Goal: Answer question/provide support: Share knowledge or assist other users

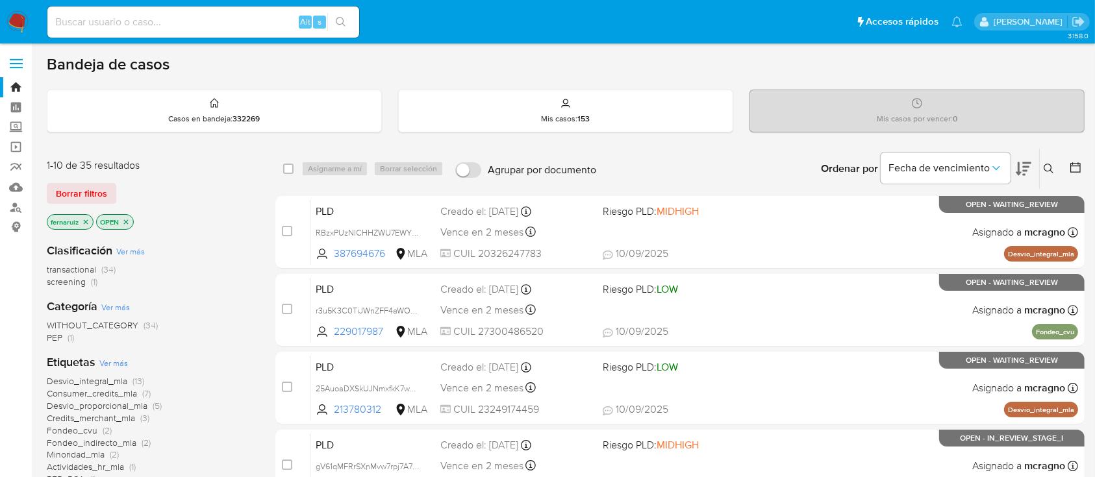
drag, startPoint x: 16, startPoint y: 25, endPoint x: 99, endPoint y: 54, distance: 87.9
click at [16, 25] on img at bounding box center [17, 22] width 22 height 22
click at [129, 221] on icon "close-filter" at bounding box center [125, 222] width 8 height 8
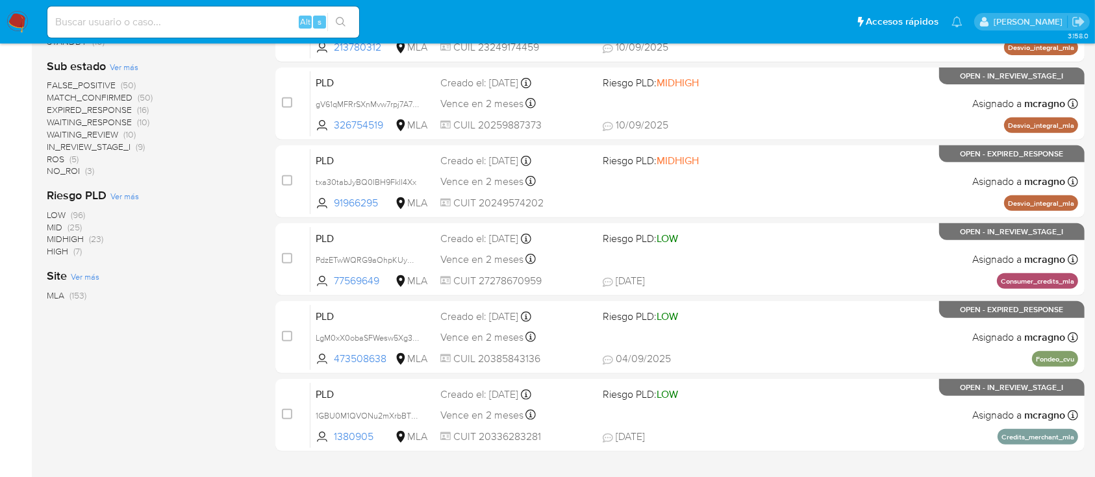
scroll to position [433, 0]
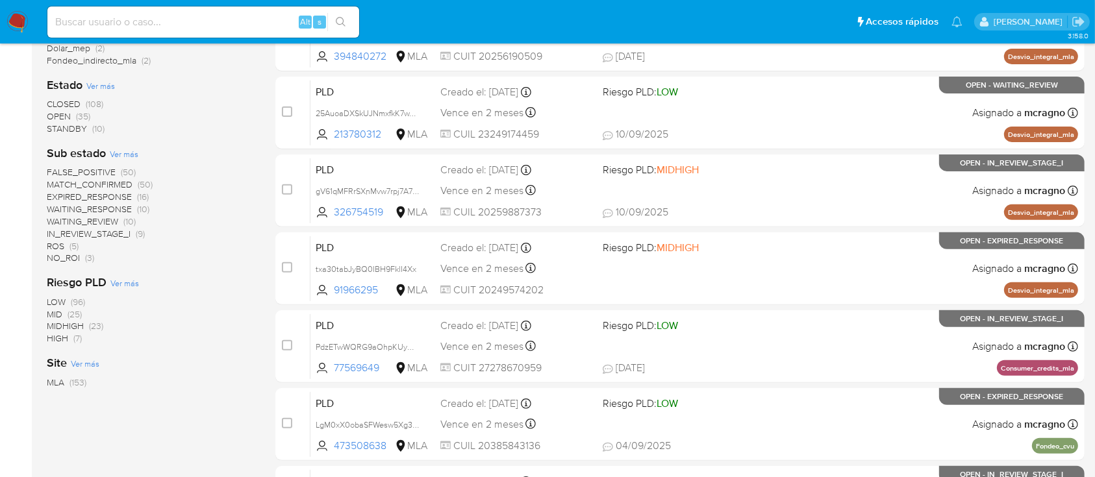
click at [120, 217] on span "WAITING_REVIEW (10)" at bounding box center [91, 222] width 89 height 12
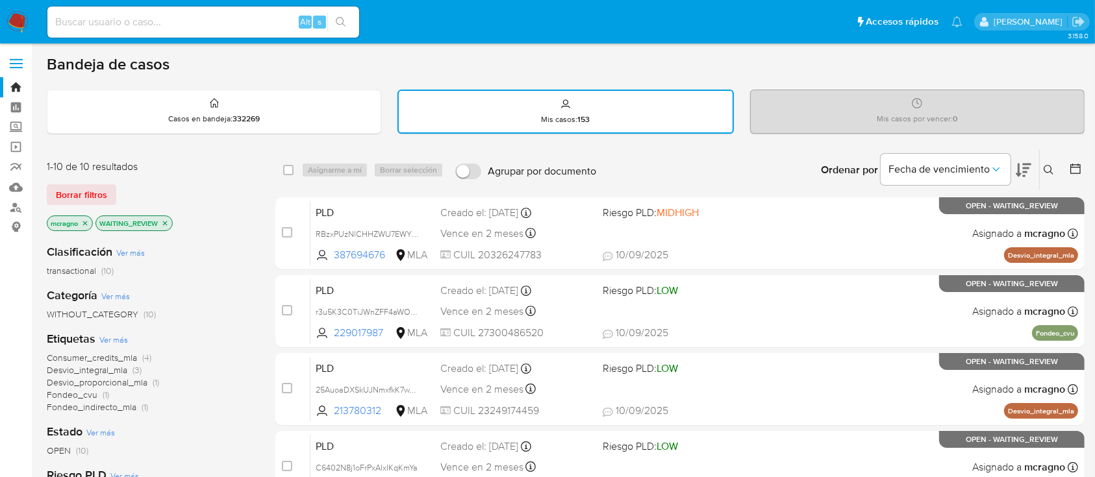
click at [793, 166] on div "Ordenar por Fecha de vencimiento No es posible ordenar los resultados mientras …" at bounding box center [844, 170] width 482 height 40
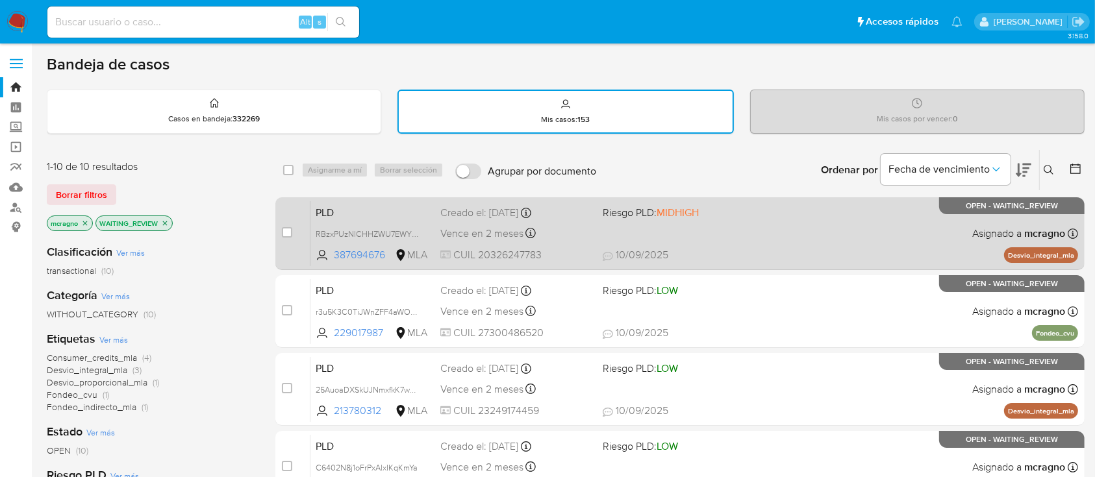
click at [826, 229] on div "PLD RBzxPUzNlCHHZWU7EWYWmc30 387694676 MLA Riesgo PLD: MIDHIGH Creado el: 12/08…" at bounding box center [694, 234] width 768 height 66
click at [283, 231] on input "checkbox" at bounding box center [287, 232] width 10 height 10
checkbox input "true"
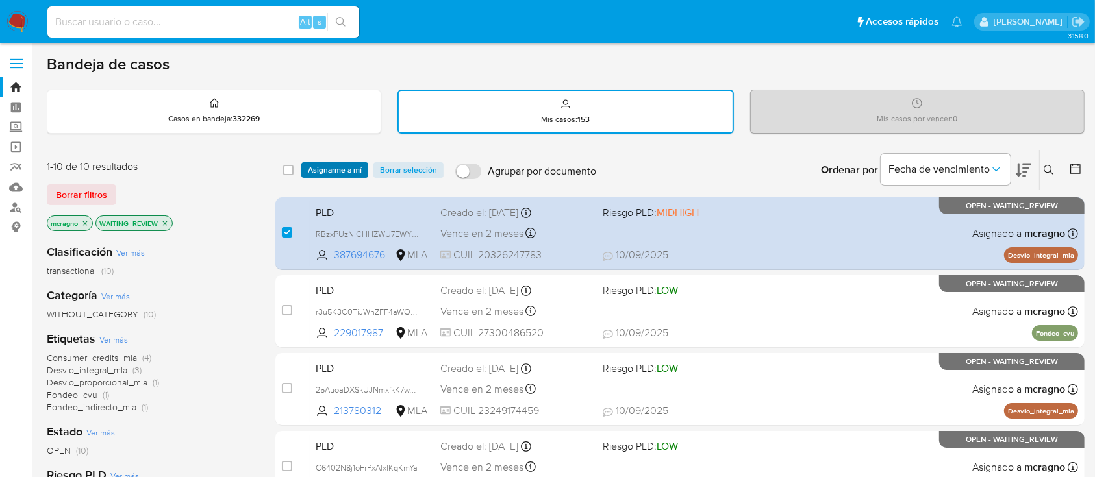
click at [329, 167] on span "Asignarme a mí" at bounding box center [335, 170] width 54 height 13
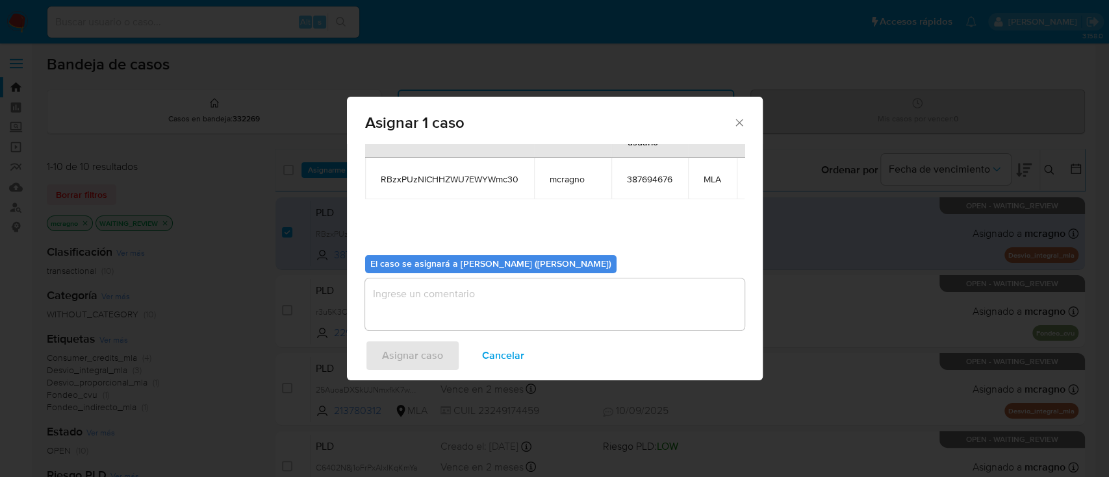
scroll to position [79, 0]
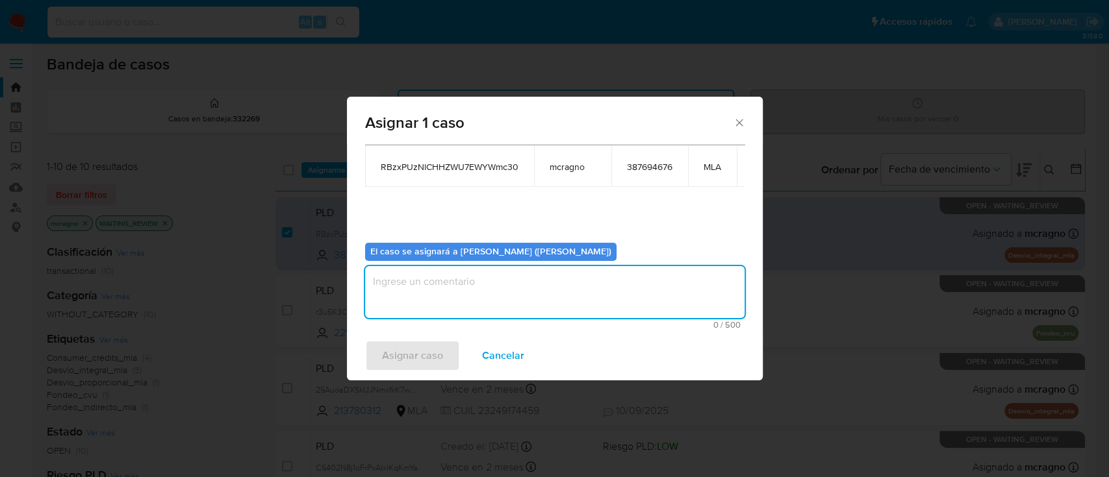
click at [421, 266] on textarea "assign-modal" at bounding box center [554, 292] width 379 height 52
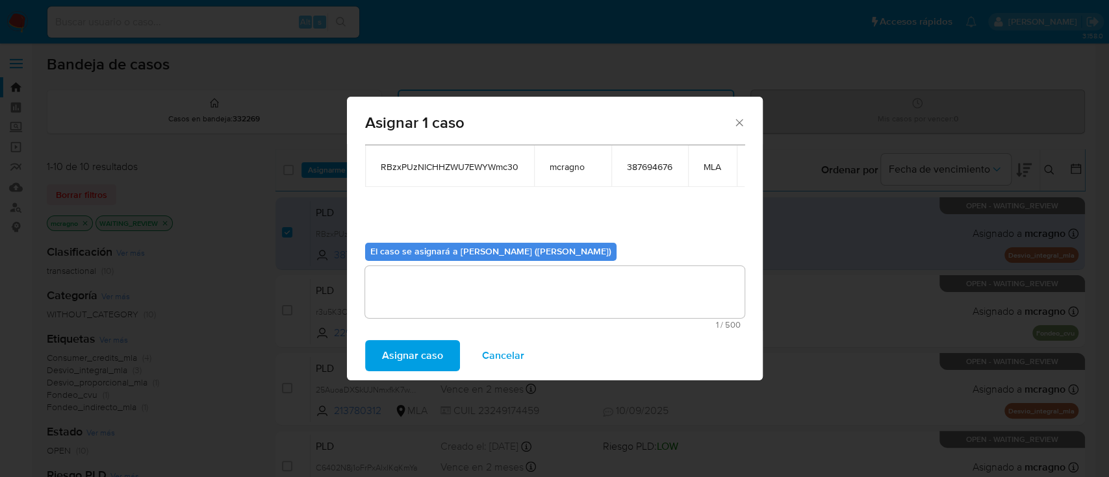
click at [425, 354] on span "Asignar caso" at bounding box center [412, 356] width 61 height 29
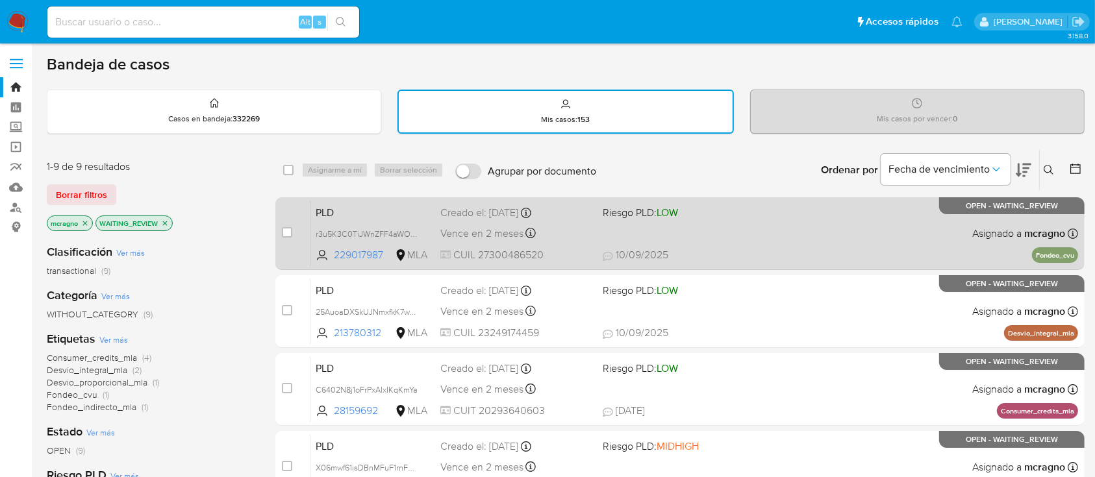
click at [879, 246] on div "PLD r3u5K3C0TiJWnZFF4aWOogkk 229017987 MLA Riesgo PLD: LOW Creado el: 12/08/202…" at bounding box center [694, 234] width 768 height 66
click at [285, 231] on input "checkbox" at bounding box center [287, 232] width 10 height 10
checkbox input "true"
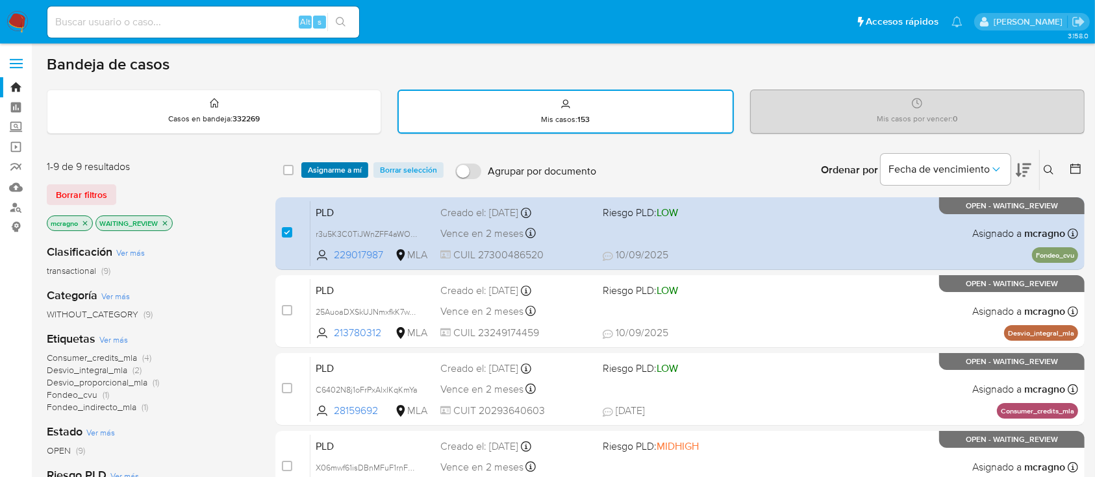
click at [326, 165] on span "Asignarme a mí" at bounding box center [335, 170] width 54 height 13
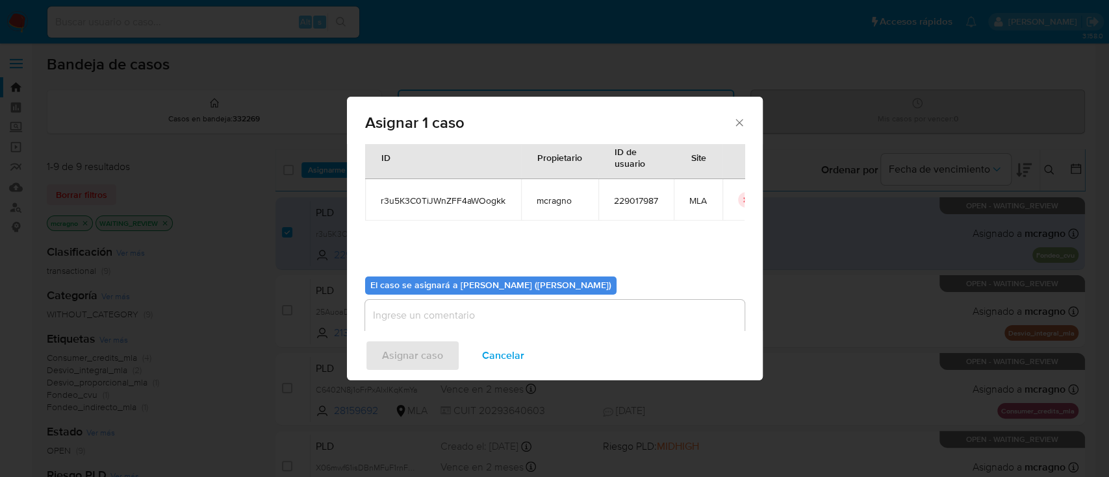
scroll to position [66, 0]
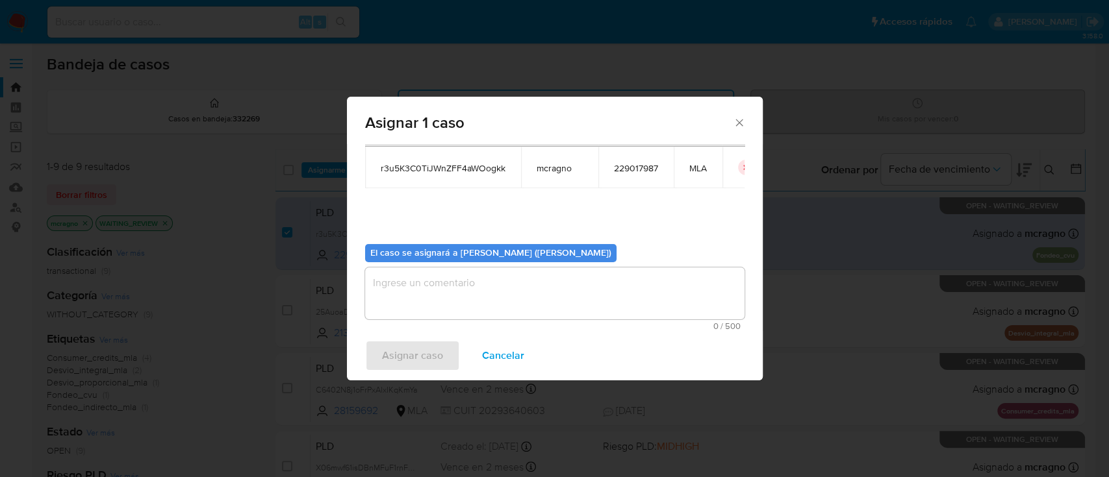
click at [413, 304] on textarea "assign-modal" at bounding box center [554, 294] width 379 height 52
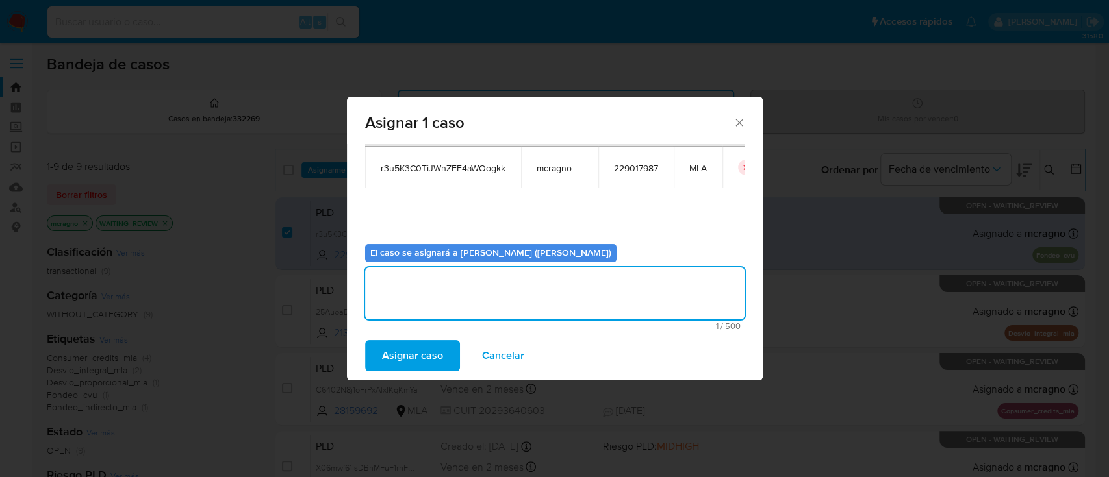
click at [406, 348] on span "Asignar caso" at bounding box center [412, 356] width 61 height 29
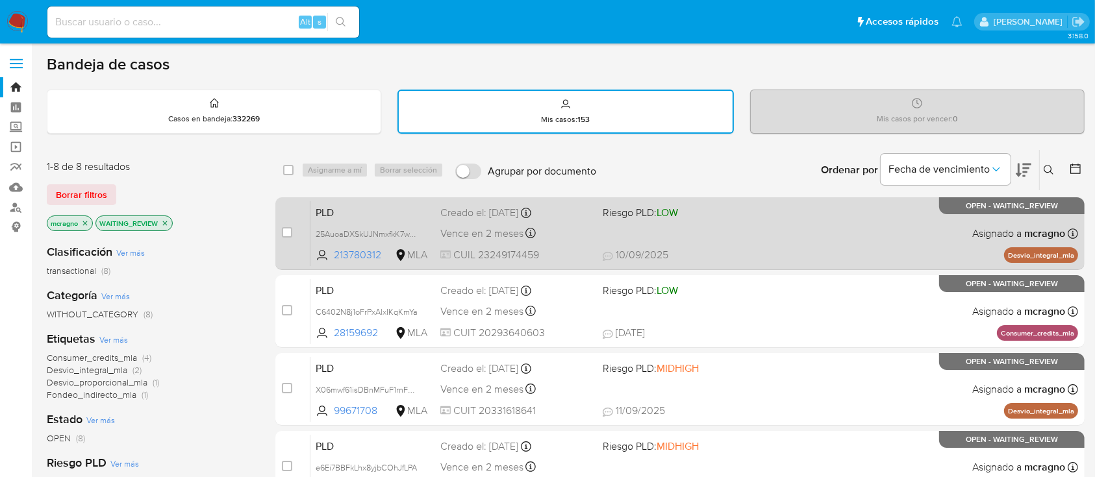
click at [821, 242] on div "PLD 25AuoaDXSkUJNmxfkK7wTRtI 213780312 MLA Riesgo PLD: LOW Creado el: 12/08/202…" at bounding box center [694, 234] width 768 height 66
click at [290, 233] on input "checkbox" at bounding box center [287, 232] width 10 height 10
checkbox input "true"
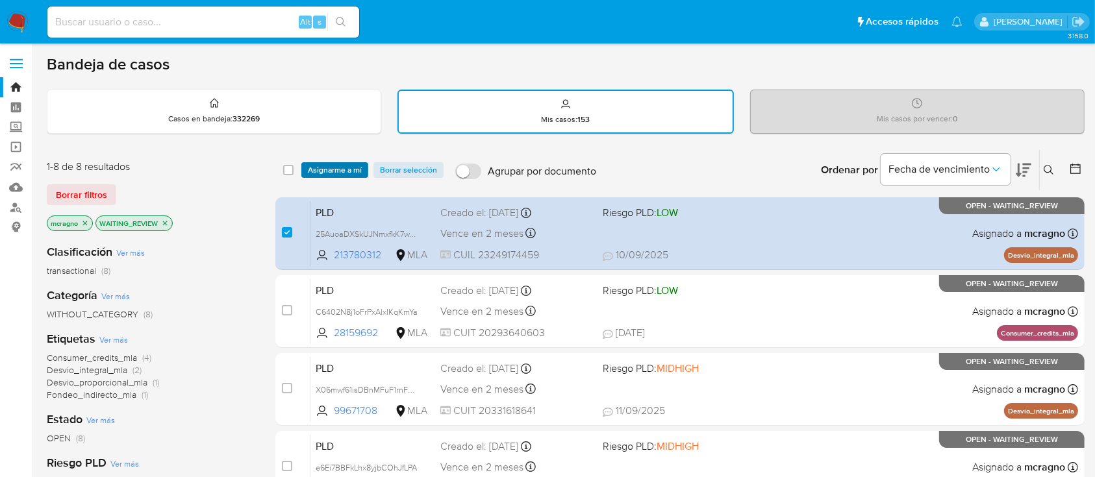
click at [334, 168] on span "Asignarme a mí" at bounding box center [335, 170] width 54 height 13
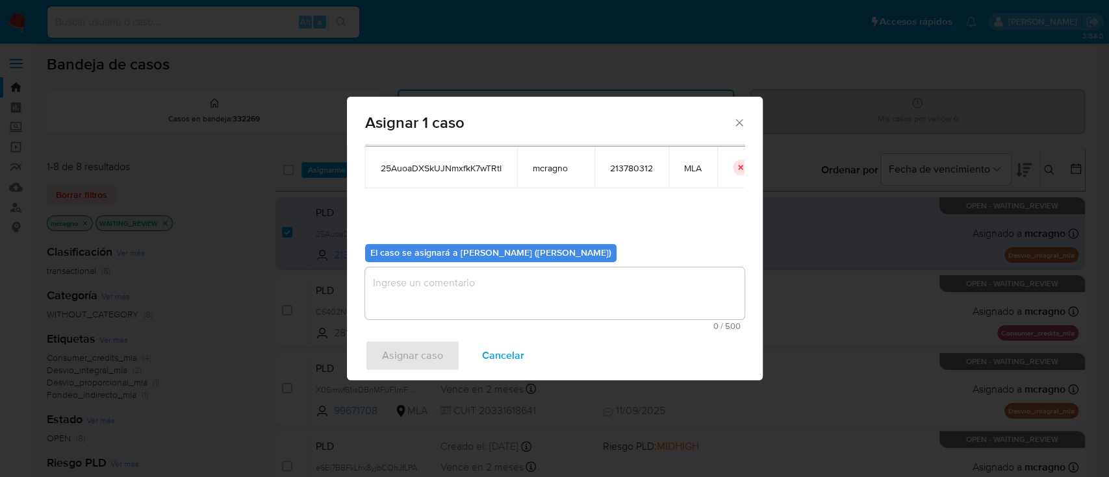
click at [478, 291] on textarea "assign-modal" at bounding box center [554, 294] width 379 height 52
click at [432, 364] on span "Asignar caso" at bounding box center [412, 356] width 61 height 29
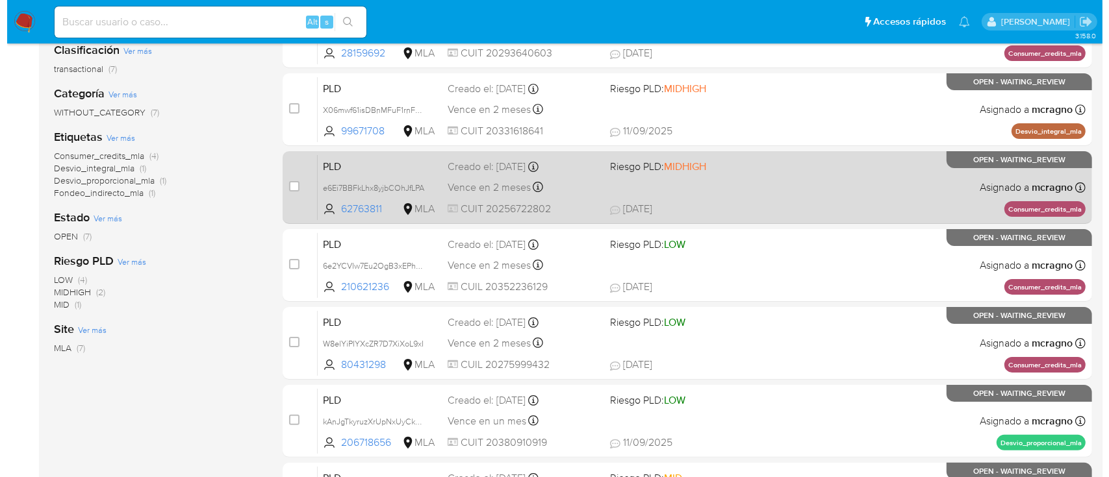
scroll to position [86, 0]
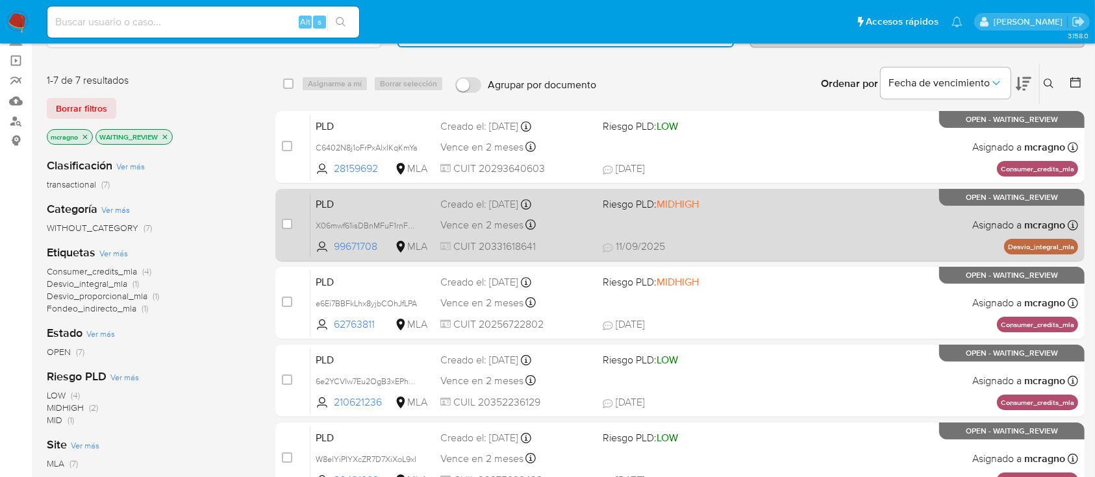
click at [837, 231] on div "PLD X06mwf61isDBnMFuF1rnFQtm 99671708 MLA Riesgo PLD: MIDHIGH Creado el: 12/08/…" at bounding box center [694, 225] width 768 height 66
click at [286, 223] on input "checkbox" at bounding box center [287, 224] width 10 height 10
checkbox input "true"
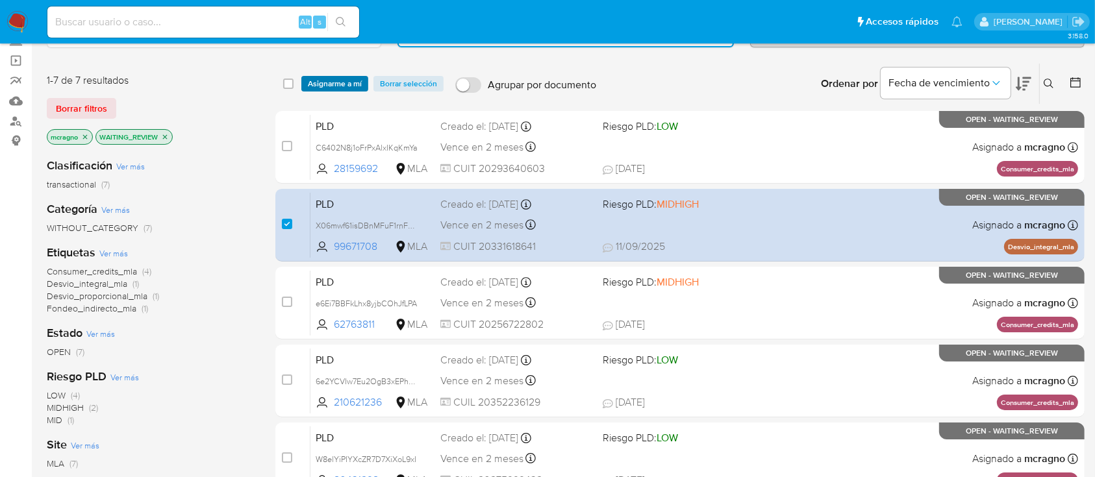
click at [336, 83] on span "Asignarme a mí" at bounding box center [335, 83] width 54 height 13
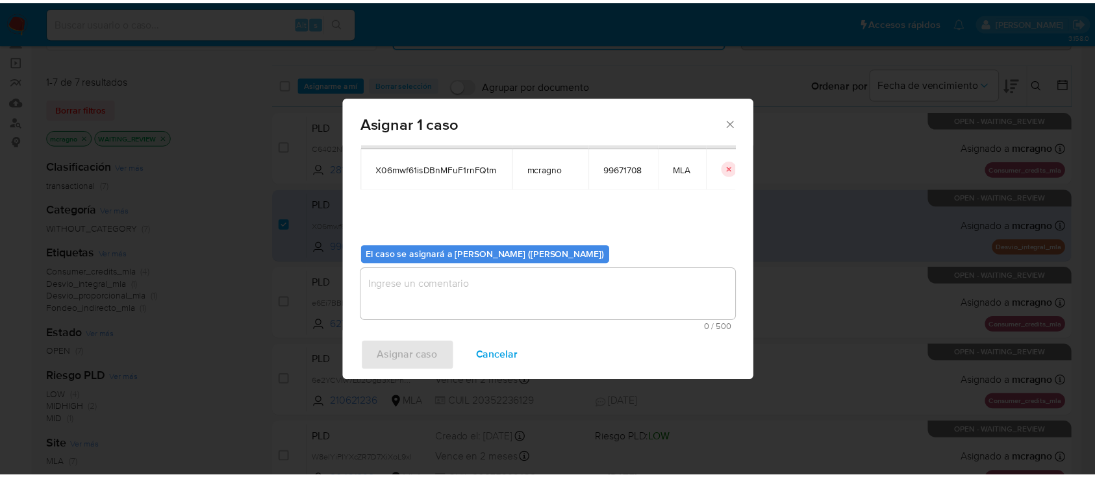
scroll to position [66, 0]
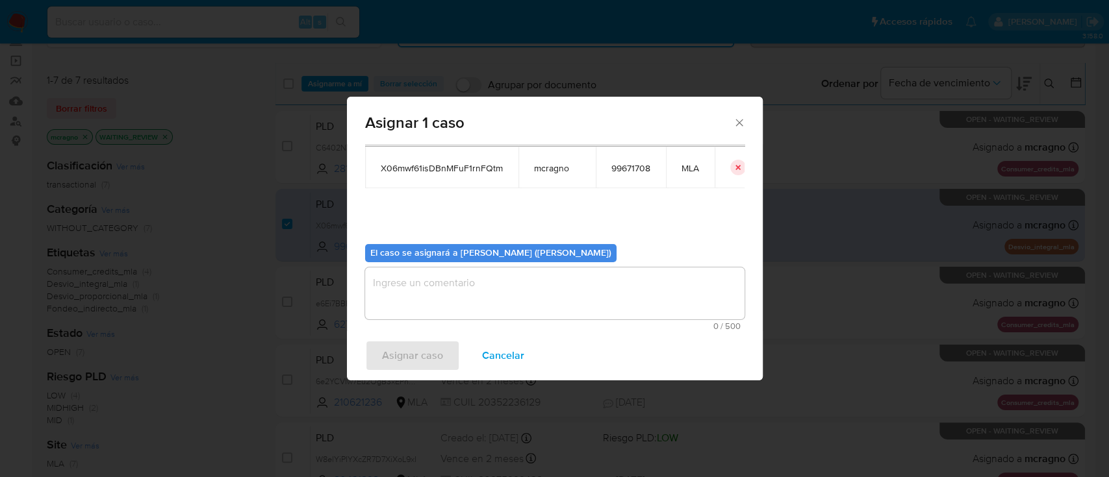
click at [395, 289] on textarea "assign-modal" at bounding box center [554, 294] width 379 height 52
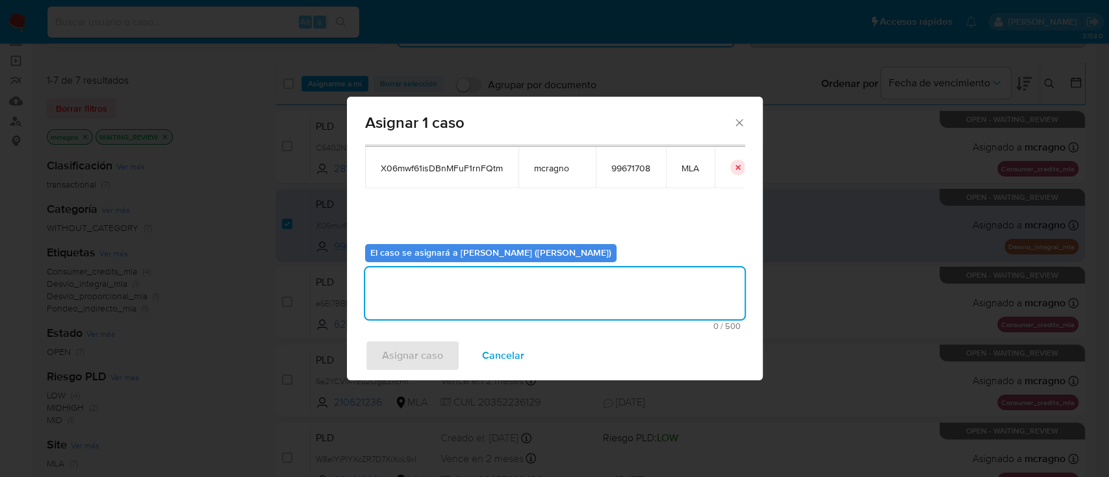
click at [401, 346] on span "Asignar caso" at bounding box center [412, 356] width 61 height 29
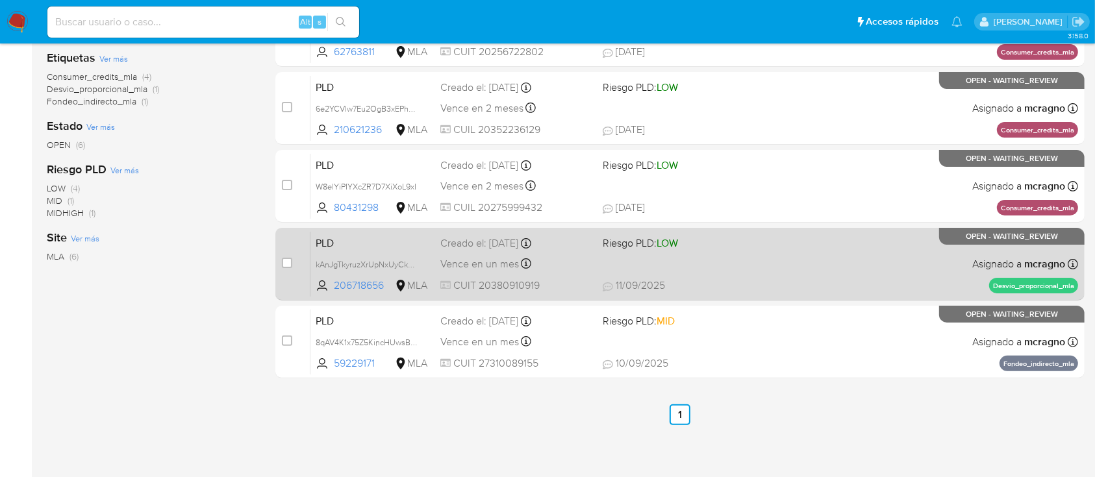
scroll to position [314, 0]
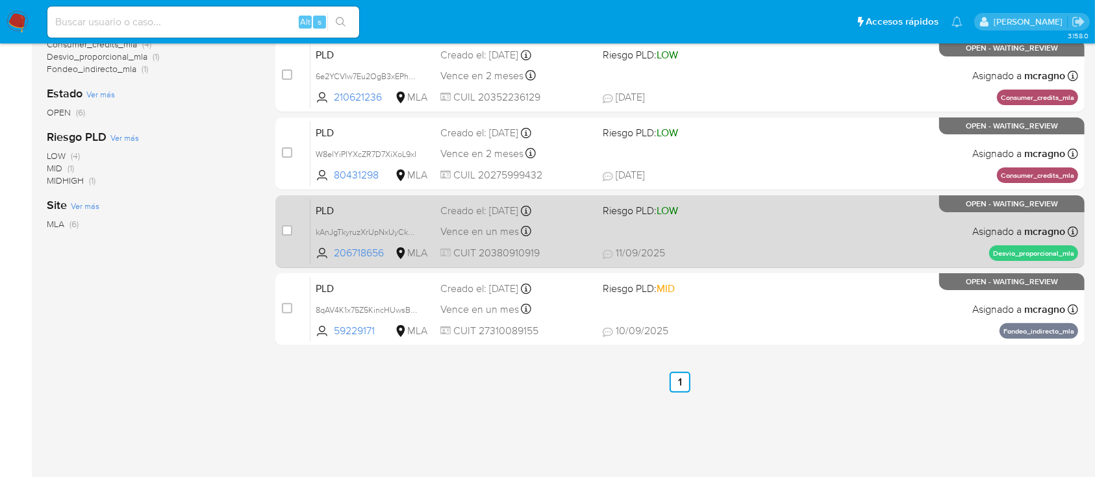
click at [819, 238] on div "PLD kAnJgTkyruzXrUpNxUyCkWeW 206718656 MLA Riesgo PLD: LOW Creado el: 12/08/202…" at bounding box center [694, 232] width 768 height 66
click at [284, 224] on div "case-item-checkbox" at bounding box center [287, 230] width 10 height 13
click at [291, 228] on input "checkbox" at bounding box center [287, 230] width 10 height 10
checkbox input "true"
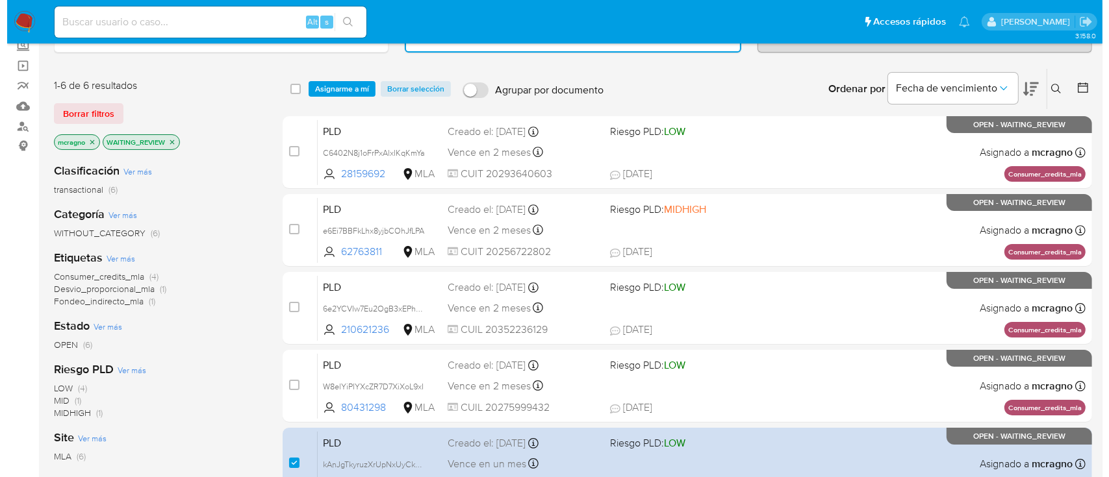
scroll to position [0, 0]
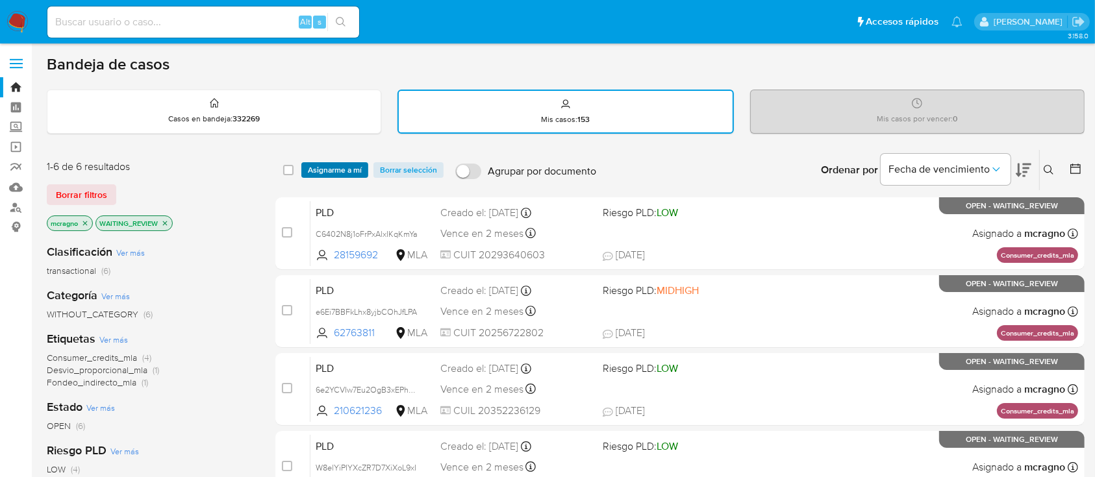
click at [351, 164] on span "Asignarme a mí" at bounding box center [335, 170] width 54 height 13
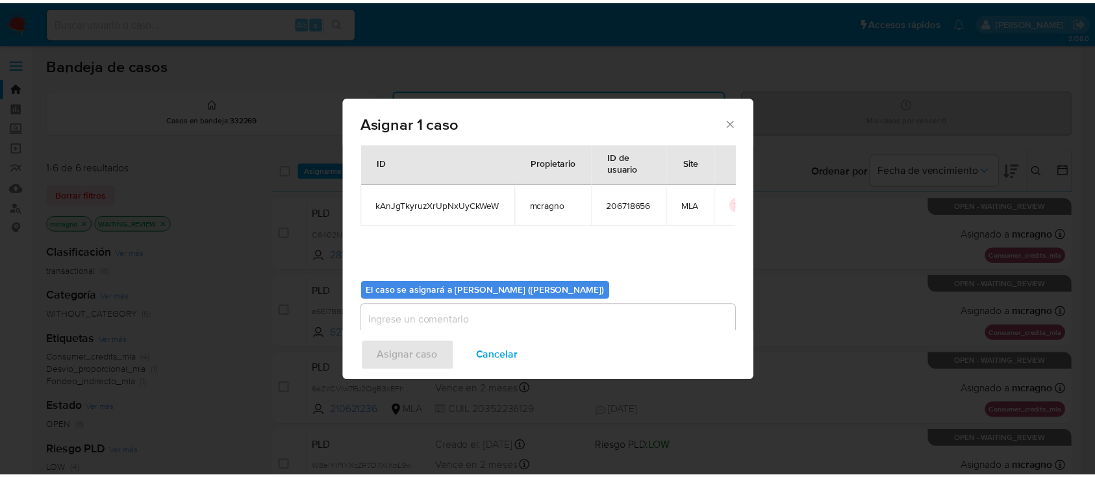
scroll to position [66, 0]
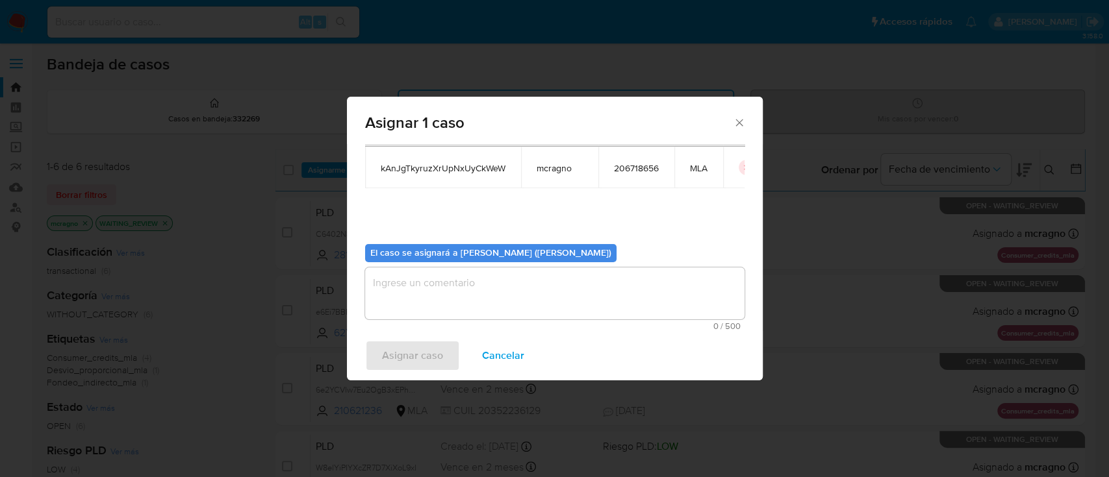
click at [433, 282] on div "El caso se asignará a Mariela Belen Cragno (mcragno) 0 / 500 500 caracteres res…" at bounding box center [554, 282] width 379 height 97
click at [431, 293] on textarea "assign-modal" at bounding box center [554, 294] width 379 height 52
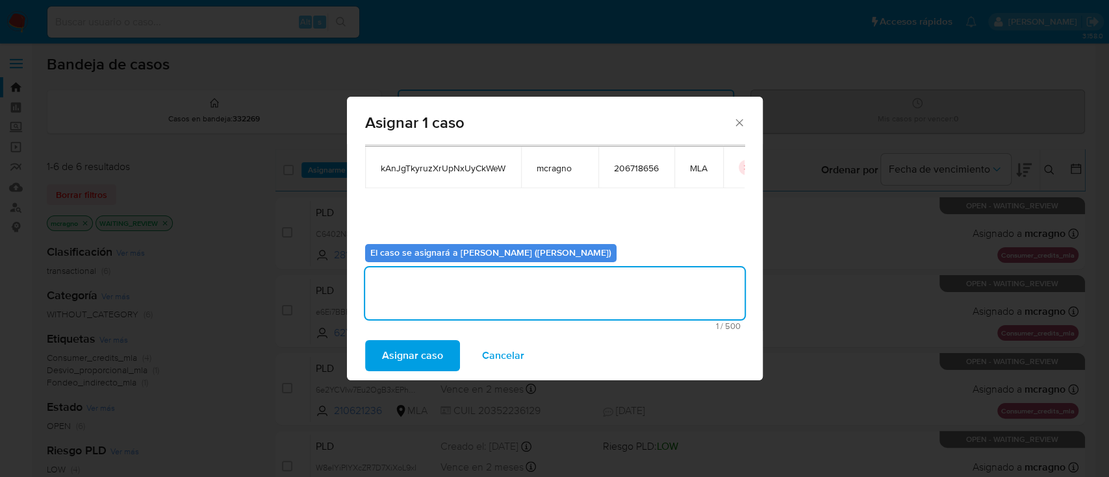
click at [424, 351] on span "Asignar caso" at bounding box center [412, 356] width 61 height 29
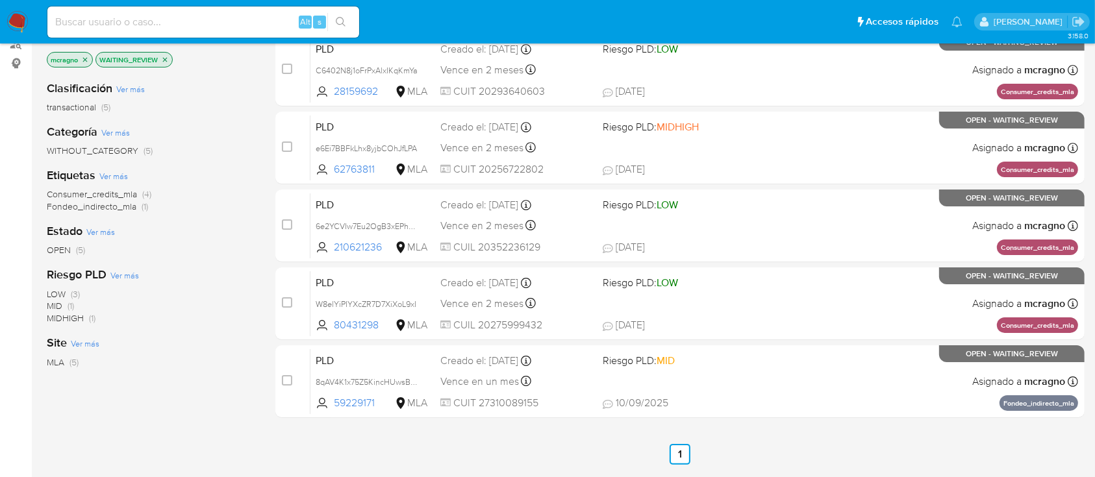
scroll to position [314, 0]
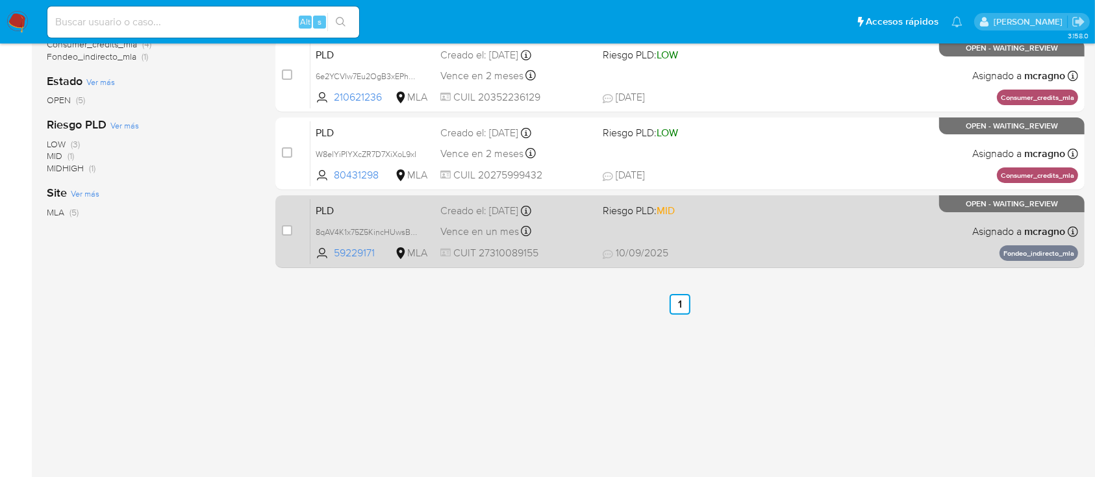
click at [850, 231] on div "PLD 8qAV4K1x75Z5KincHUwsBvmc 59229171 MLA Riesgo PLD: MID Creado el: 12/08/2025…" at bounding box center [694, 232] width 768 height 66
click at [288, 229] on input "checkbox" at bounding box center [287, 230] width 10 height 10
checkbox input "true"
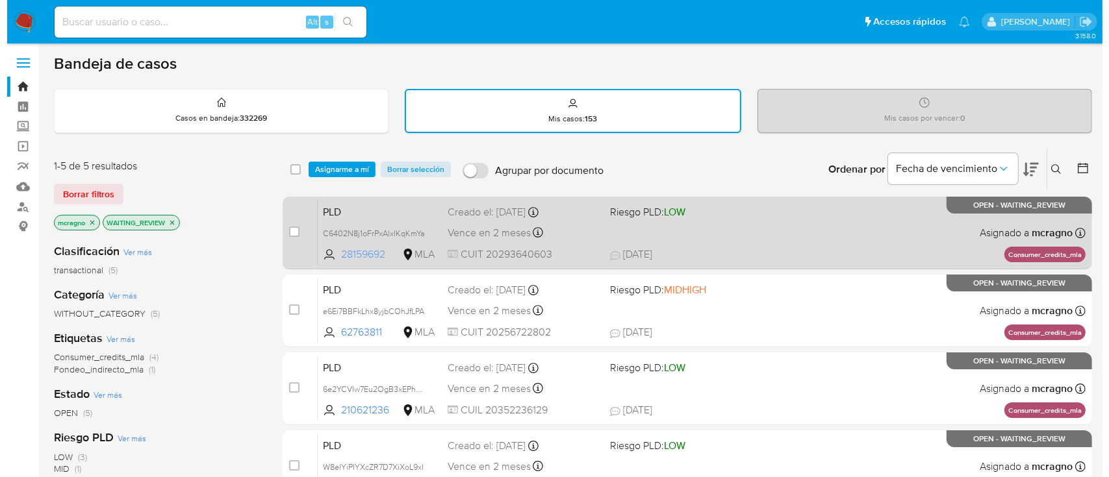
scroll to position [0, 0]
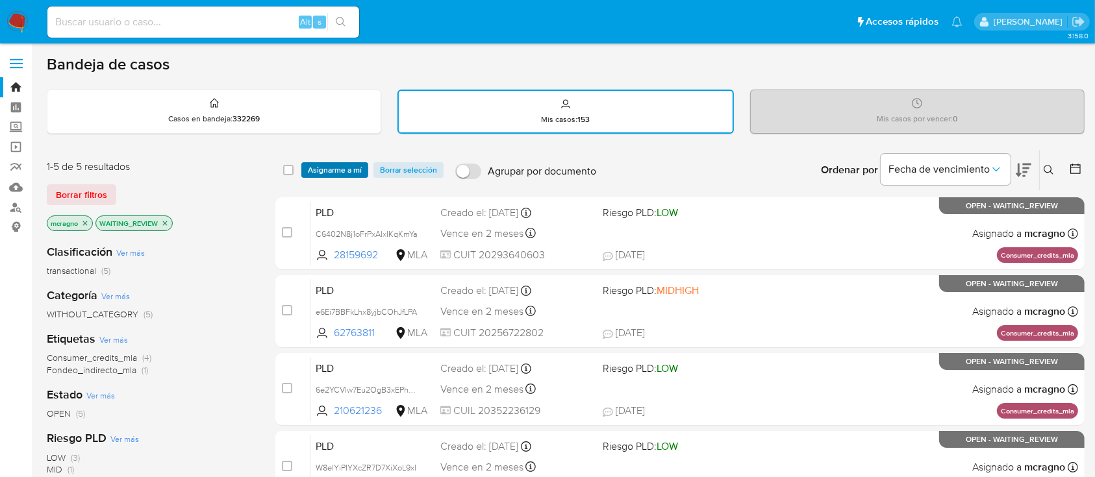
click at [348, 177] on span "Asignarme a mí" at bounding box center [335, 170] width 54 height 13
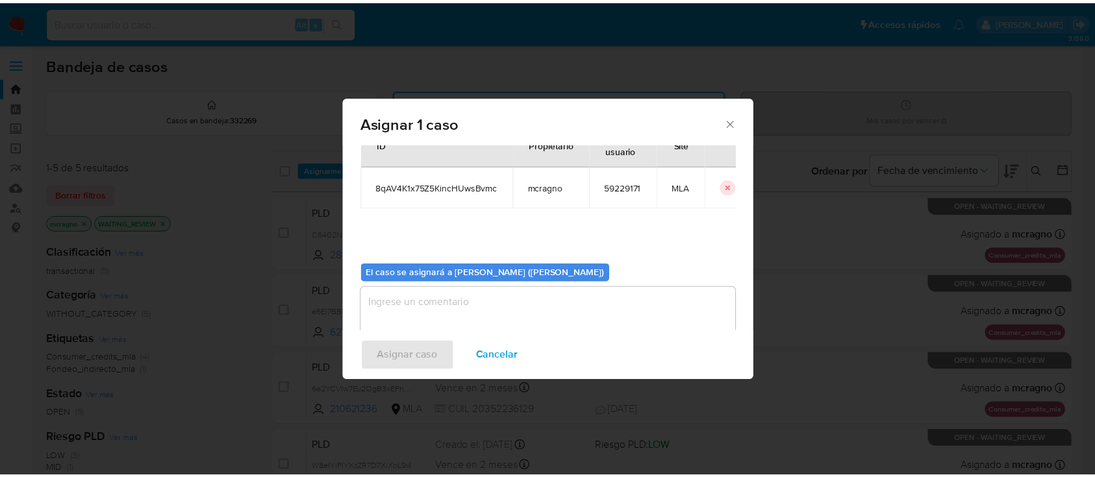
scroll to position [66, 0]
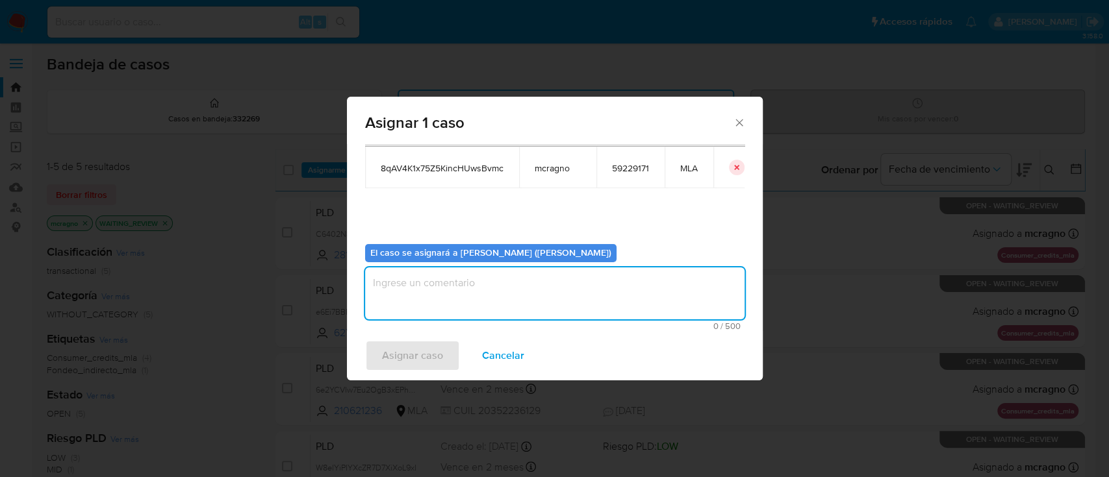
drag, startPoint x: 436, startPoint y: 299, endPoint x: 426, endPoint y: 335, distance: 37.8
click at [436, 299] on textarea "assign-modal" at bounding box center [554, 294] width 379 height 52
click at [422, 357] on span "Asignar caso" at bounding box center [412, 356] width 61 height 29
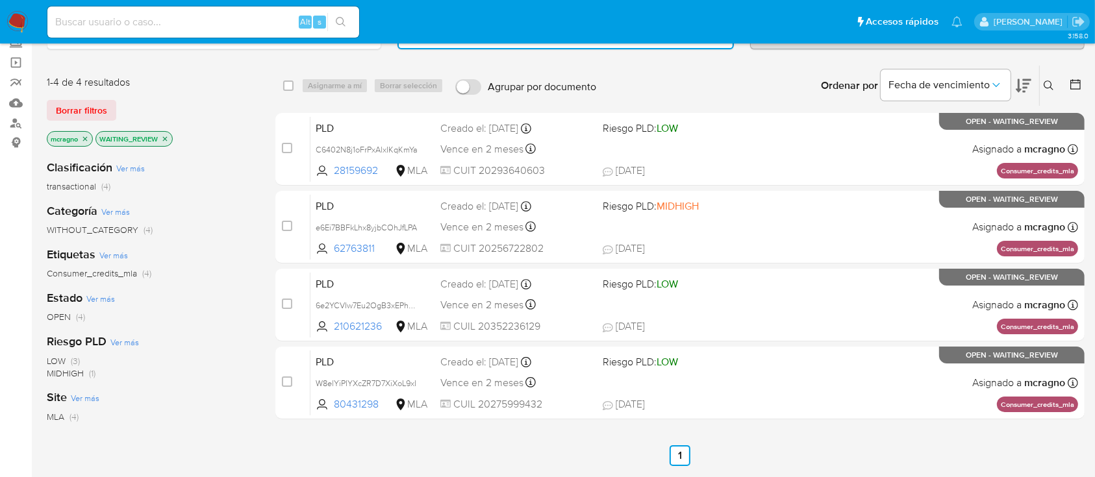
scroll to position [0, 0]
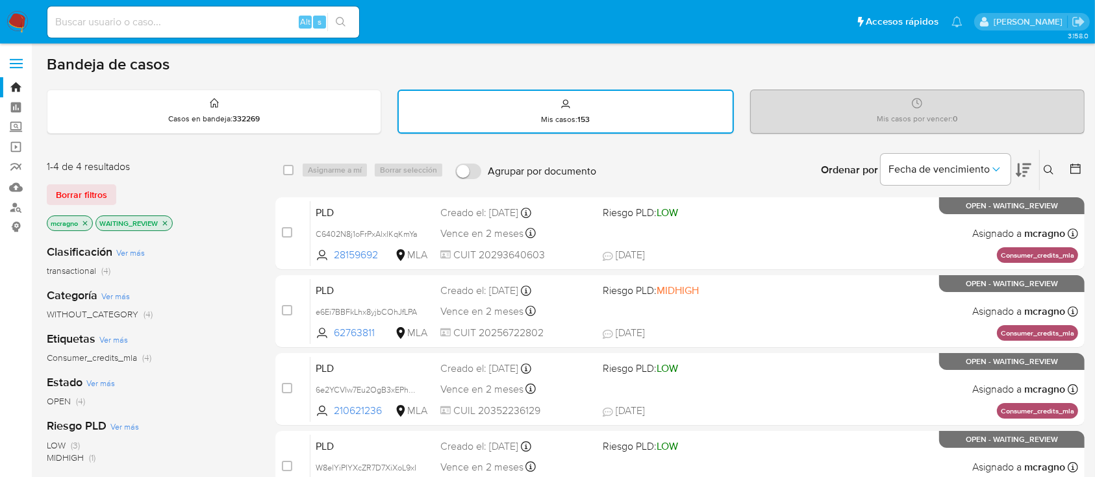
click at [166, 220] on icon "close-filter" at bounding box center [165, 224] width 8 height 8
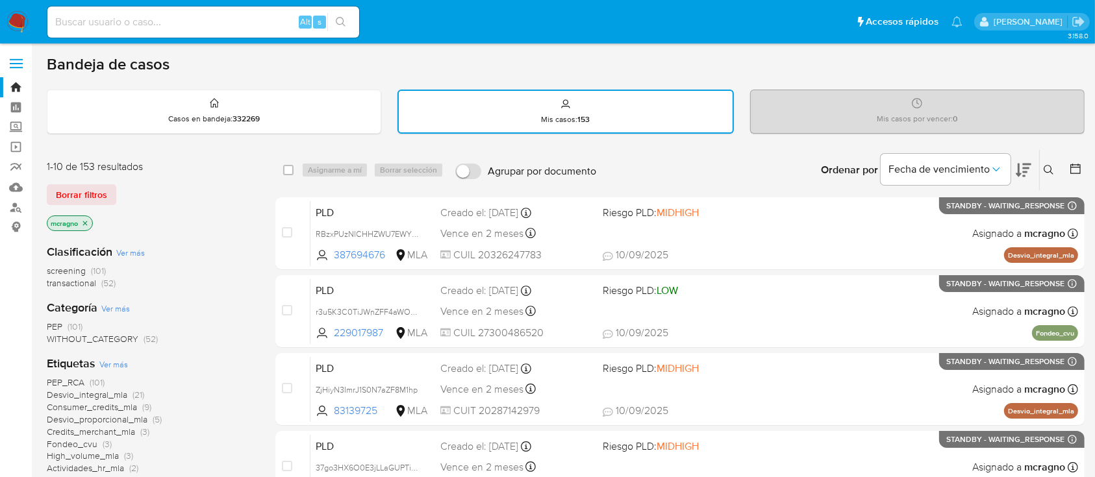
click at [86, 221] on icon "close-filter" at bounding box center [85, 224] width 8 height 8
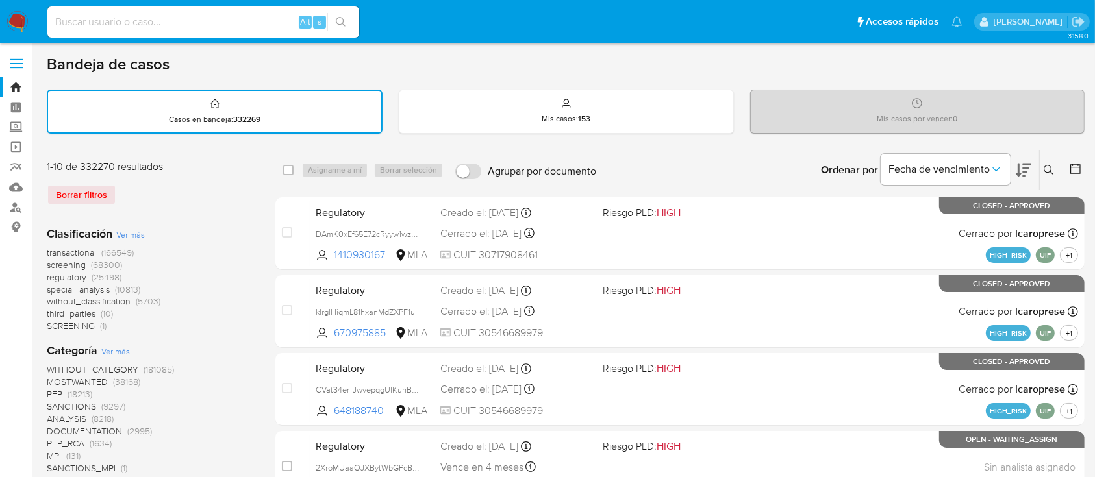
drag, startPoint x: 1052, startPoint y: 160, endPoint x: 1053, endPoint y: 175, distance: 15.0
click at [1052, 162] on div "Ingrese ID de usuario o caso Buscar Borrar filtros" at bounding box center [1050, 170] width 22 height 40
click at [1057, 169] on button at bounding box center [1050, 170] width 21 height 16
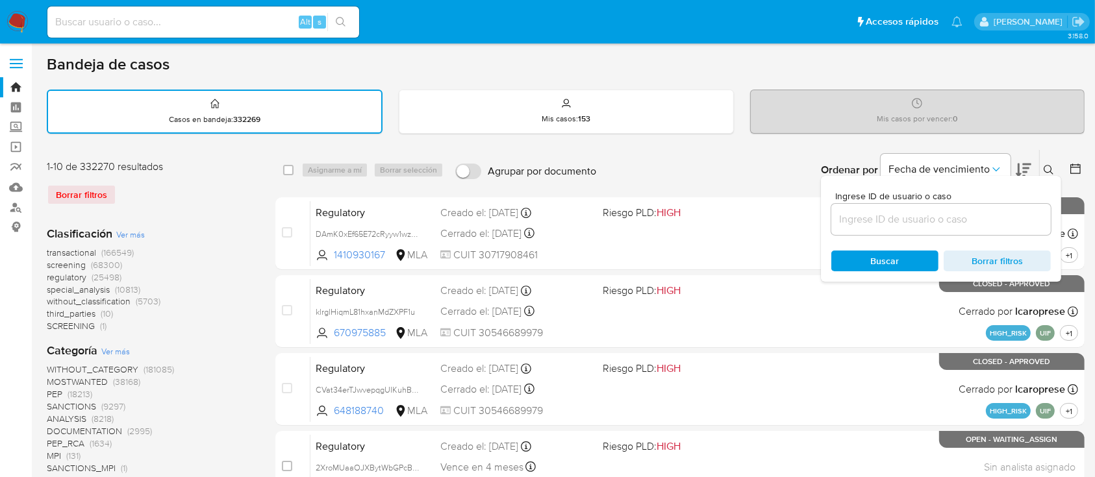
click at [1001, 228] on div at bounding box center [941, 219] width 220 height 31
click at [1005, 208] on div at bounding box center [941, 219] width 220 height 31
click at [1000, 213] on input at bounding box center [941, 219] width 220 height 17
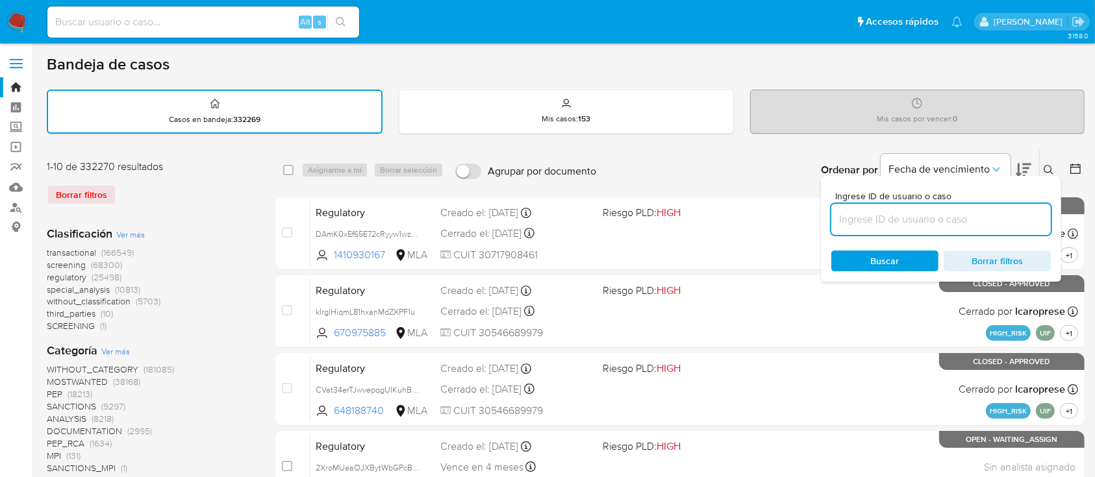
paste input "99671708"
type input "99671708"
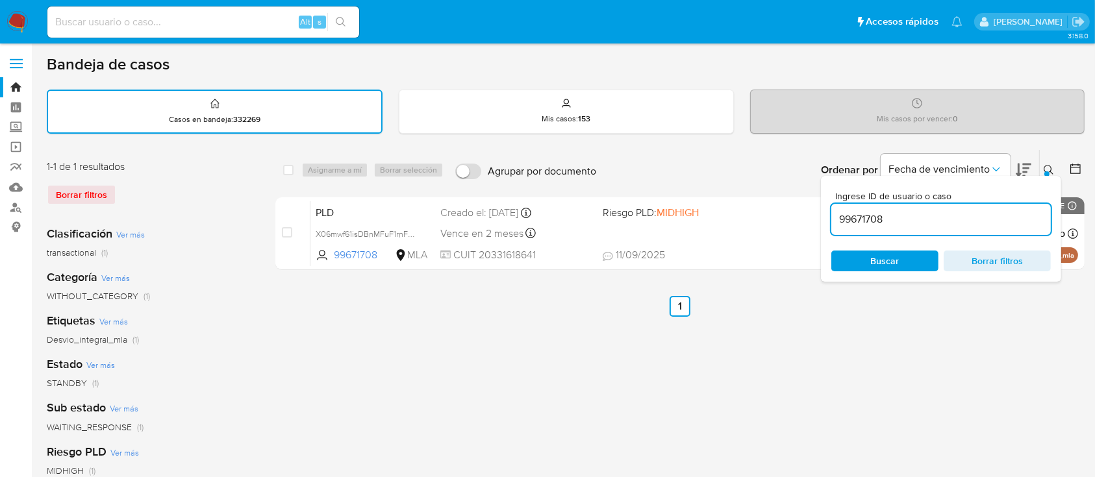
click at [1050, 168] on icon at bounding box center [1049, 170] width 10 height 10
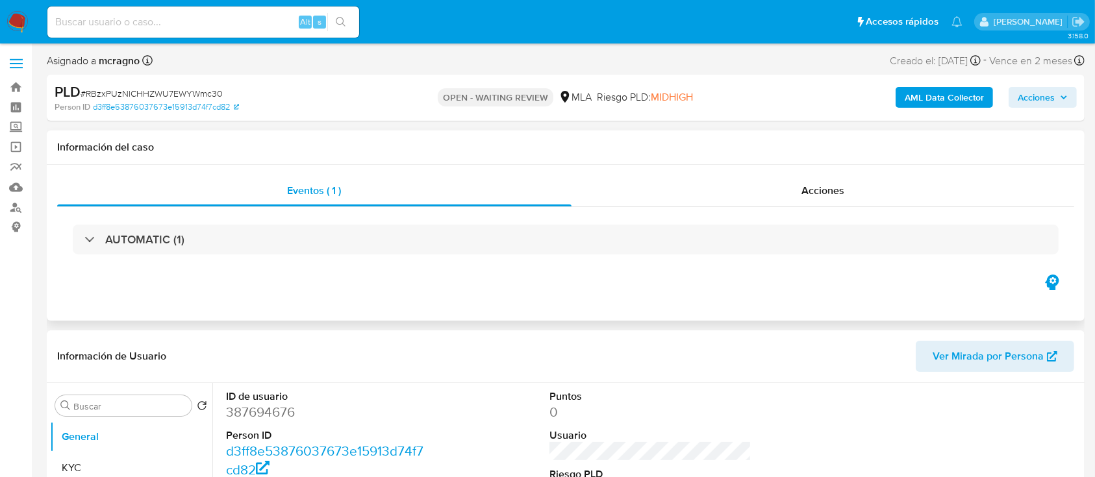
select select "10"
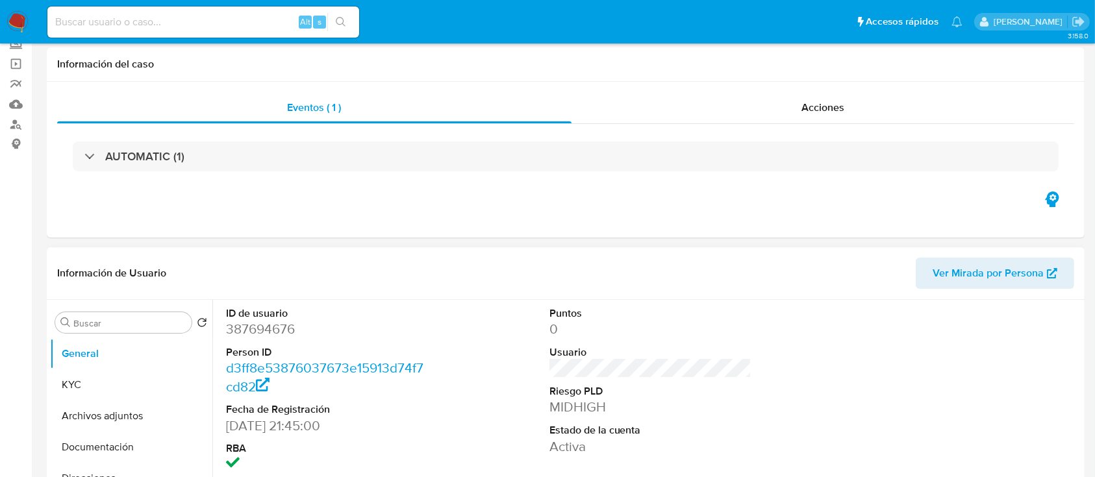
scroll to position [260, 0]
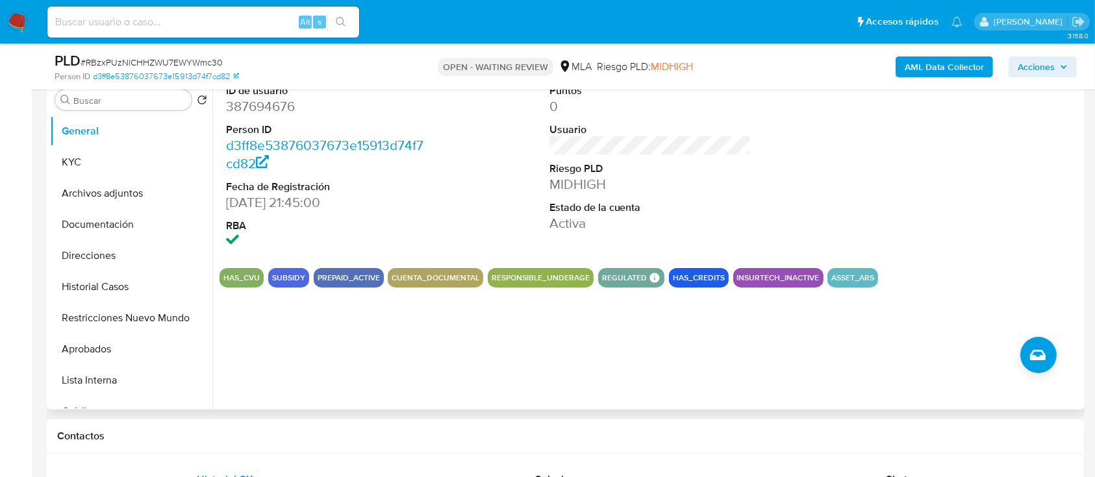
click at [255, 103] on dd "387694676" at bounding box center [327, 106] width 203 height 18
copy dd "387694676"
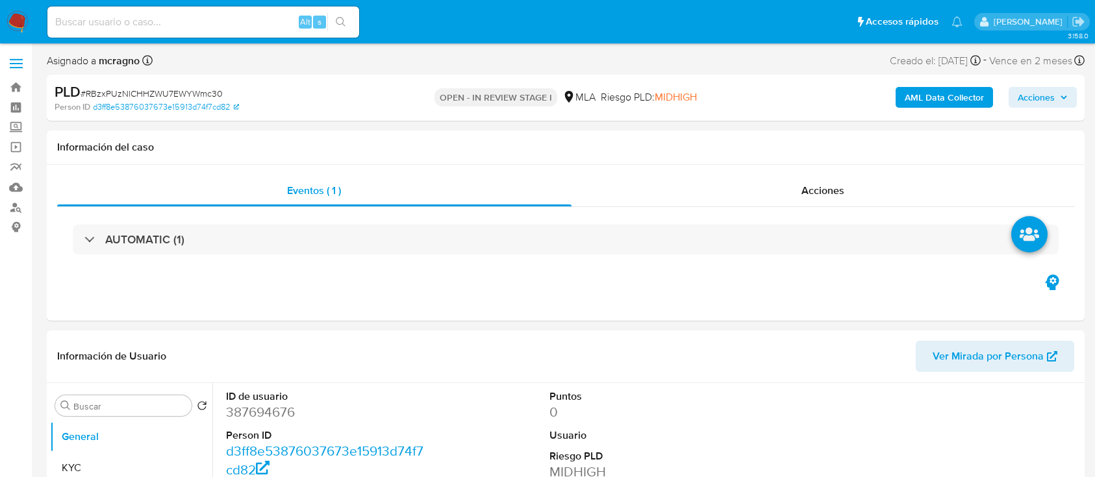
select select "10"
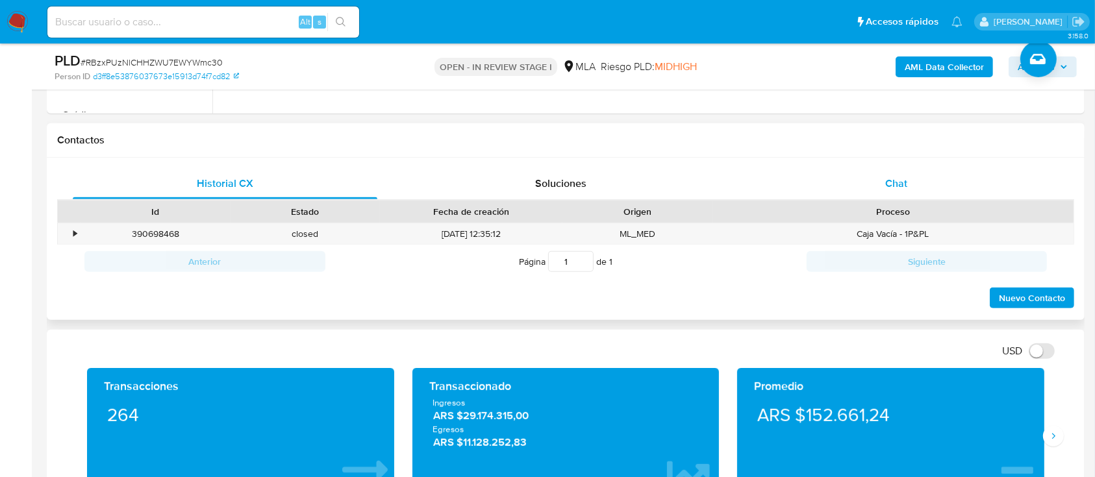
scroll to position [433, 0]
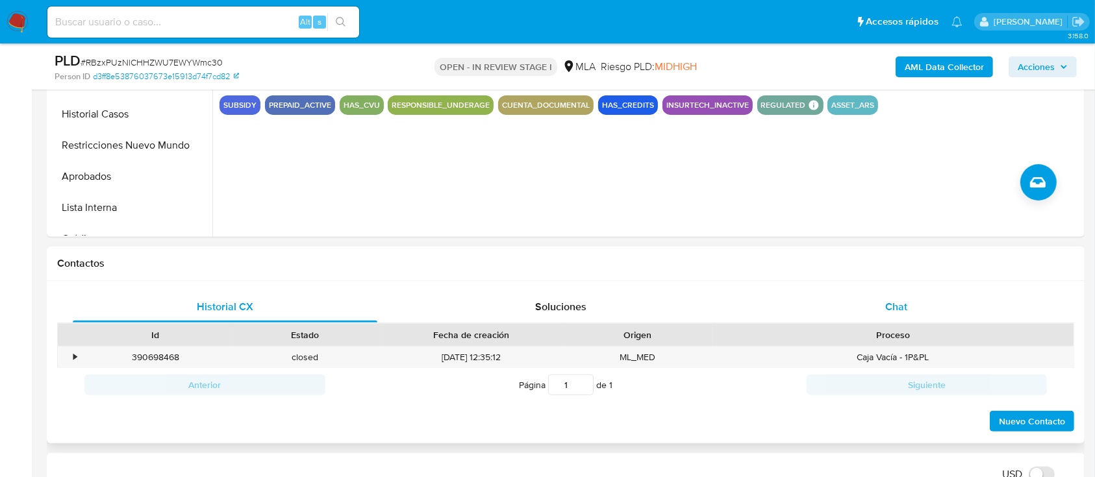
click at [894, 320] on div "Chat" at bounding box center [896, 307] width 305 height 31
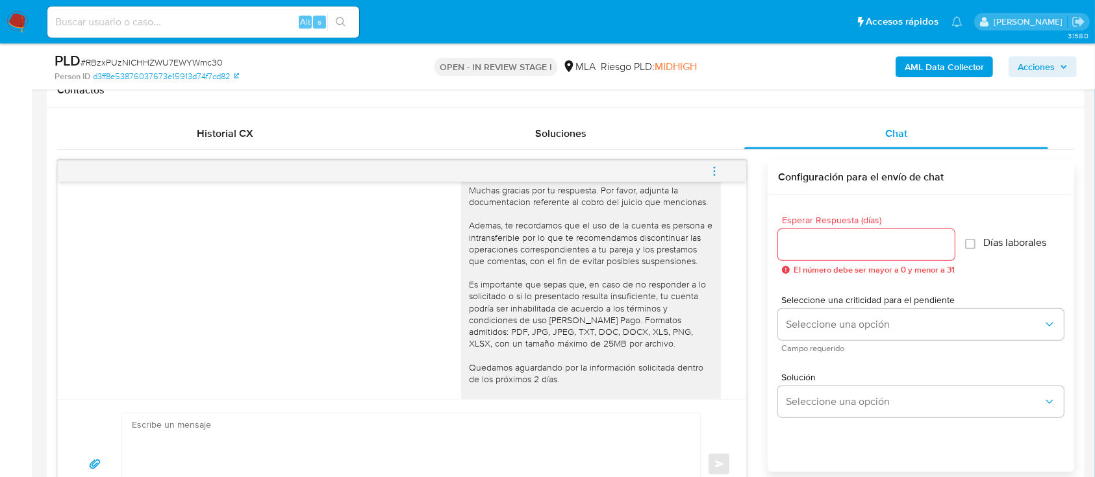
scroll to position [1425, 0]
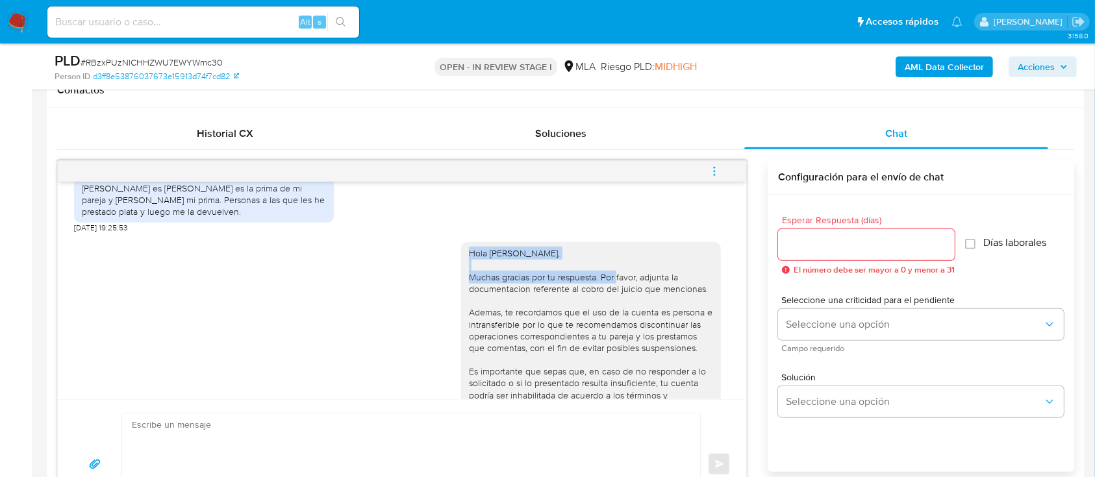
drag, startPoint x: 454, startPoint y: 293, endPoint x: 584, endPoint y: 323, distance: 133.3
click at [584, 323] on div "Hola Cristian David Cano, Muchas gracias por tu respuesta. Por favor, adjunta l…" at bounding box center [591, 389] width 260 height 294
copy div "Hola Cristian David Cano, Muchas gracias por tu respuesta"
click at [509, 433] on textarea at bounding box center [408, 465] width 552 height 102
paste textarea "Hola Cristian David Cano, Muchas gracias por tu respuesta"
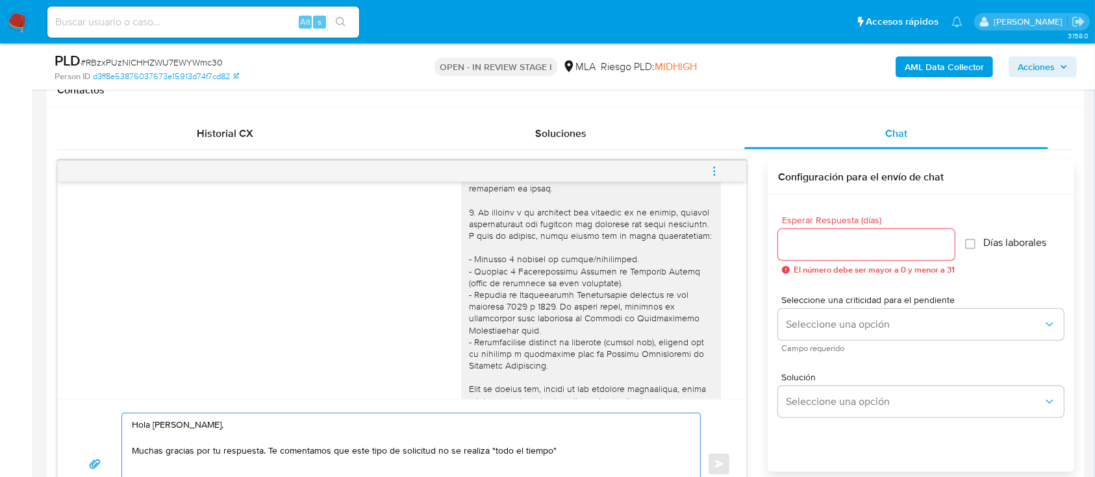
scroll to position [1685, 0]
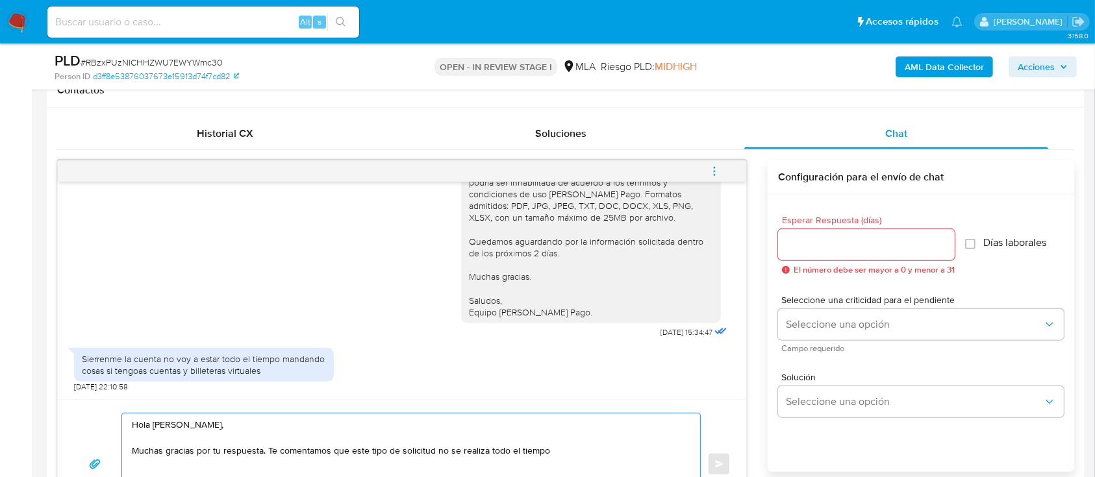
click at [624, 448] on textarea "Hola Cristian David Cano, Muchas gracias por tu respuesta. Te comentamos que es…" at bounding box center [408, 465] width 552 height 102
paste textarea "Resoluciones UIF 200/2024 y 78/2023, que aplican y nos exigen verificar cierta …"
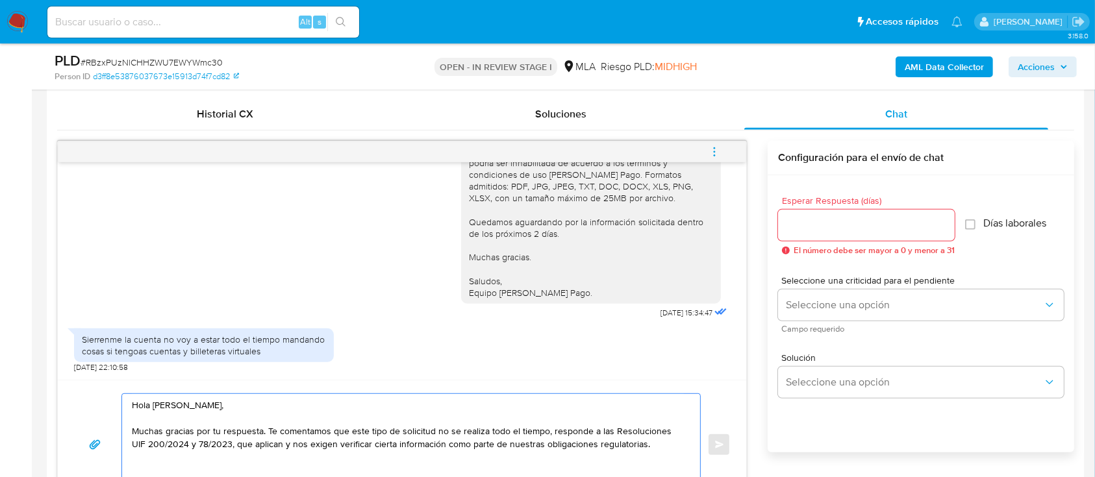
scroll to position [639, 0]
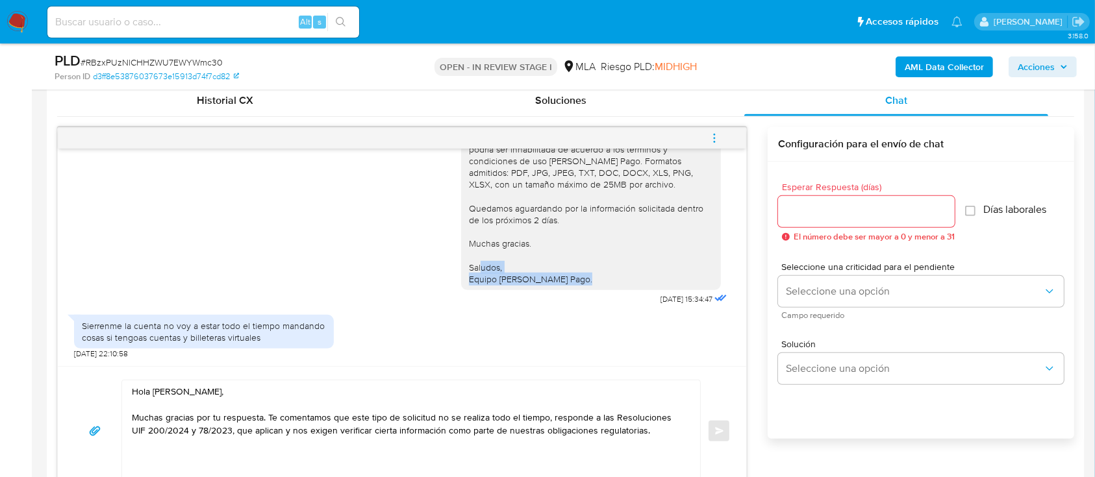
drag, startPoint x: 568, startPoint y: 283, endPoint x: 448, endPoint y: 270, distance: 120.9
click at [461, 270] on div "Hola Cristian David Cano, Muchas gracias por tu respuesta. Por favor, adjunta l…" at bounding box center [591, 143] width 260 height 294
copy div "Saludos, Equipo [PERSON_NAME] Pago."
click at [234, 455] on textarea "Hola Cristian David Cano, Muchas gracias por tu respuesta. Te comentamos que es…" at bounding box center [408, 432] width 552 height 102
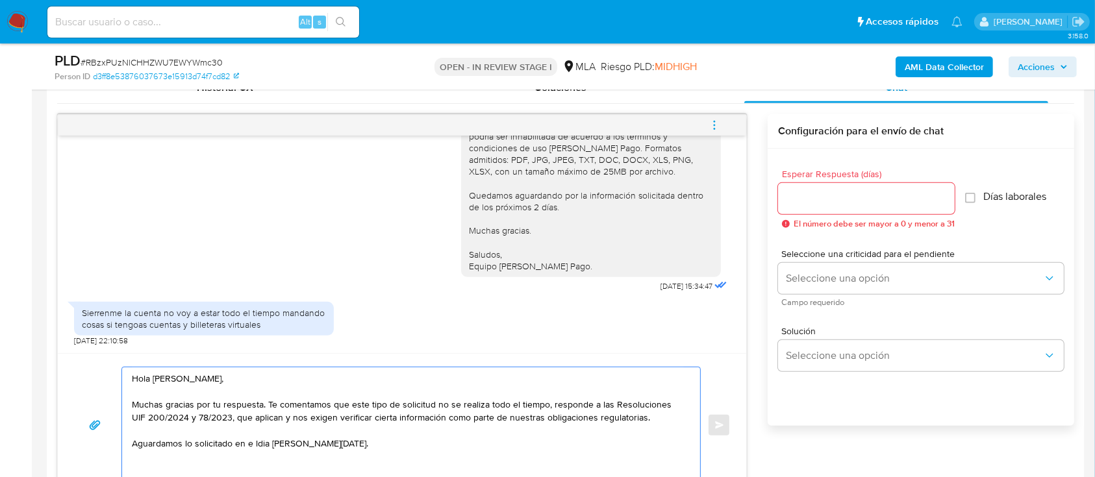
paste textarea "Saludos, Equipo de Mercado Pago."
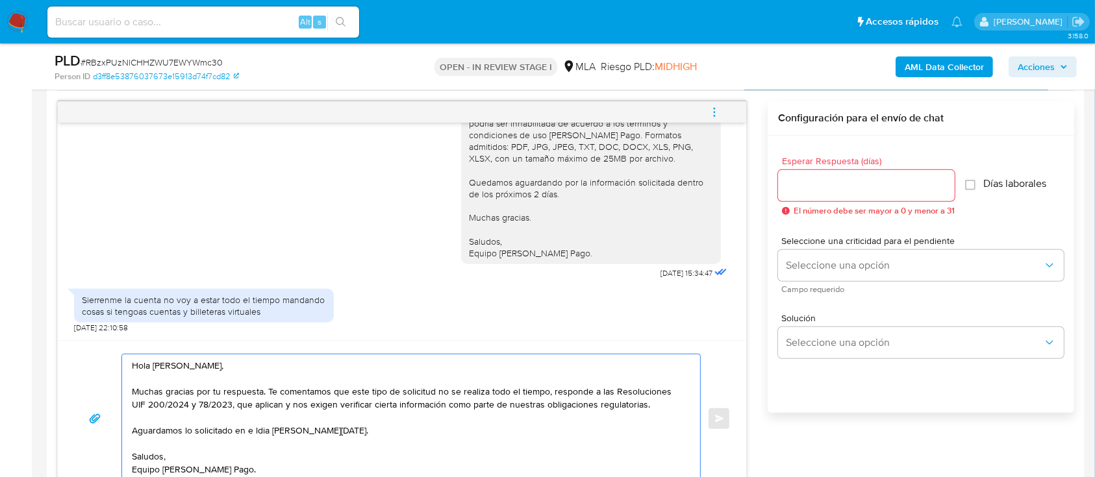
click at [264, 431] on textarea "Hola Cristian David Cano, Muchas gracias por tu respuesta. Te comentamos que es…" at bounding box center [408, 419] width 552 height 129
type textarea "Hola Cristian David Cano, Muchas gracias por tu respuesta. Te comentamos que es…"
click at [831, 184] on input "Esperar Respuesta (días)" at bounding box center [866, 185] width 177 height 17
type input "1"
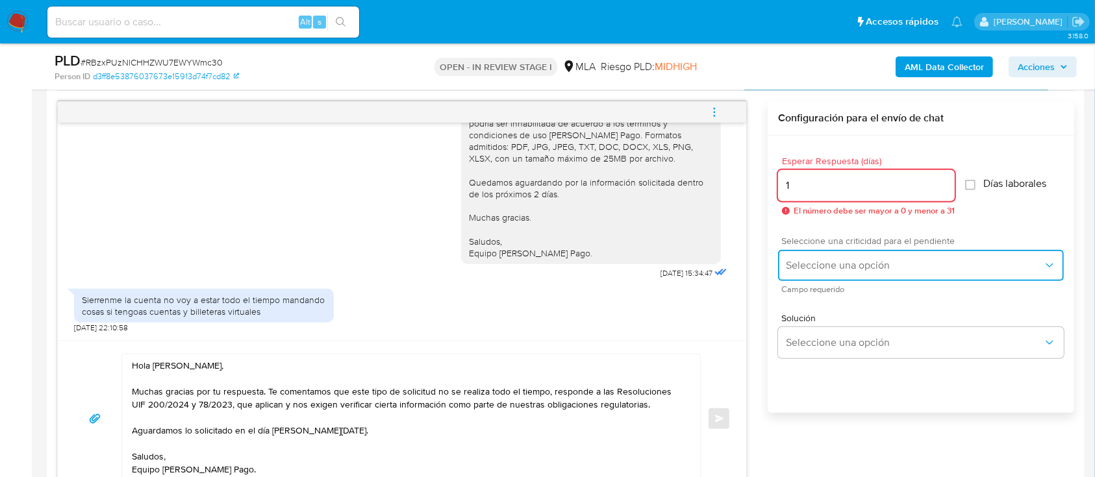
click at [828, 254] on button "Seleccione una opción" at bounding box center [921, 265] width 286 height 31
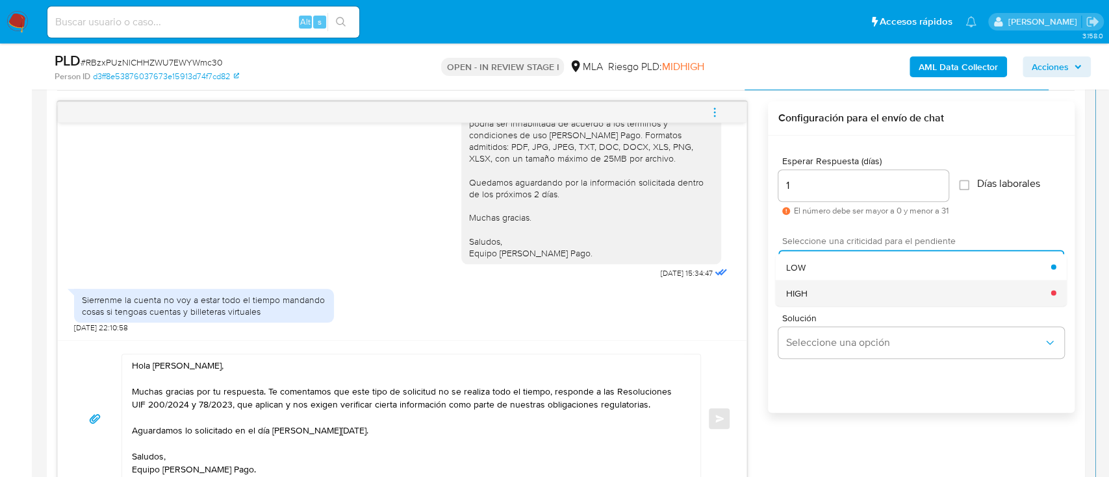
click at [813, 290] on div "HIGH" at bounding box center [918, 293] width 265 height 26
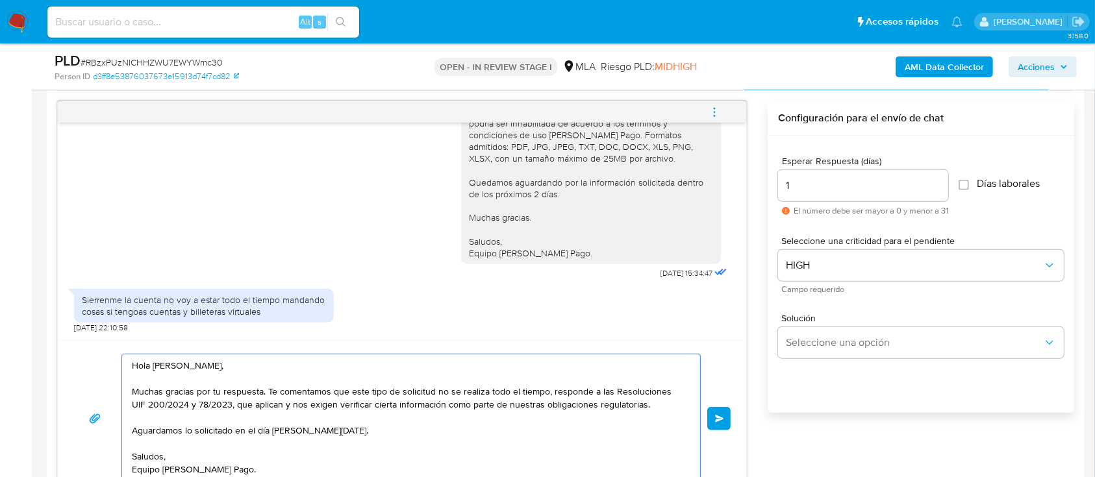
click at [551, 392] on textarea "Hola Cristian David Cano, Muchas gracias por tu respuesta. Te comentamos que es…" at bounding box center [408, 419] width 552 height 129
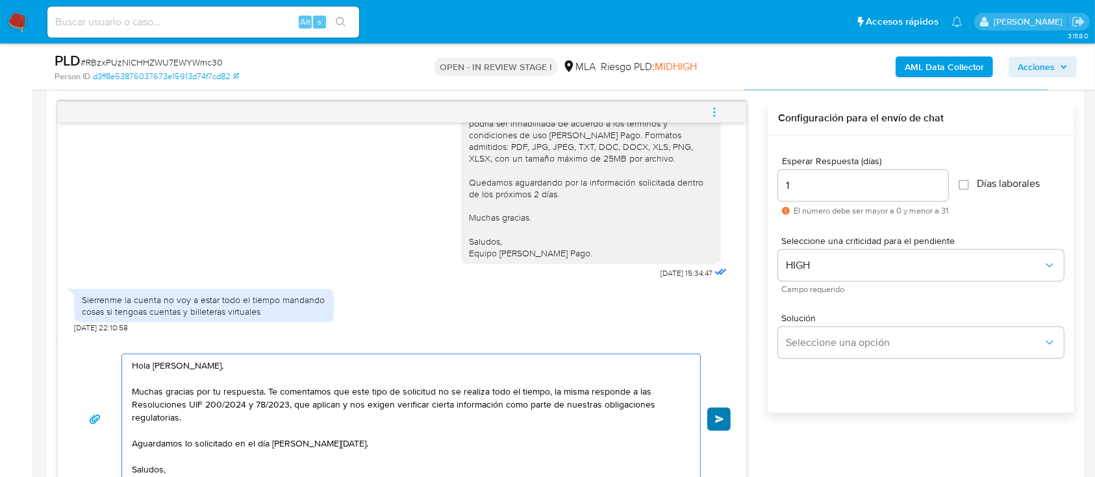
type textarea "Hola Cristian David Cano, Muchas gracias por tu respuesta. Te comentamos que es…"
click at [718, 418] on span "Enviar" at bounding box center [719, 420] width 9 height 8
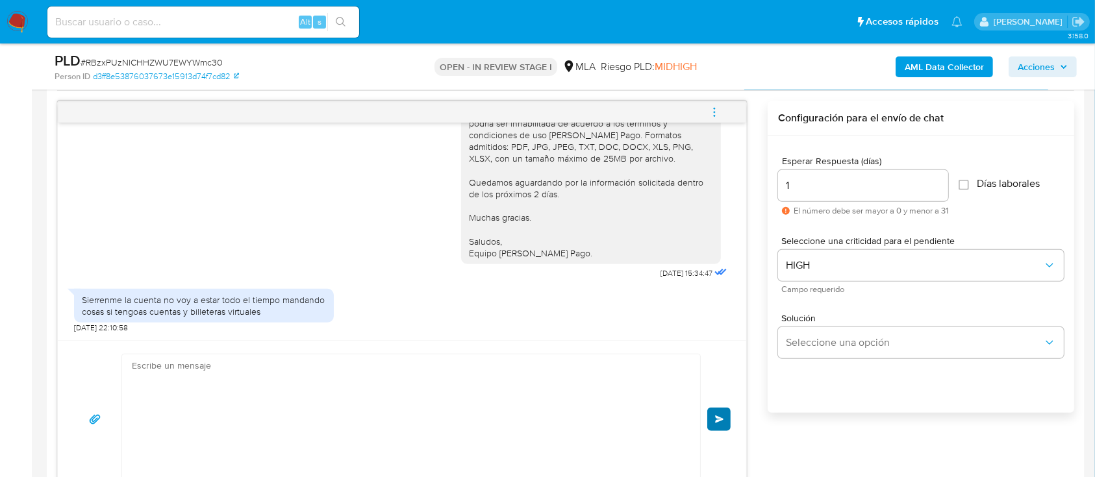
scroll to position [1864, 0]
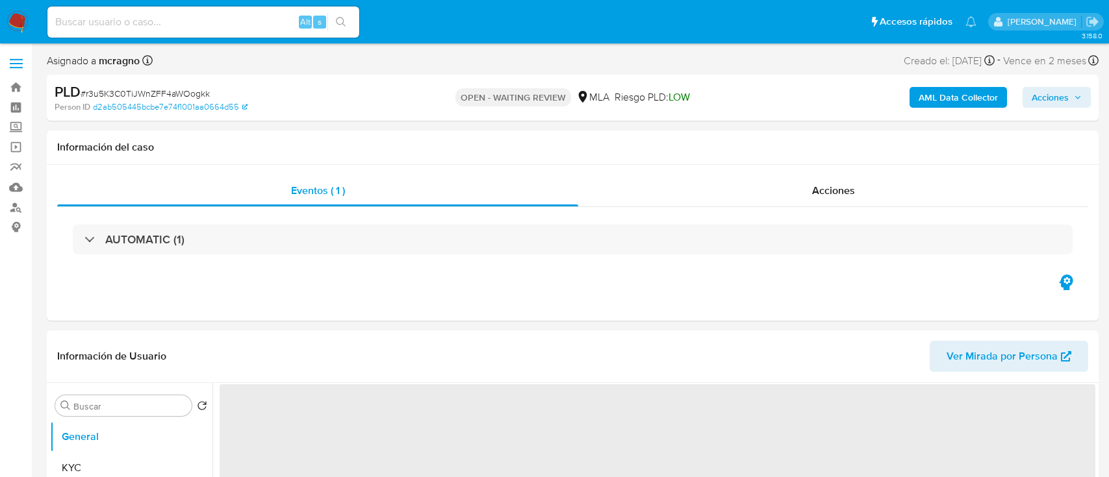
select select "10"
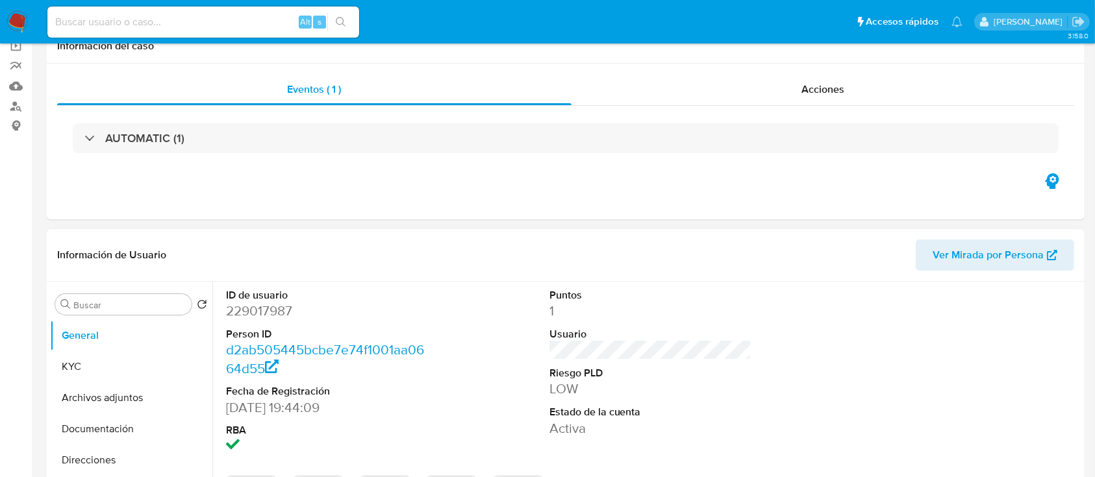
scroll to position [173, 0]
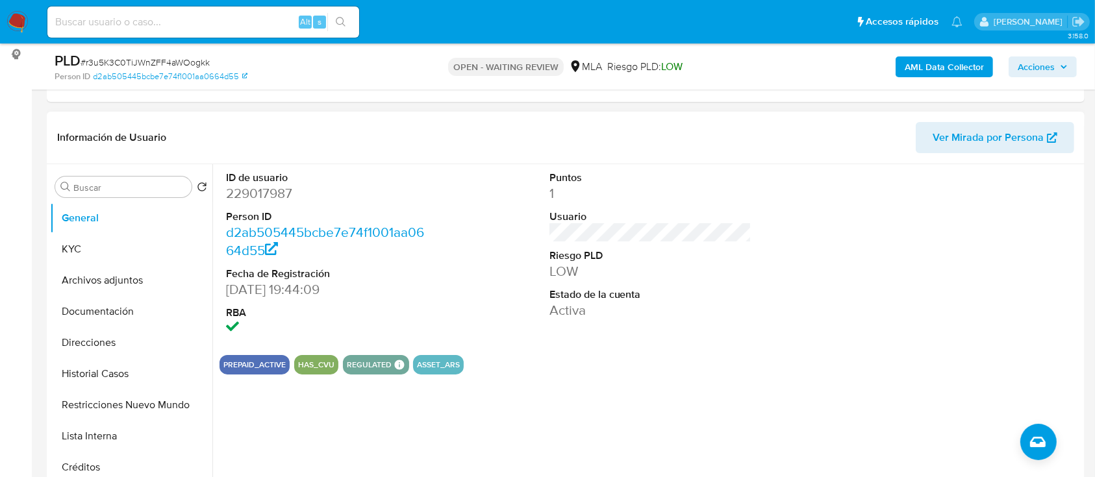
click at [270, 187] on dd "229017987" at bounding box center [327, 193] width 203 height 18
copy dd "229017987"
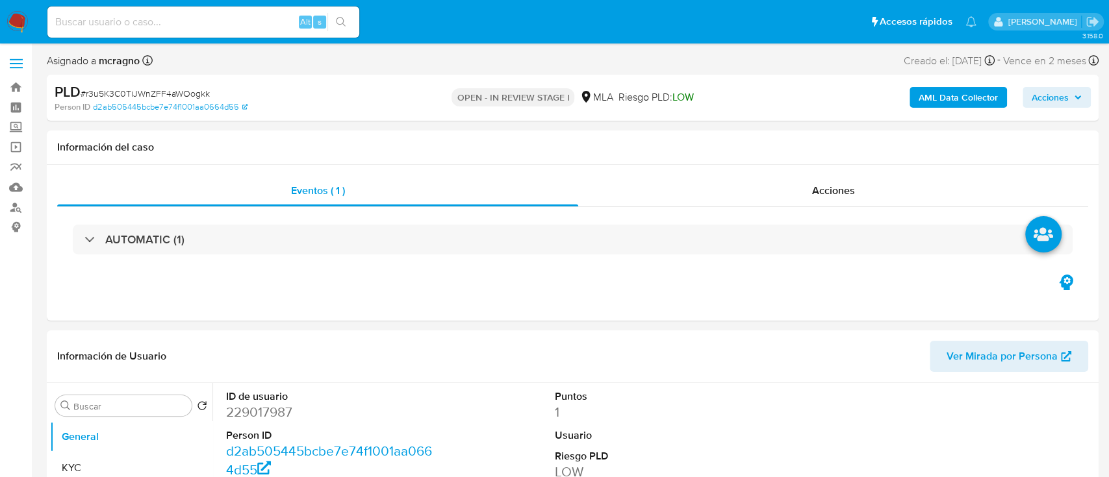
select select "10"
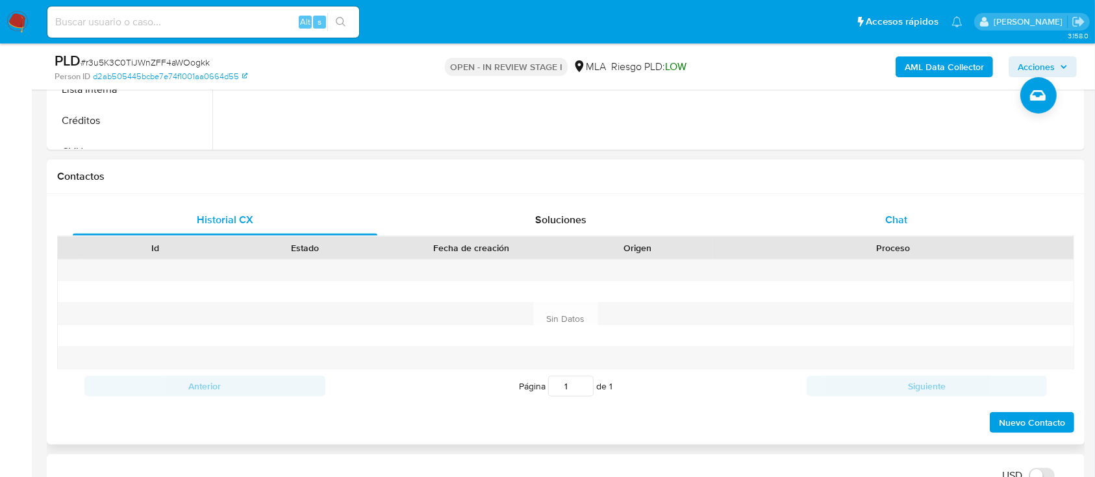
click at [917, 216] on div "Chat" at bounding box center [896, 220] width 305 height 31
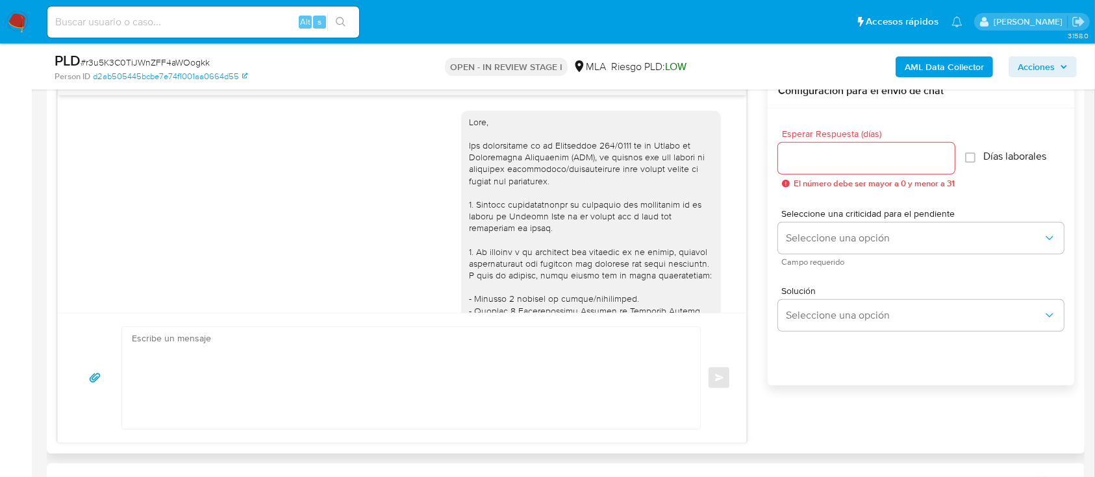
scroll to position [1520, 0]
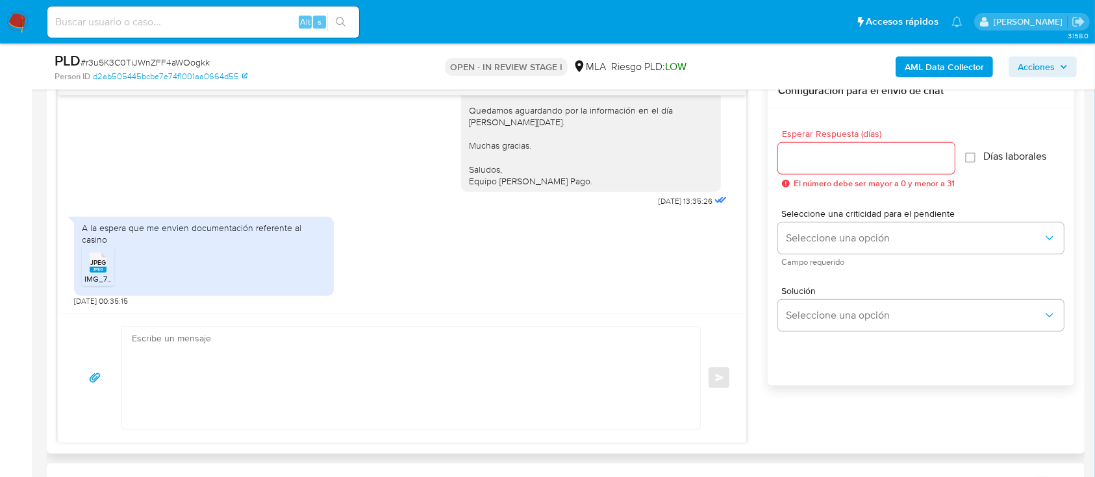
drag, startPoint x: 99, startPoint y: 268, endPoint x: 245, endPoint y: 268, distance: 146.1
click at [99, 268] on rect at bounding box center [98, 270] width 17 height 6
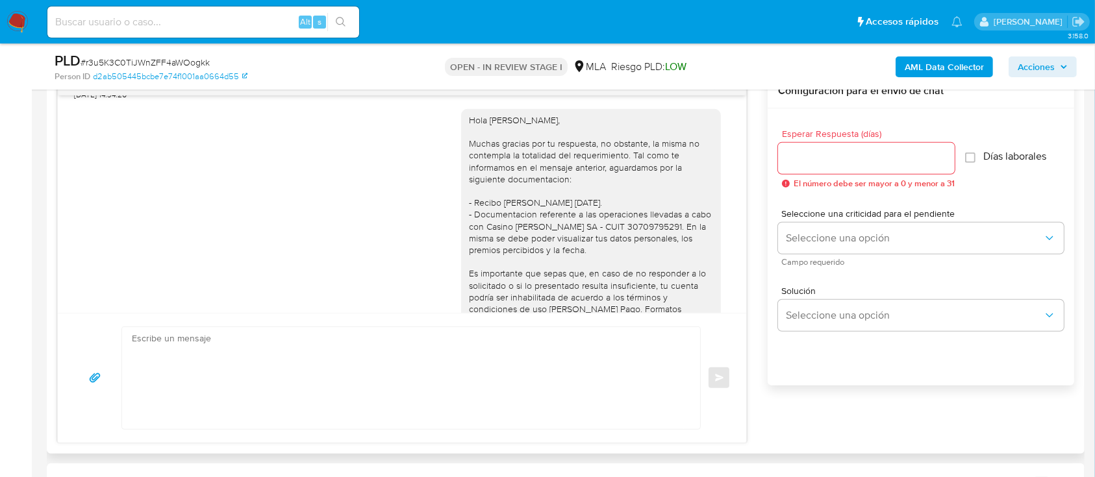
scroll to position [1260, 0]
drag, startPoint x: 457, startPoint y: 145, endPoint x: 543, endPoint y: 204, distance: 103.8
click at [520, 169] on div "Hola Judith Marcela Chaperon, Muchas gracias por tu respuesta, no obstante, la …" at bounding box center [591, 276] width 244 height 319
copy div "Hola Judith Marcela Chaperon, Muchas gracias"
click at [373, 363] on textarea at bounding box center [408, 378] width 552 height 102
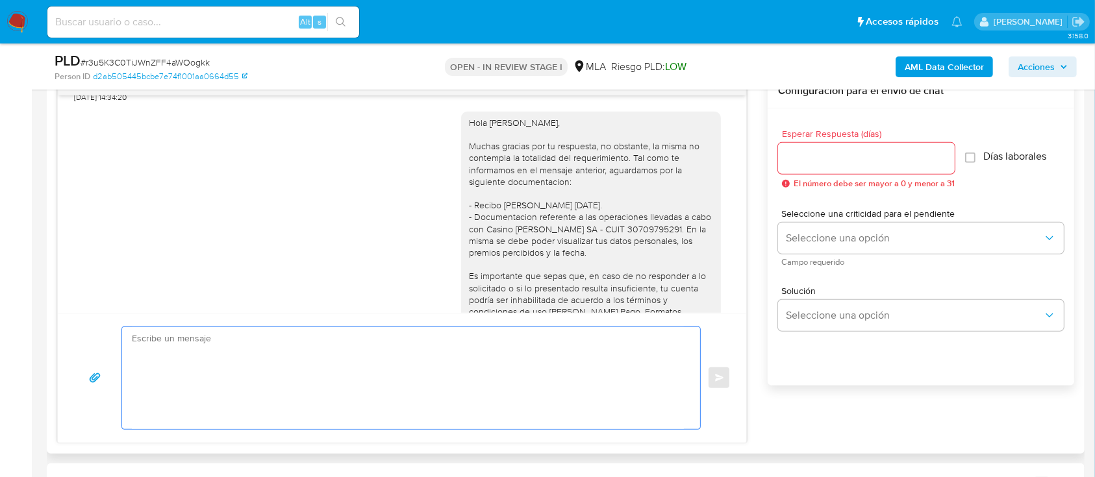
paste textarea "Hola Judith Marcela Chaperon, Muchas gracias"
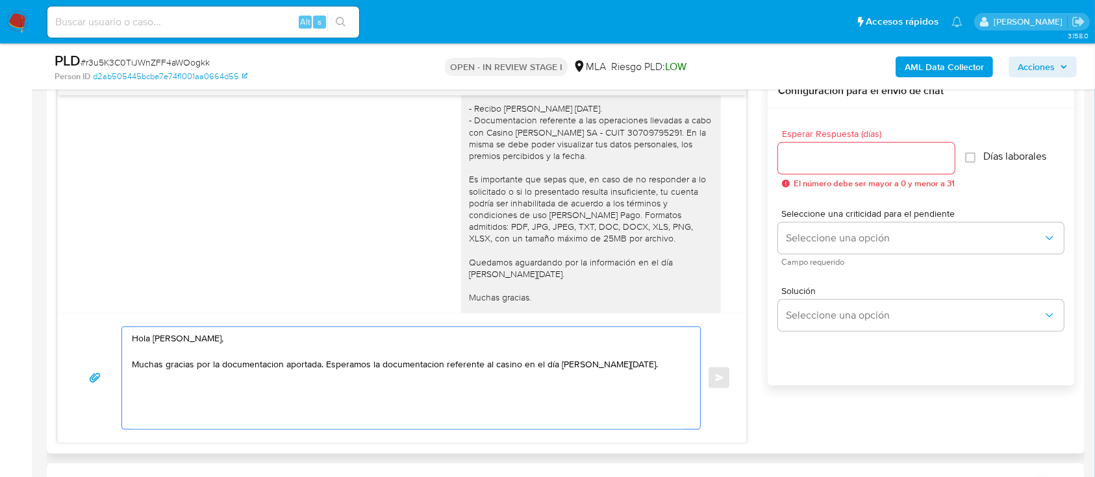
scroll to position [1434, 0]
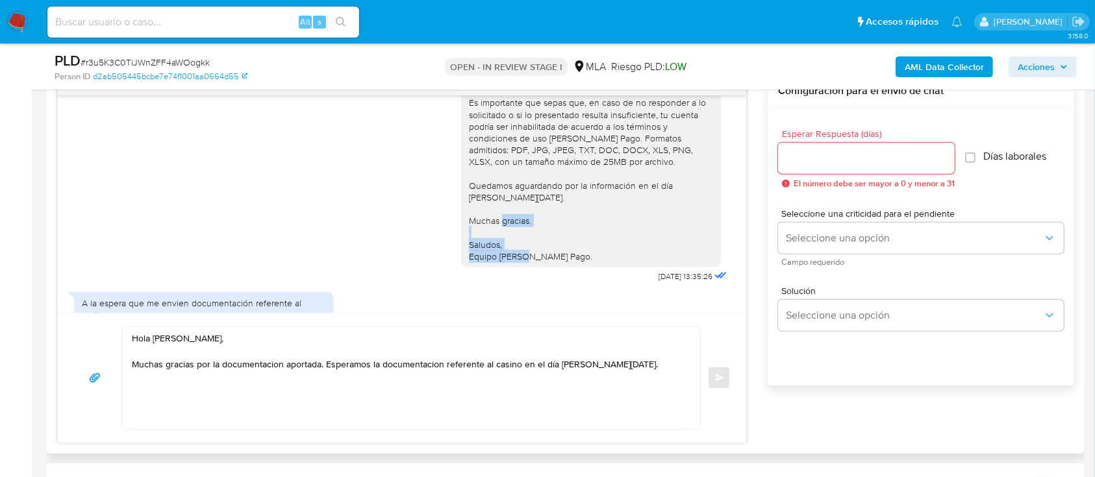
drag, startPoint x: 565, startPoint y: 272, endPoint x: 450, endPoint y: 255, distance: 116.2
click at [461, 255] on div "Hola Judith Marcela Chaperon, Muchas gracias por tu respuesta, no obstante, la …" at bounding box center [591, 102] width 260 height 329
copy div "Saludos, Equipo de Mercado Pago."
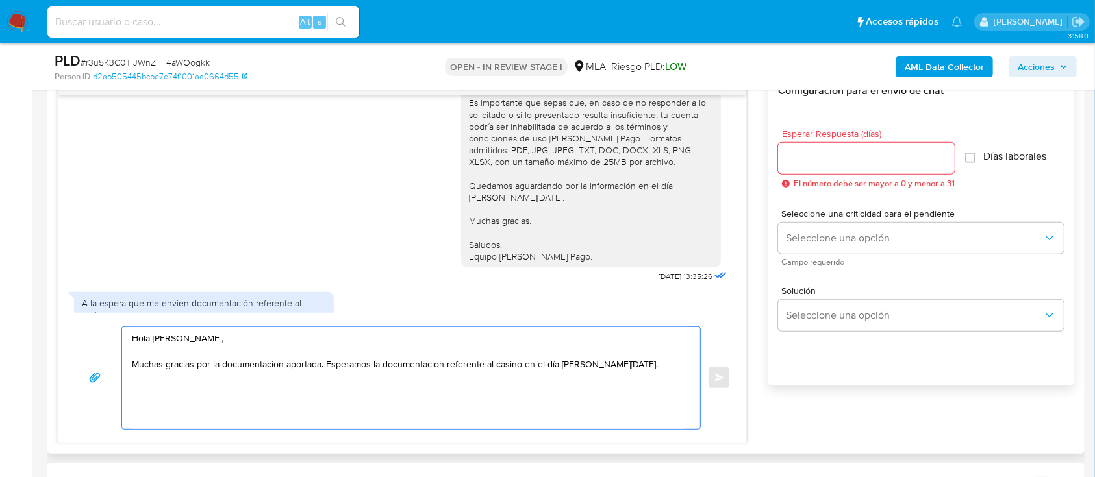
click at [296, 399] on textarea "Hola Judith Marcela Chaperon, Muchas gracias por la documentacion aportada. Esp…" at bounding box center [408, 378] width 552 height 102
click at [717, 374] on div "Hola Judith Marcela Chaperon, Muchas gracias por la documentacion aportada. Esp…" at bounding box center [401, 378] width 657 height 103
click at [659, 360] on textarea "Hola Judith Marcela Chaperon, Muchas gracias por la documentacion aportada. Esp…" at bounding box center [408, 378] width 552 height 102
paste textarea "Saludos, Equipo de Mercado Pago."
type textarea "Hola Judith Marcela Chaperon, Muchas gracias por la documentacion aportada. Esp…"
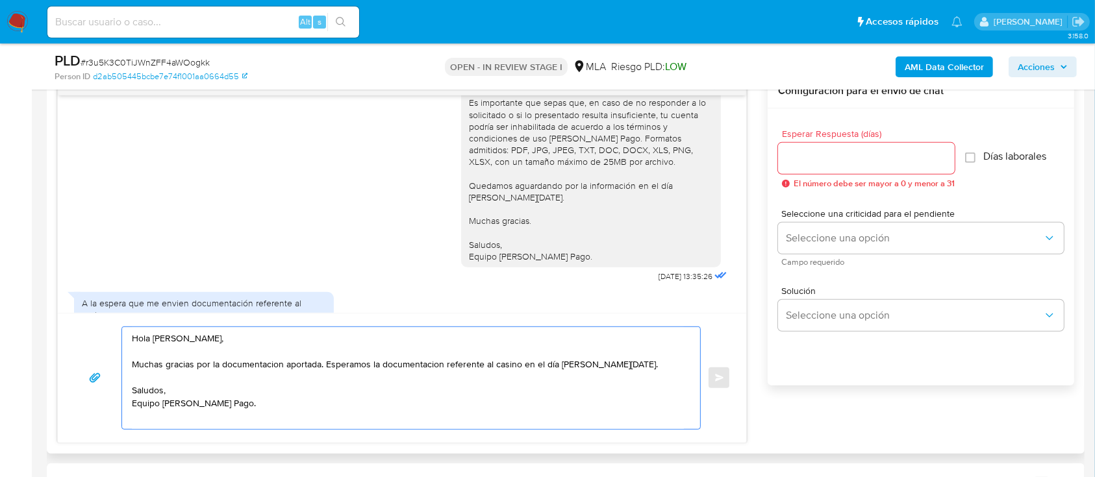
click at [863, 150] on input "Esperar Respuesta (días)" at bounding box center [866, 158] width 177 height 17
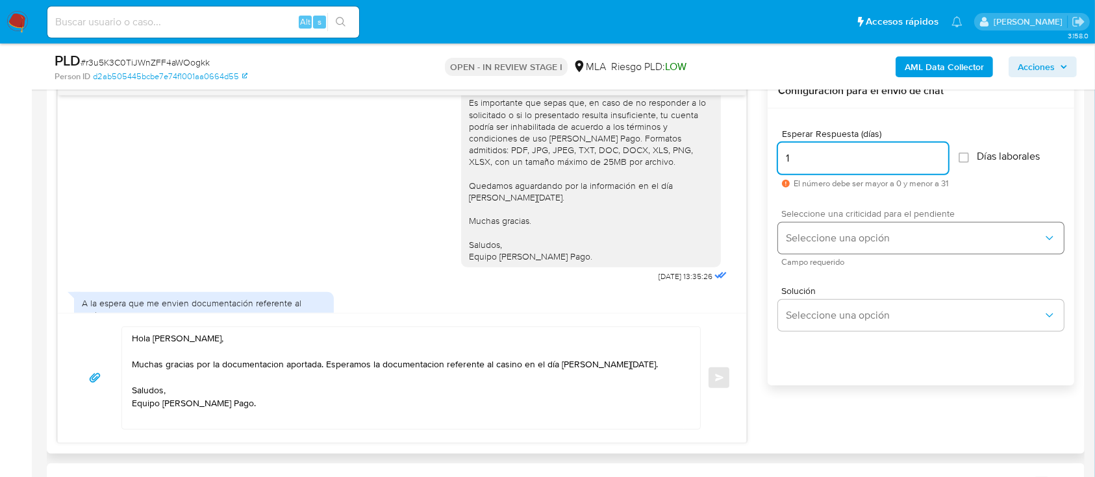
type input "1"
drag, startPoint x: 816, startPoint y: 234, endPoint x: 816, endPoint y: 244, distance: 9.1
click at [816, 244] on button "Seleccione una opción" at bounding box center [921, 238] width 286 height 31
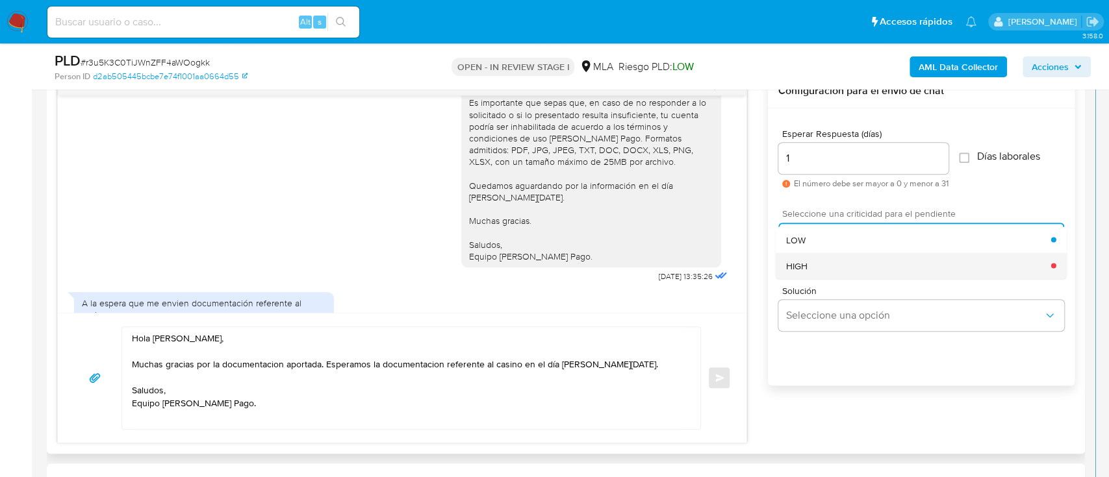
click at [813, 270] on div "HIGH" at bounding box center [918, 266] width 265 height 26
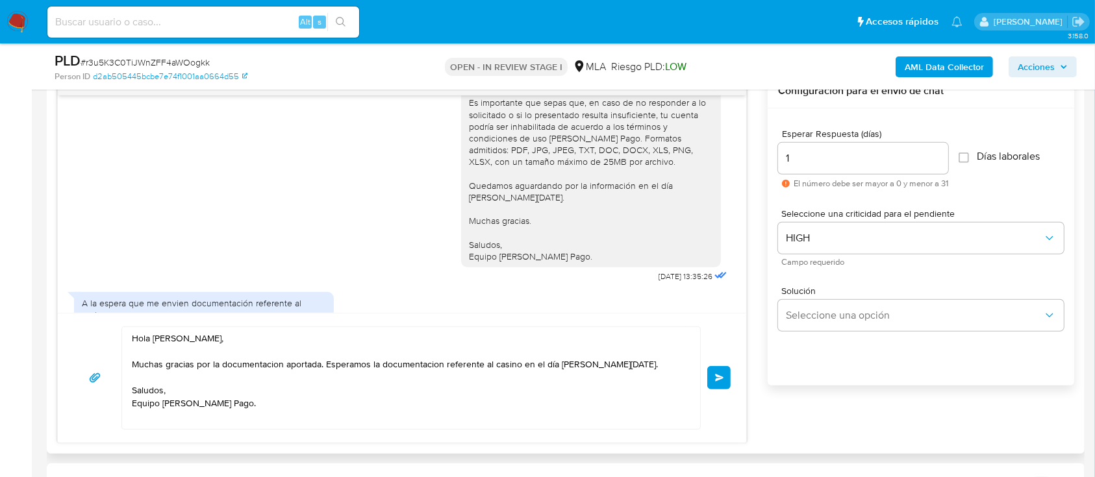
click at [722, 383] on button "Enviar" at bounding box center [718, 377] width 23 height 23
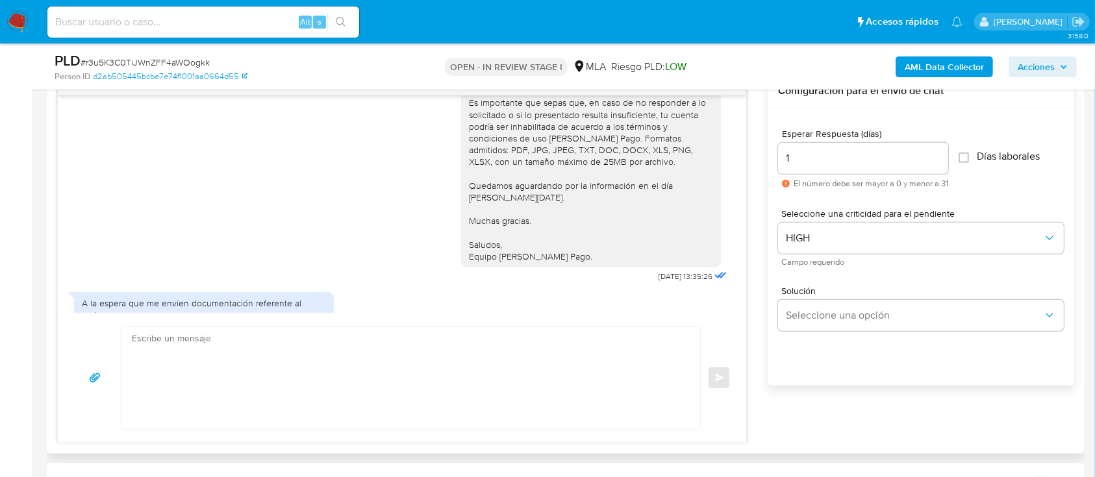
scroll to position [1641, 0]
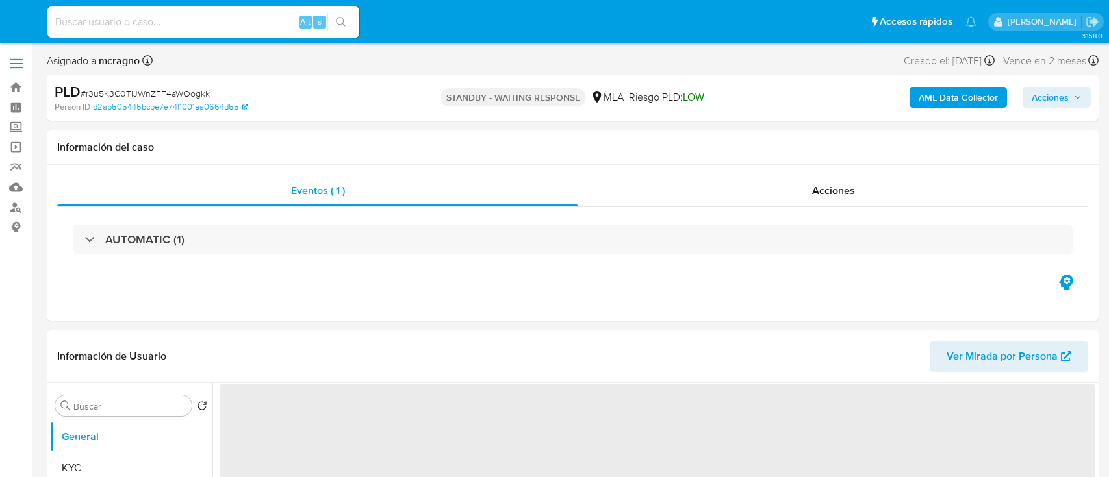
select select "10"
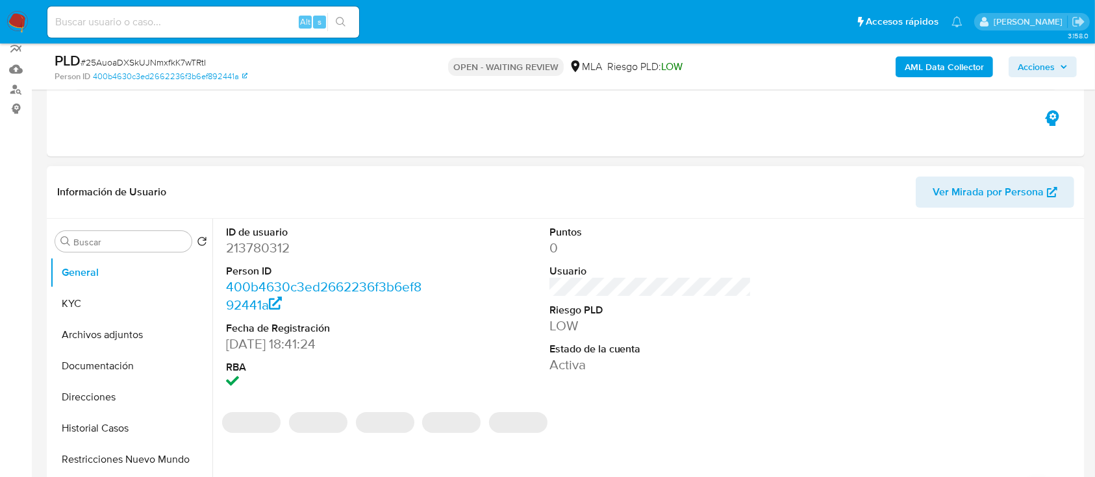
scroll to position [173, 0]
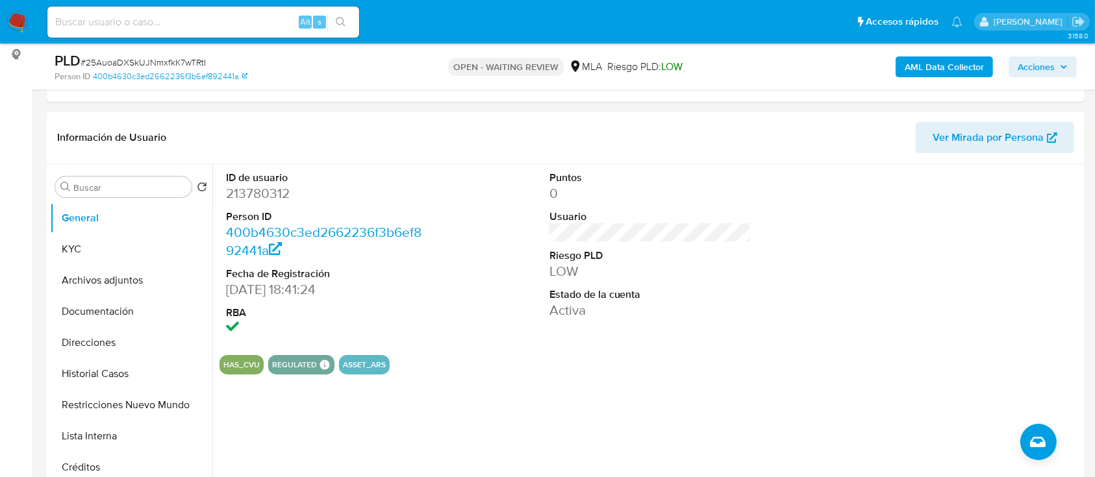
click at [257, 205] on dl "ID de usuario 213780312 Person ID 400b4630c3ed2662236f3b6ef892441a Fecha de Reg…" at bounding box center [327, 255] width 203 height 168
click at [263, 194] on dd "213780312" at bounding box center [327, 193] width 203 height 18
copy dd "213780312"
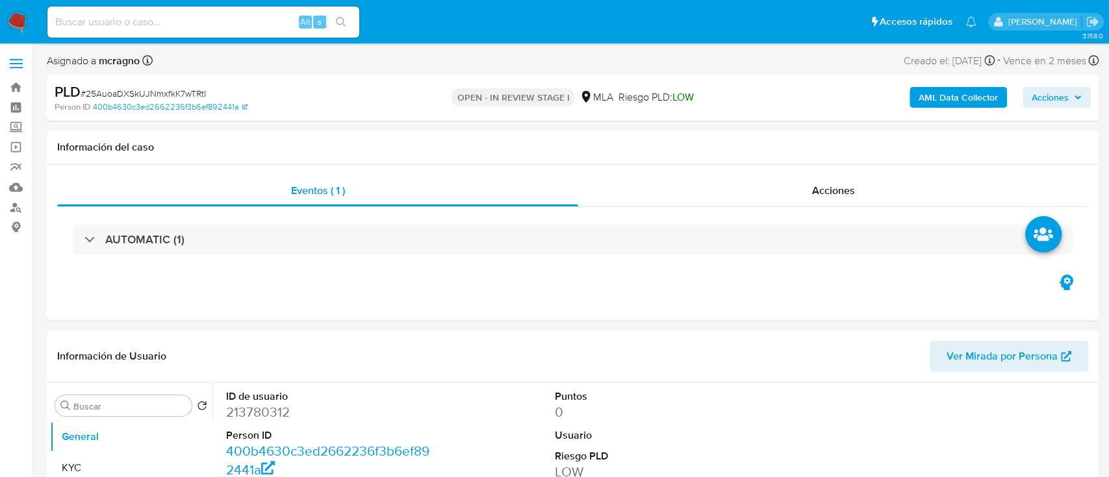
select select "10"
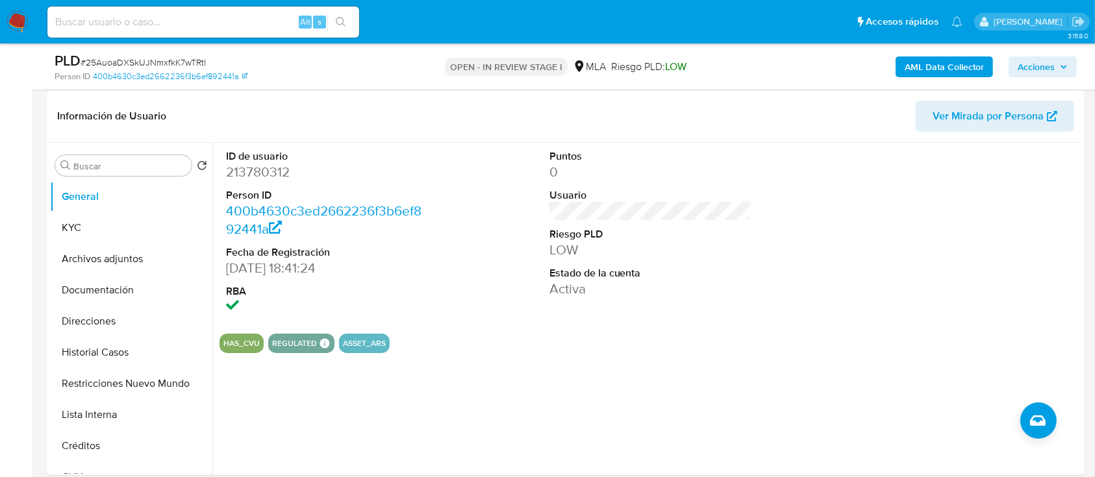
scroll to position [346, 0]
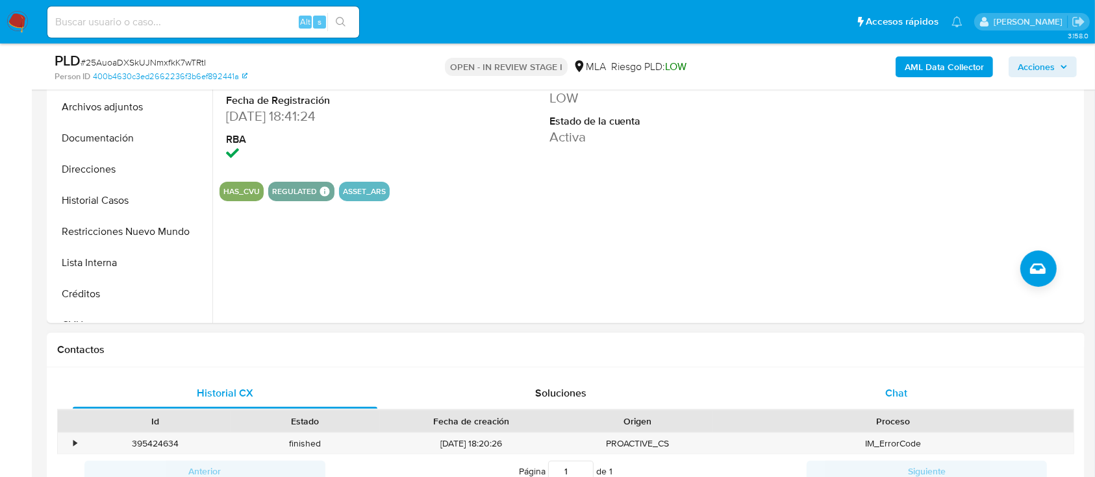
click at [922, 392] on div "Chat" at bounding box center [896, 393] width 305 height 31
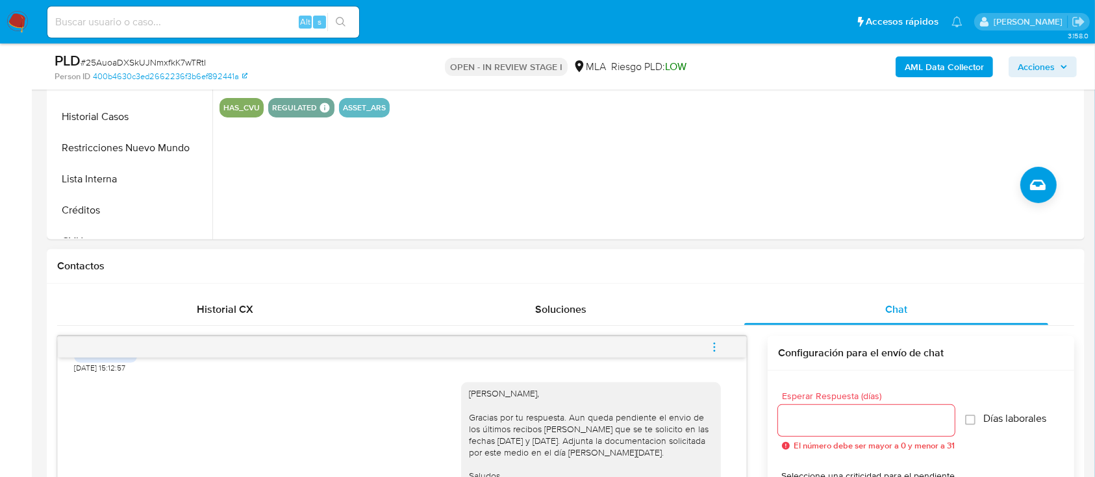
scroll to position [606, 0]
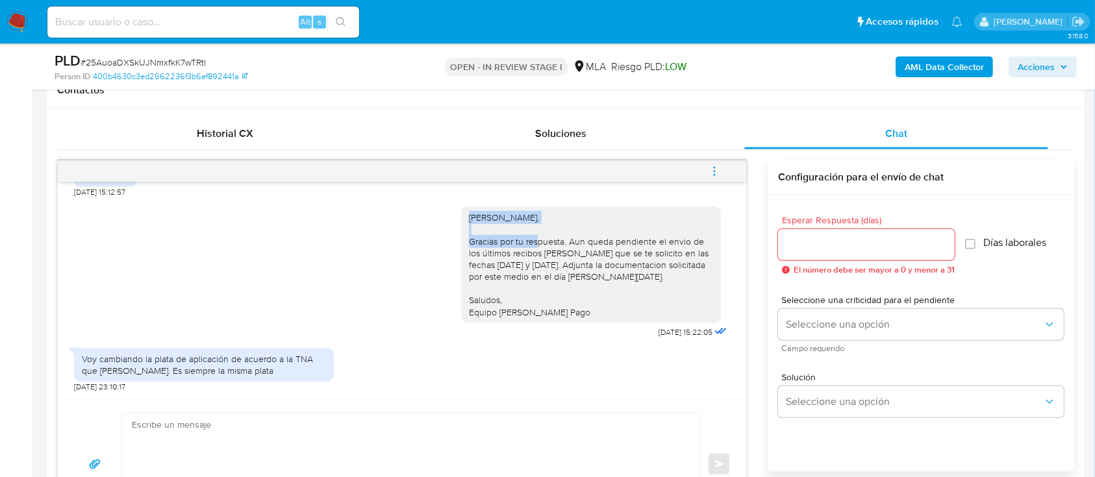
drag, startPoint x: 455, startPoint y: 216, endPoint x: 395, endPoint y: 361, distance: 157.3
click at [613, 219] on div "Hola Maximiliano Gonzalez Porfiri, Gracias por tu respuesta. Aun queda pendient…" at bounding box center [591, 265] width 260 height 117
copy div "Hola Maximiliano Gonzalez Porfiri,"
click at [334, 414] on textarea at bounding box center [408, 465] width 552 height 102
paste textarea "Hola Maximiliano Gonzalez Porfiri,"
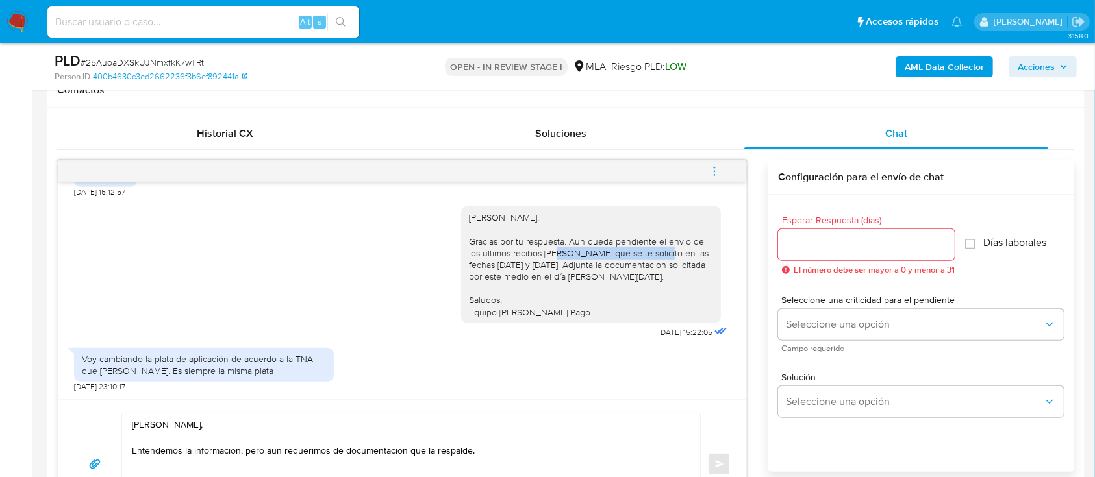
drag, startPoint x: 468, startPoint y: 254, endPoint x: 572, endPoint y: 251, distance: 104.6
click at [572, 251] on div "Hola Maximiliano Gonzalez Porfiri, Gracias por tu respuesta. Aun queda pendient…" at bounding box center [591, 265] width 244 height 107
copy div "últimos recibos de sueldo"
click at [550, 457] on textarea "Hola Maximiliano Gonzalez Porfiri, Entendemos la informacion, pero aun requerim…" at bounding box center [408, 465] width 552 height 102
paste textarea "últimos recibos de sueldo"
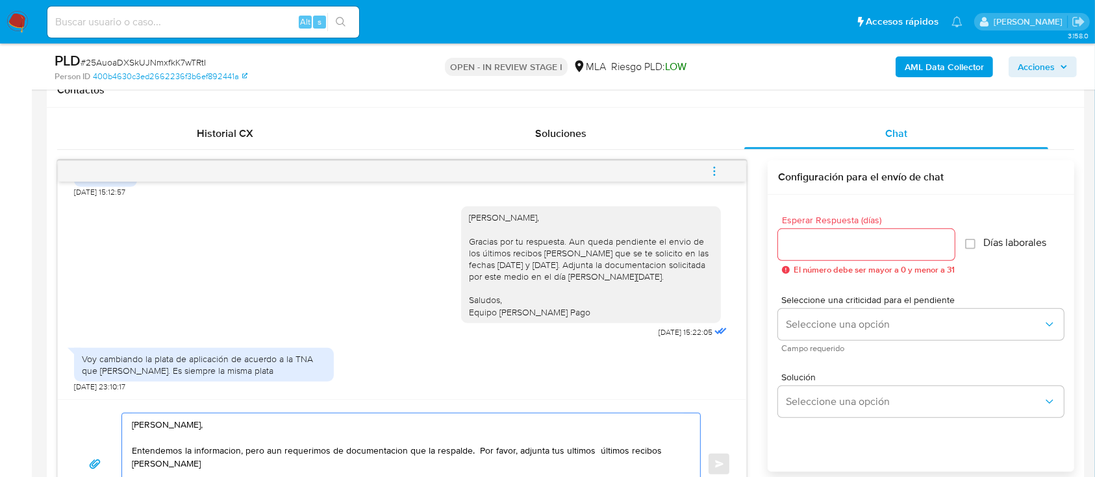
click at [613, 449] on textarea "Hola Maximiliano Gonzalez Porfiri, Entendemos la informacion, pero aun requerim…" at bounding box center [408, 465] width 552 height 102
click at [691, 448] on div "Hola Maximiliano Gonzalez Porfiri, Entendemos la informacion, pero aun requerim…" at bounding box center [408, 465] width 572 height 102
click at [672, 449] on textarea "Hola Maximiliano Gonzalez Porfiri, Entendemos la informacion, pero aun requerim…" at bounding box center [408, 465] width 552 height 102
click at [685, 449] on div "Hola Maximiliano Gonzalez Porfiri, Entendemos la informacion, pero aun requerim…" at bounding box center [408, 465] width 572 height 102
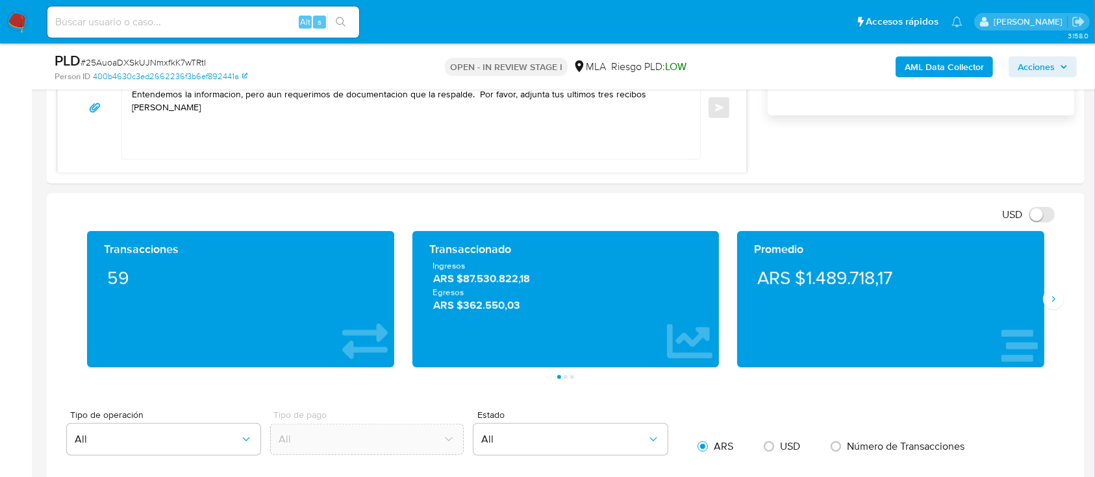
scroll to position [764, 0]
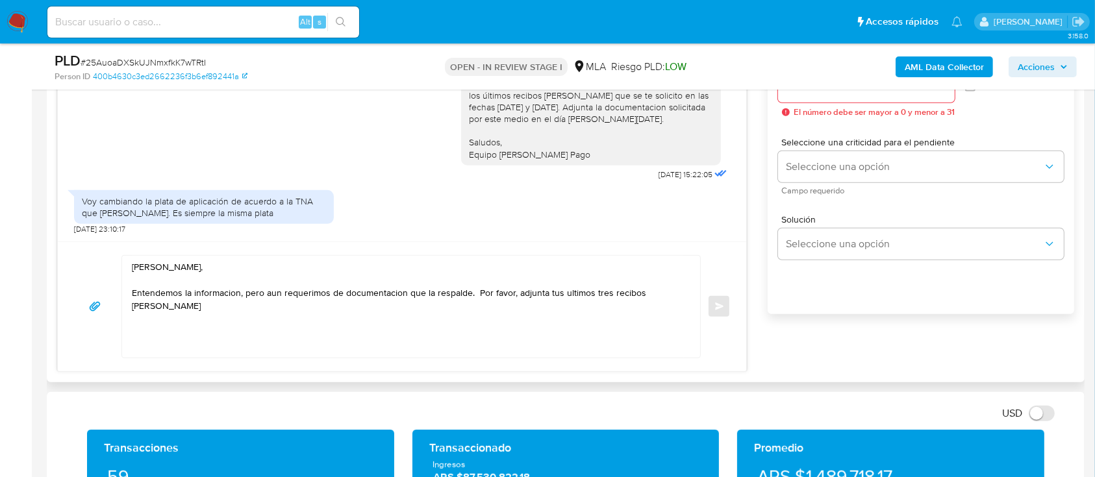
click at [680, 290] on textarea "Hola Maximiliano Gonzalez Porfiri, Entendemos la informacion, pero aun requerim…" at bounding box center [408, 307] width 552 height 102
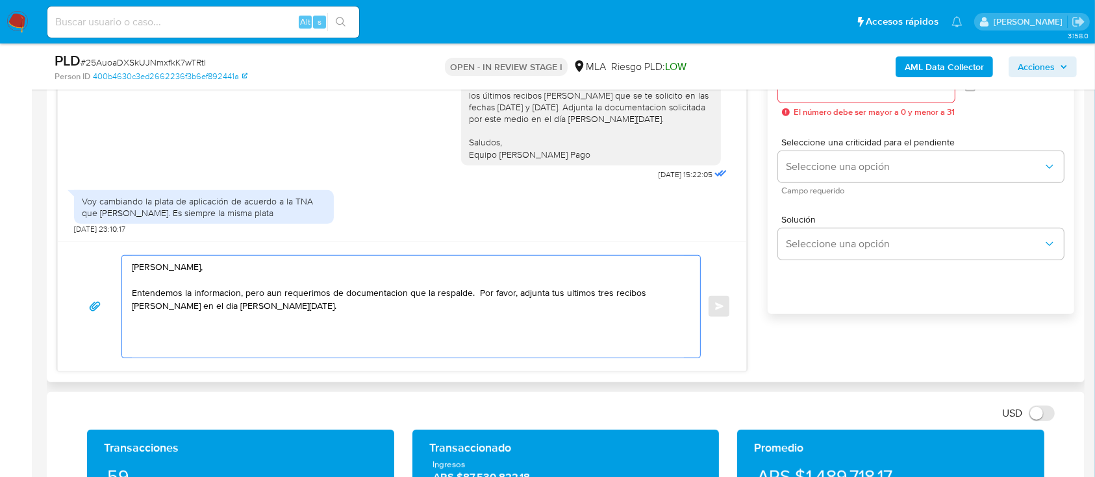
drag, startPoint x: 243, startPoint y: 290, endPoint x: 220, endPoint y: 292, distance: 22.9
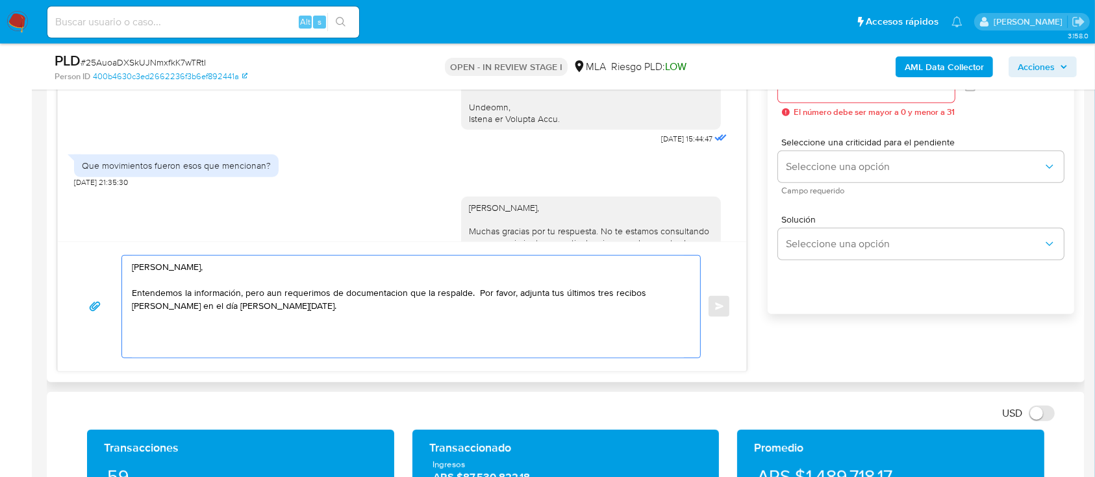
scroll to position [1272, 0]
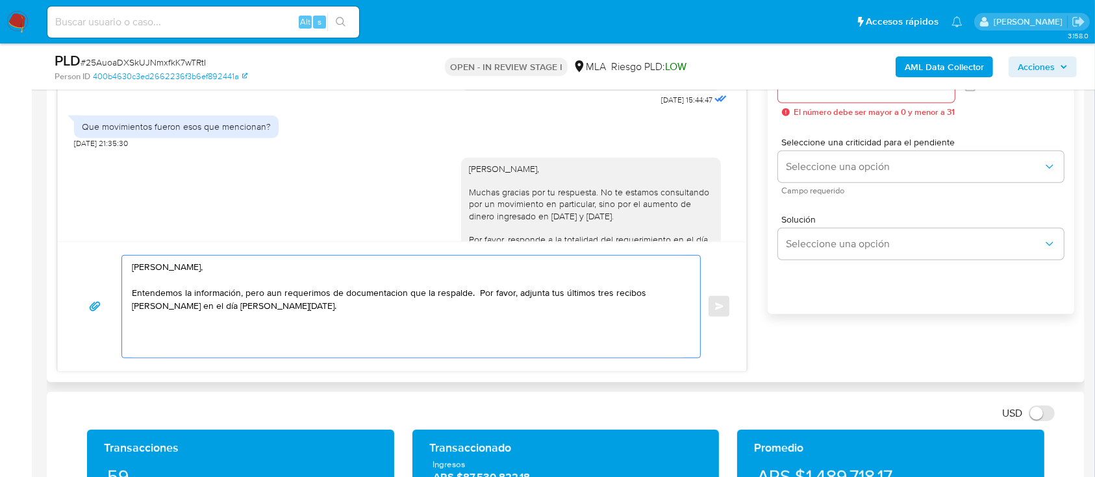
click at [532, 322] on textarea "Hola Maximiliano Gonzalez Porfiri, Entendemos la información, pero aun requerim…" at bounding box center [408, 307] width 552 height 102
paste textarea "Resoluciones UIF 200/2024 y 78/2023, que aplican y nos exigen verificar cierta …"
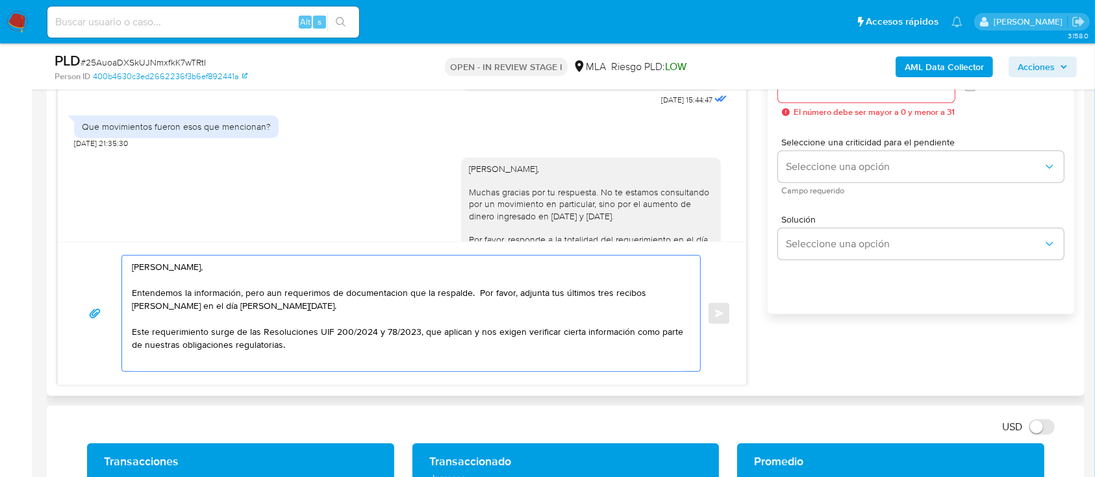
paste textarea "Resoluciones UIF 200/2024 y 78/2023, que aplican y nos exigen verificar cierta …"
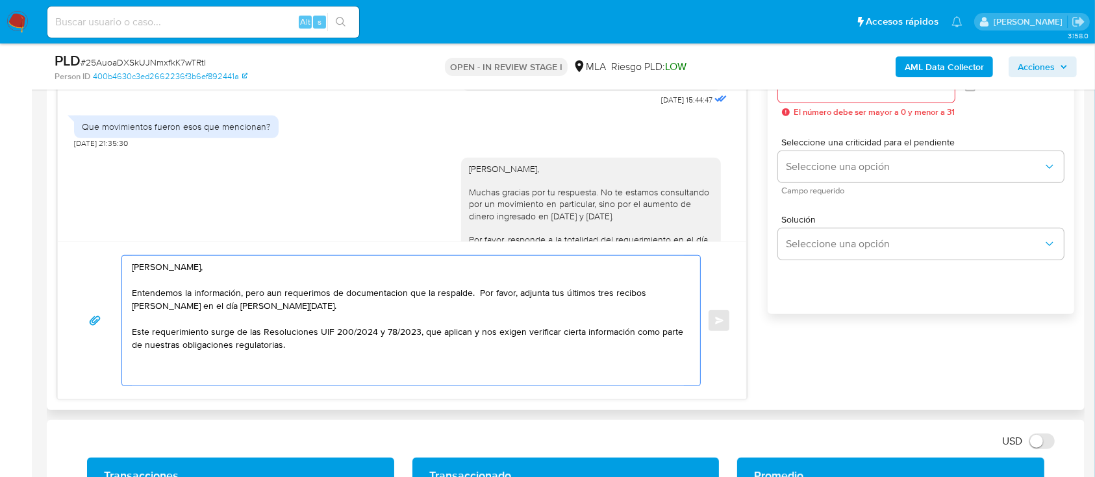
scroll to position [0, 0]
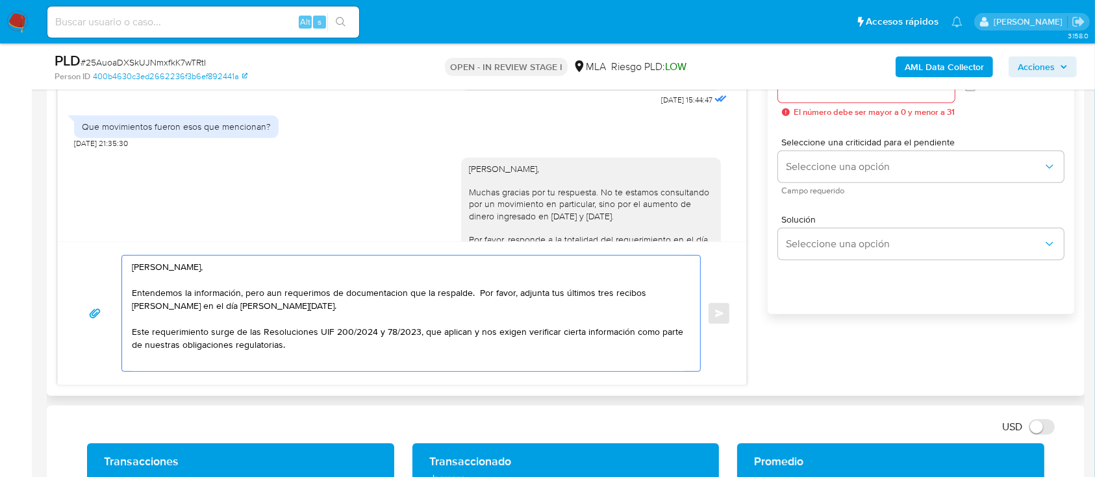
click at [336, 353] on textarea "Hola Maximiliano Gonzalez Porfiri, Entendemos la información, pero aun requerim…" at bounding box center [408, 314] width 552 height 116
click at [422, 351] on textarea "Hola Maximiliano Gonzalez Porfiri, Entendemos la información, pero aun requerim…" at bounding box center [408, 314] width 552 height 116
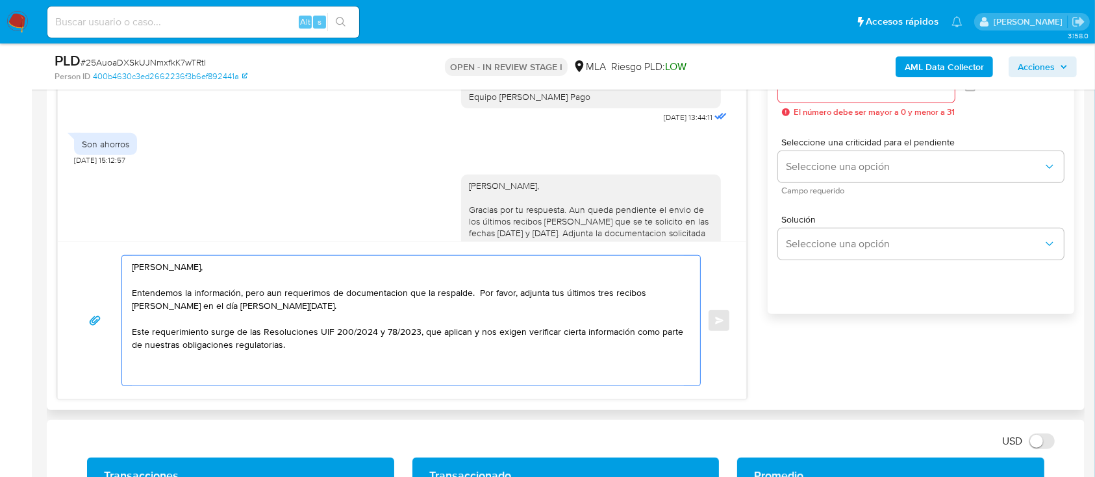
scroll to position [1532, 0]
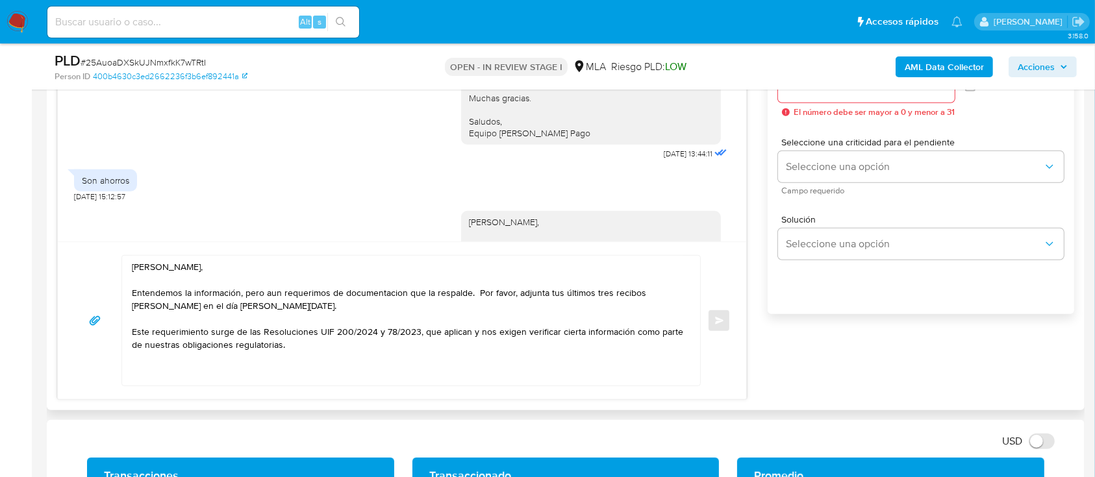
drag, startPoint x: 572, startPoint y: 152, endPoint x: 442, endPoint y: 136, distance: 130.9
click at [442, 136] on div "Hola Maximiliano Gonzalez Porfiri, Muchas gracias por tu respuesta. No te estam…" at bounding box center [402, 26] width 656 height 274
copy div "Saludos, Equipo de Mercado Pago"
click at [201, 366] on textarea "Hola Maximiliano Gonzalez Porfiri, Entendemos la información, pero aun requerim…" at bounding box center [408, 321] width 552 height 130
paste textarea "Saludos, Equipo de Mercado Pago"
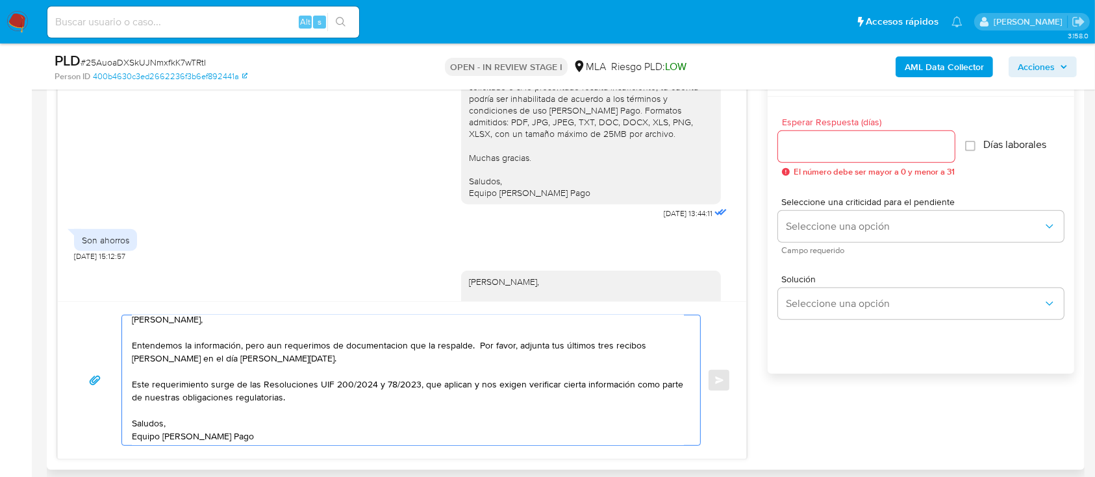
scroll to position [677, 0]
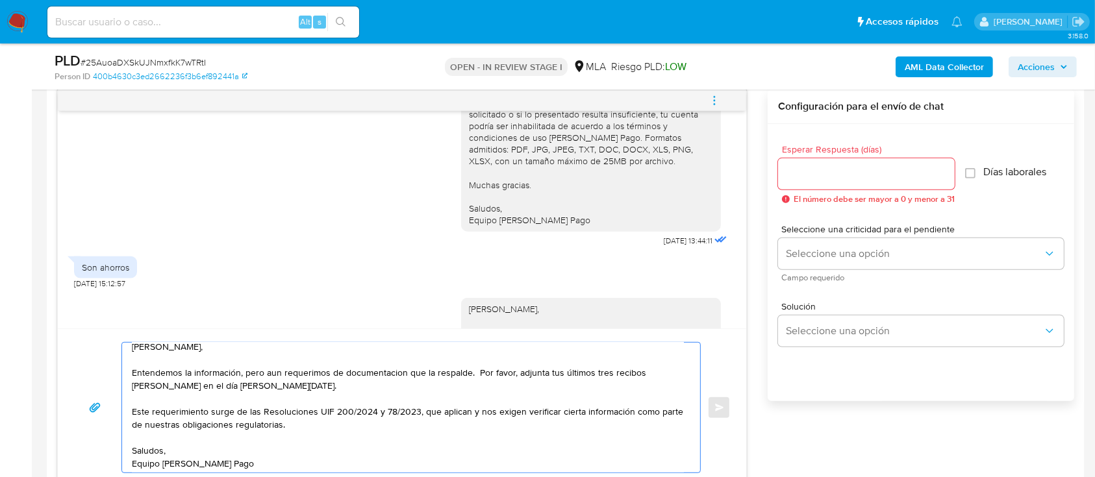
type textarea "Hola Maximiliano Gonzalez Porfiri, Entendemos la información, pero aun requerim…"
click at [822, 184] on div at bounding box center [866, 173] width 177 height 31
click at [820, 174] on input "Esperar Respuesta (días)" at bounding box center [866, 174] width 177 height 17
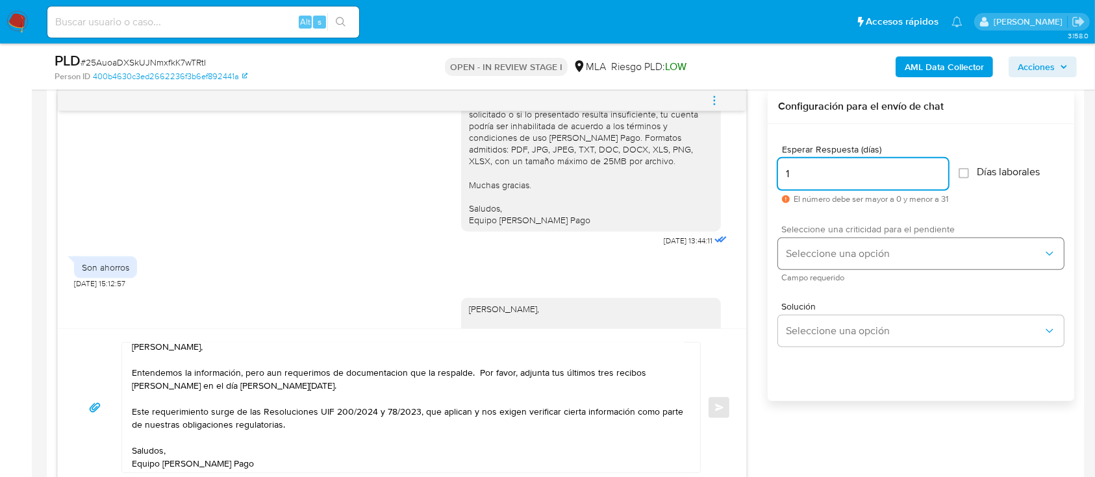
type input "1"
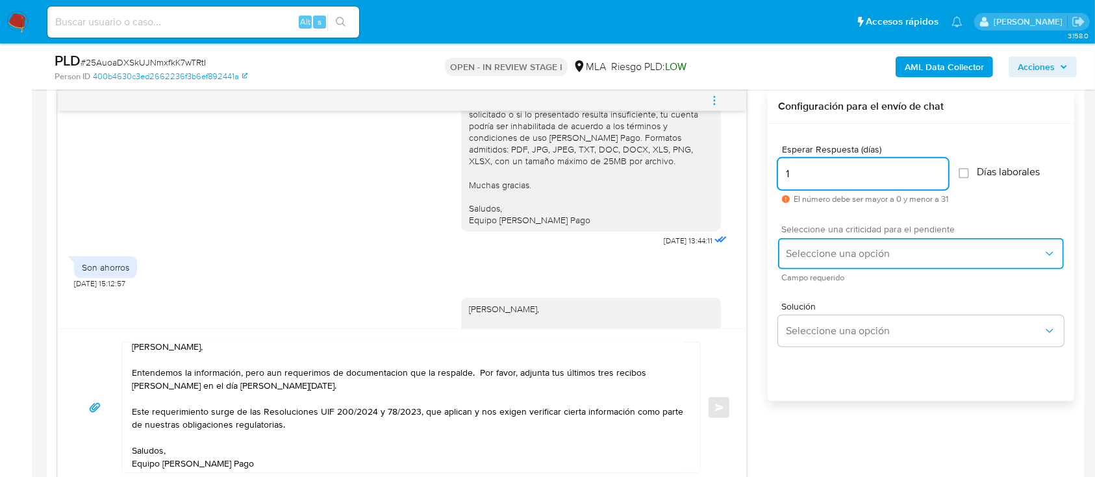
click at [820, 242] on button "Seleccione una opción" at bounding box center [921, 253] width 286 height 31
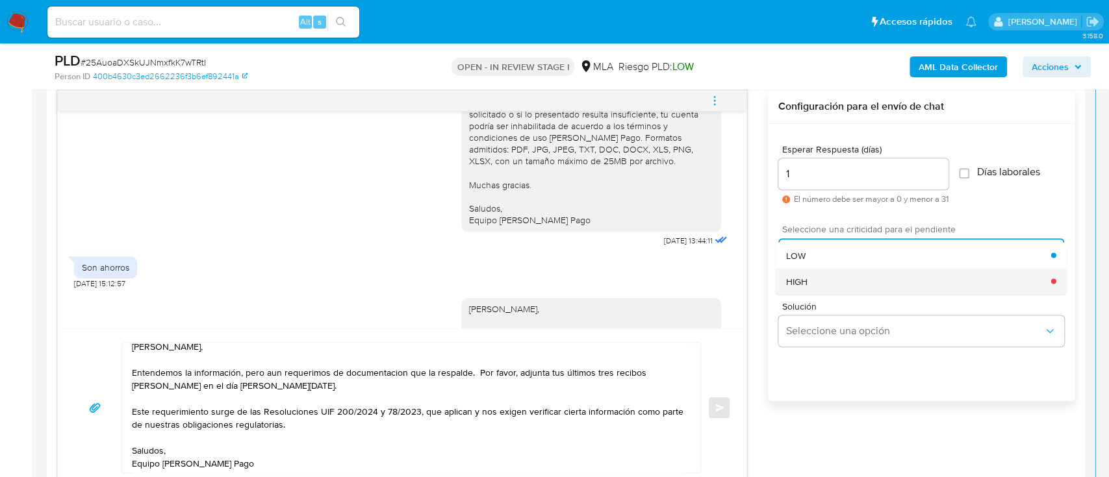
click at [826, 278] on div "HIGH" at bounding box center [918, 281] width 265 height 26
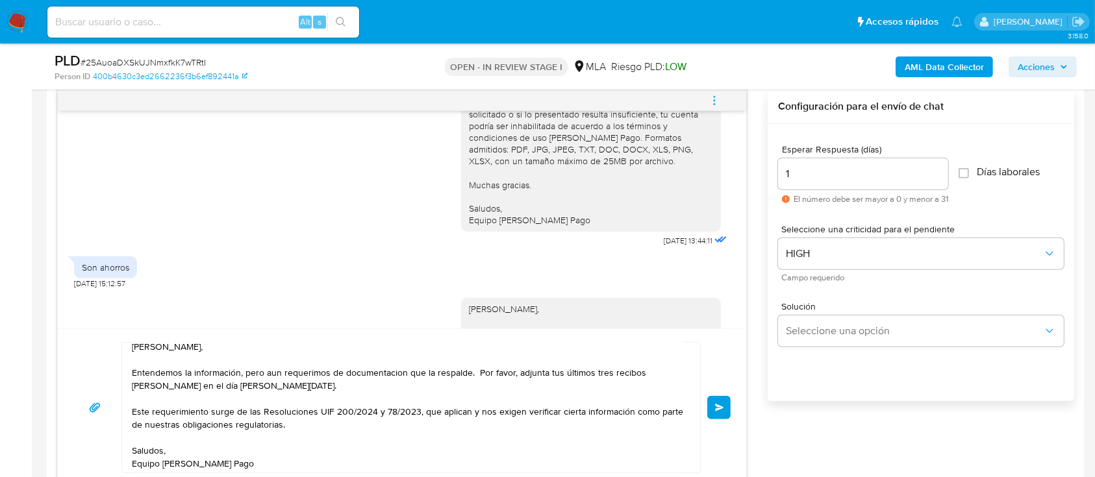
click at [723, 399] on button "Enviar" at bounding box center [718, 407] width 23 height 23
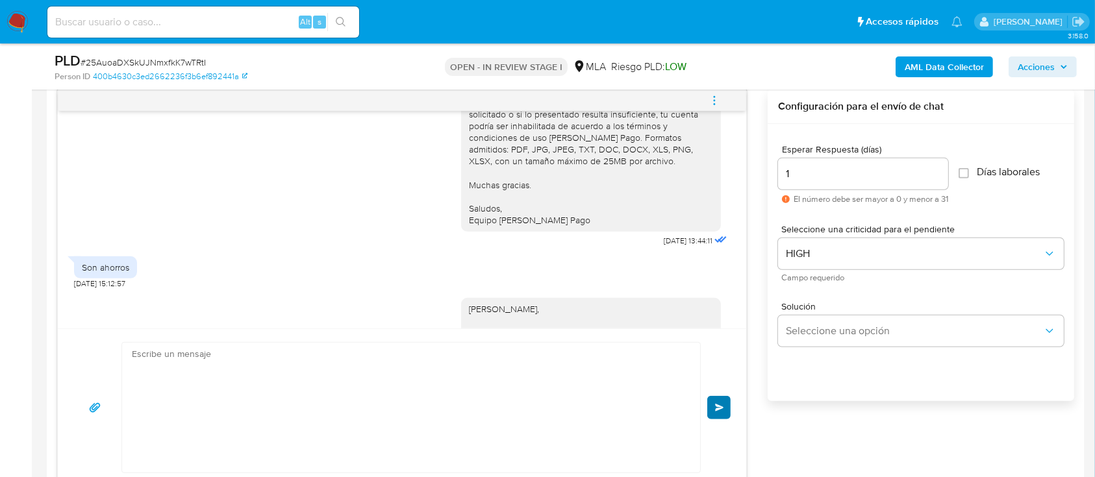
scroll to position [1884, 0]
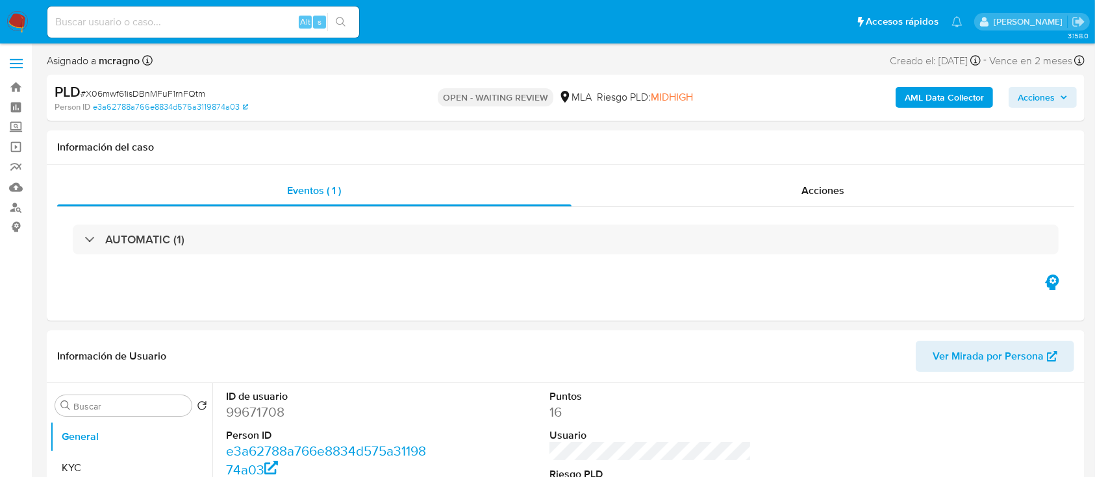
select select "10"
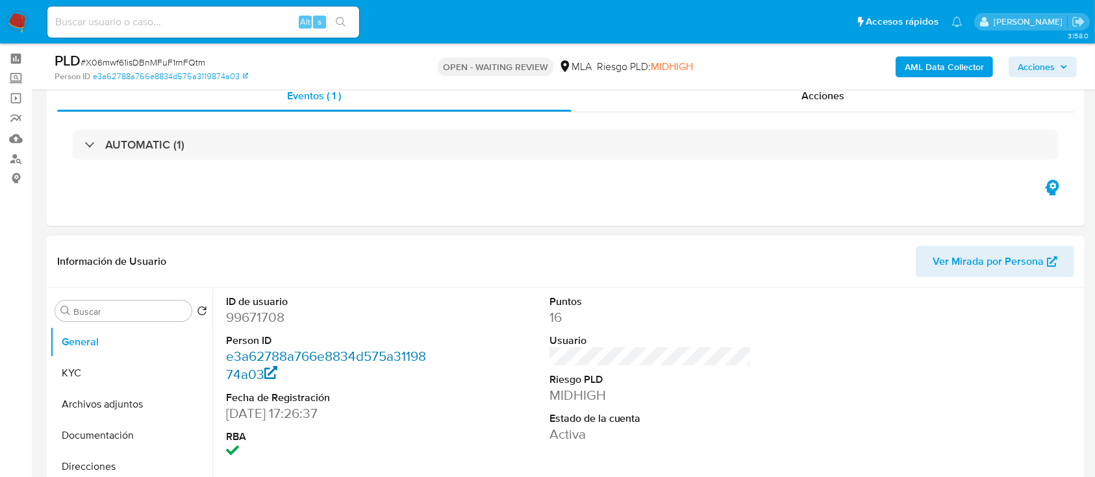
scroll to position [86, 0]
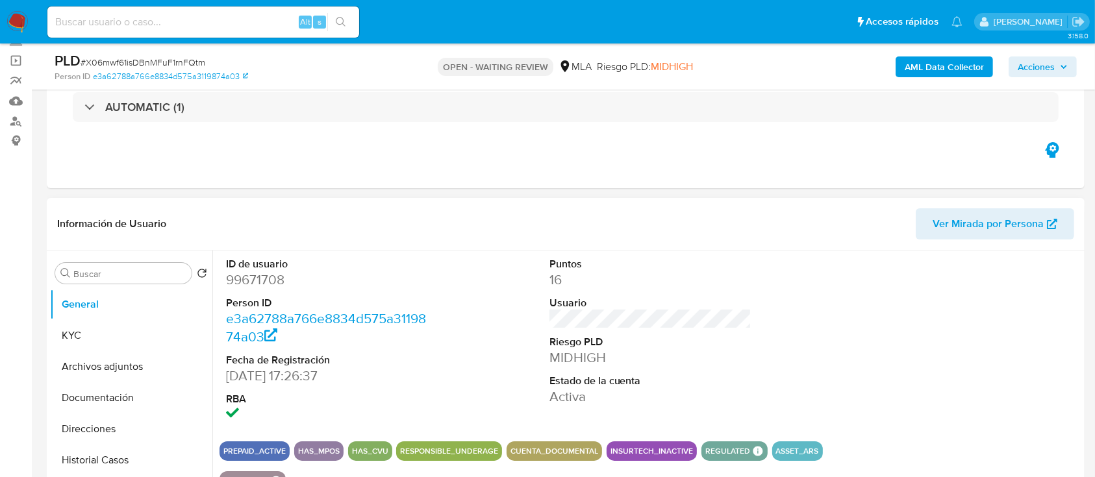
click at [270, 286] on dd "99671708" at bounding box center [327, 280] width 203 height 18
copy dd "99671708"
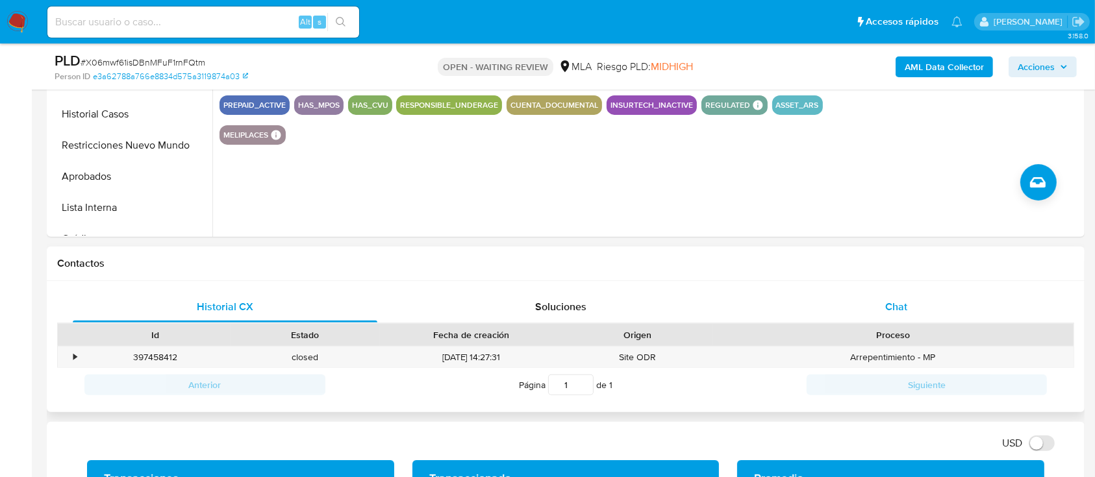
click at [941, 314] on div "Chat" at bounding box center [896, 307] width 305 height 31
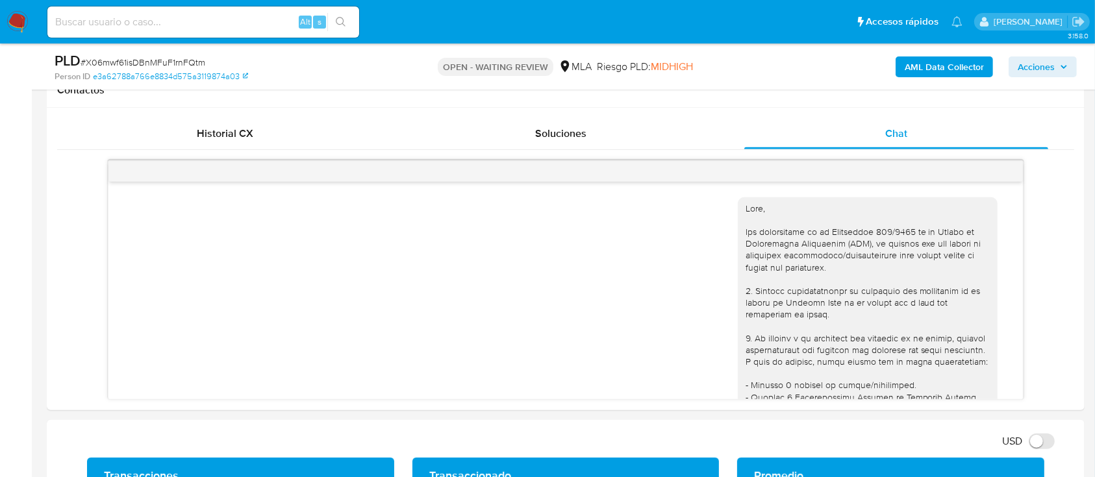
scroll to position [2296, 0]
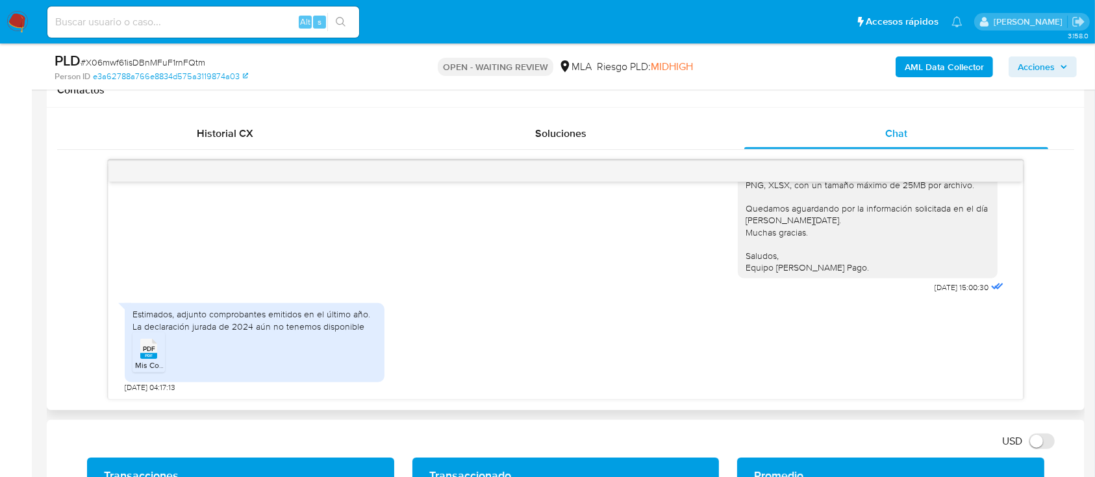
click at [142, 366] on span "Mis Comprobantes Emitidos - CUIT 20331618641.pdf" at bounding box center [225, 365] width 181 height 11
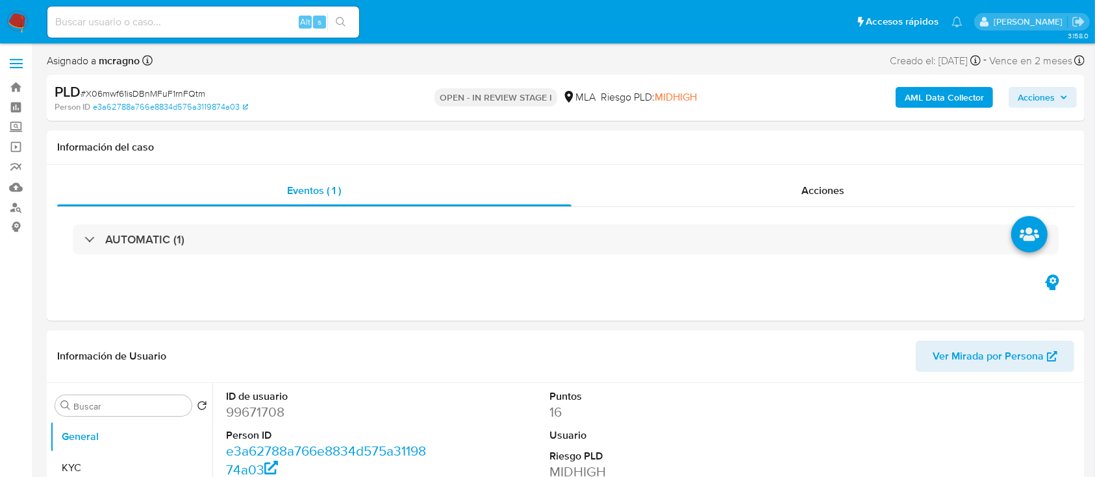
select select "10"
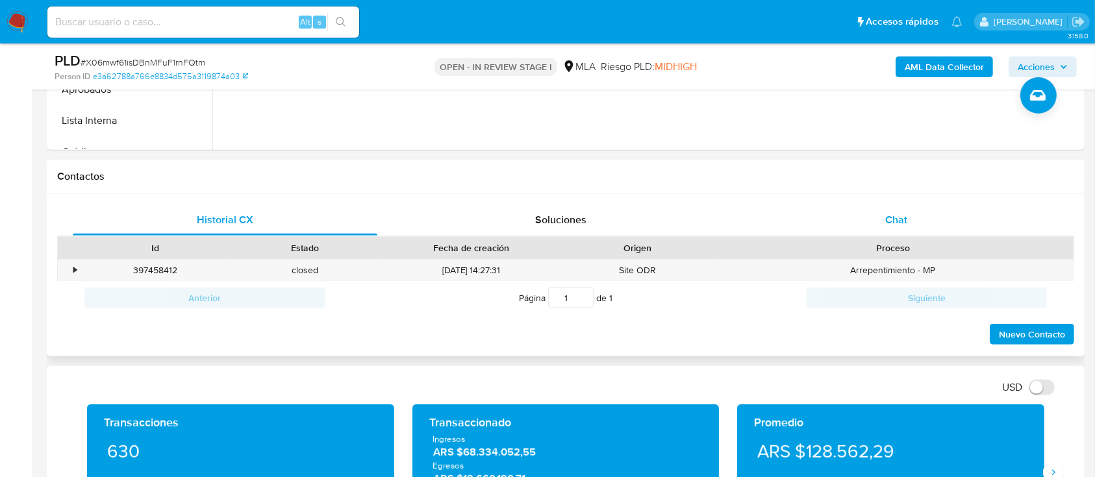
click at [894, 223] on span "Chat" at bounding box center [896, 219] width 22 height 15
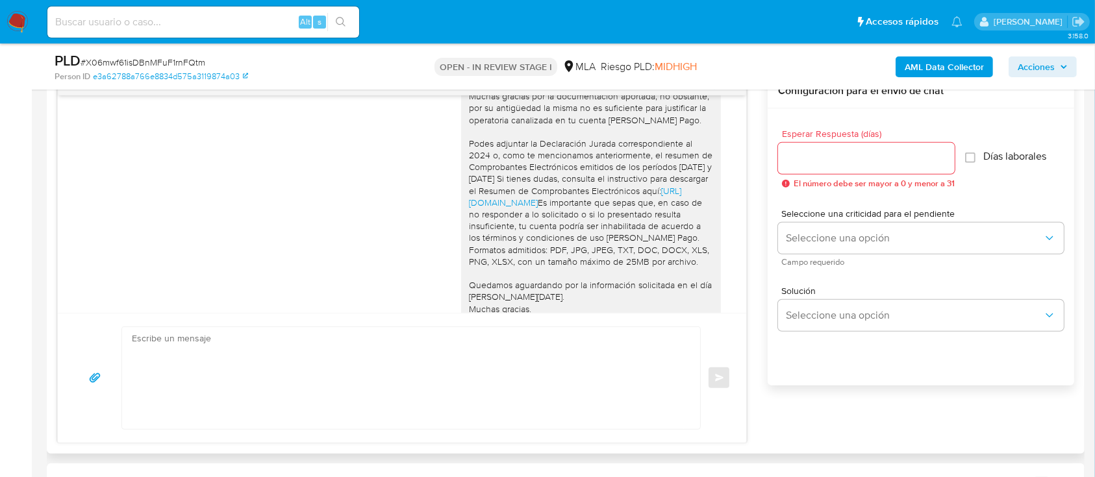
scroll to position [2036, 0]
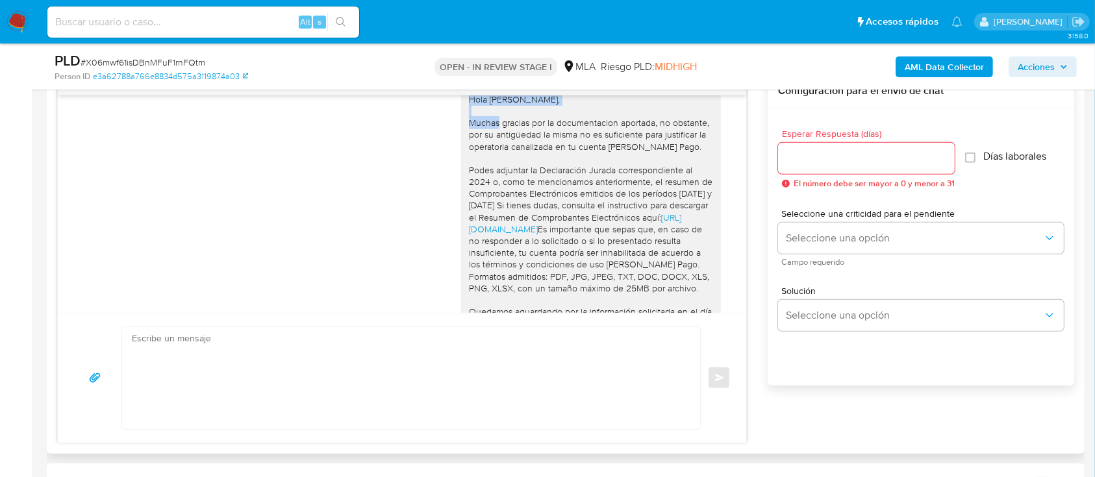
drag, startPoint x: 460, startPoint y: 145, endPoint x: 560, endPoint y: 189, distance: 109.3
click at [619, 151] on div "Hola [PERSON_NAME], Muchas gracias por la documentacion aportada, no obstante, …" at bounding box center [591, 236] width 244 height 284
click at [261, 363] on textarea at bounding box center [408, 378] width 552 height 102
paste textarea "Hola [PERSON_NAME],"
click at [304, 323] on div "Hola [PERSON_NAME], Enviar" at bounding box center [402, 378] width 689 height 130
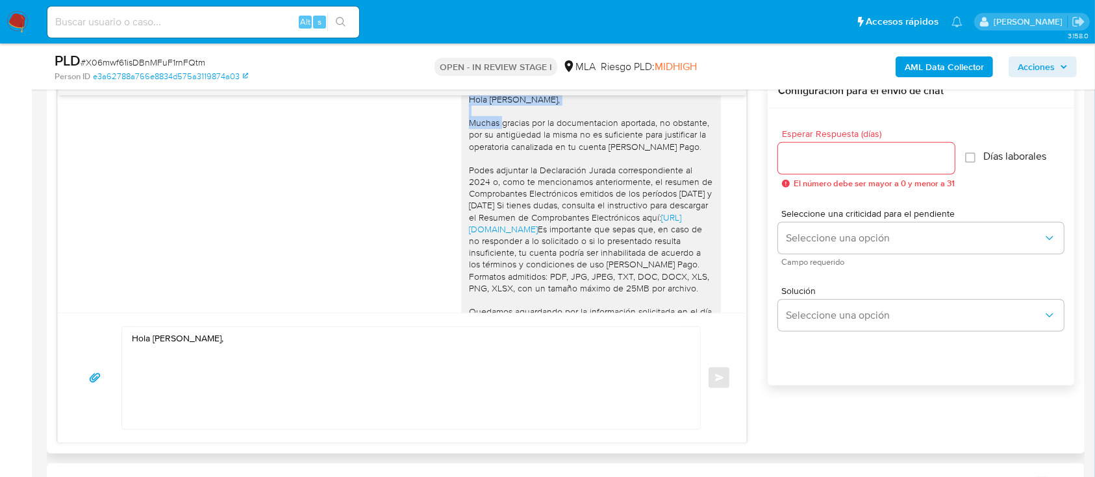
click at [301, 350] on textarea "Hola [PERSON_NAME]," at bounding box center [408, 378] width 552 height 102
click at [202, 348] on textarea "Hola [PERSON_NAME]," at bounding box center [408, 378] width 552 height 102
click at [542, 153] on div "Hola [PERSON_NAME], Muchas gracias por la documentacion aportada, no obstante, …" at bounding box center [591, 236] width 244 height 284
click at [504, 141] on div "Hola [PERSON_NAME], Muchas gracias por la documentacion aportada, no obstante, …" at bounding box center [591, 236] width 244 height 284
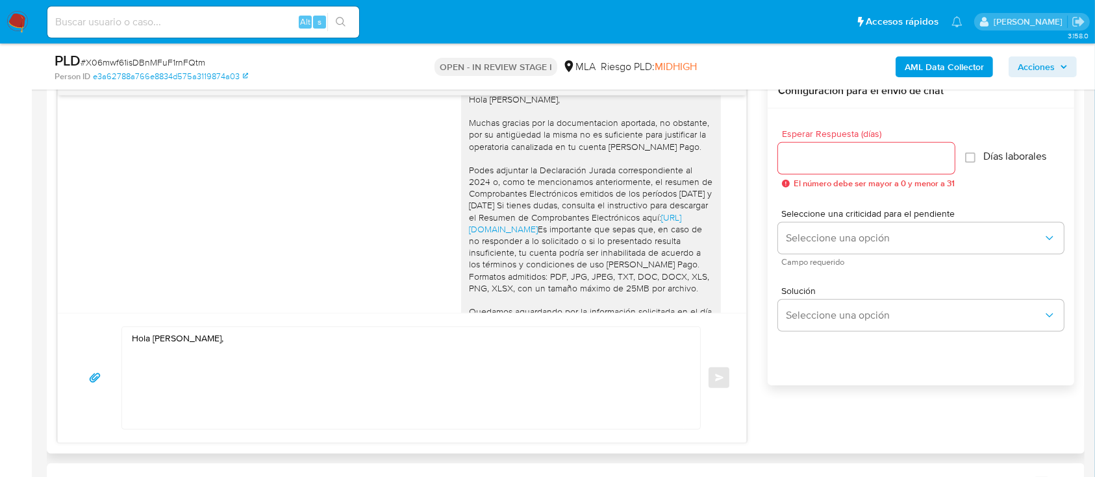
click at [128, 351] on div "Hola [PERSON_NAME]," at bounding box center [408, 378] width 572 height 102
click at [154, 351] on textarea "Hola [PERSON_NAME]," at bounding box center [408, 378] width 552 height 102
paste textarea "¡Muchas gracias por tu respuesta! Confirmamos la recepción de la documentación.…"
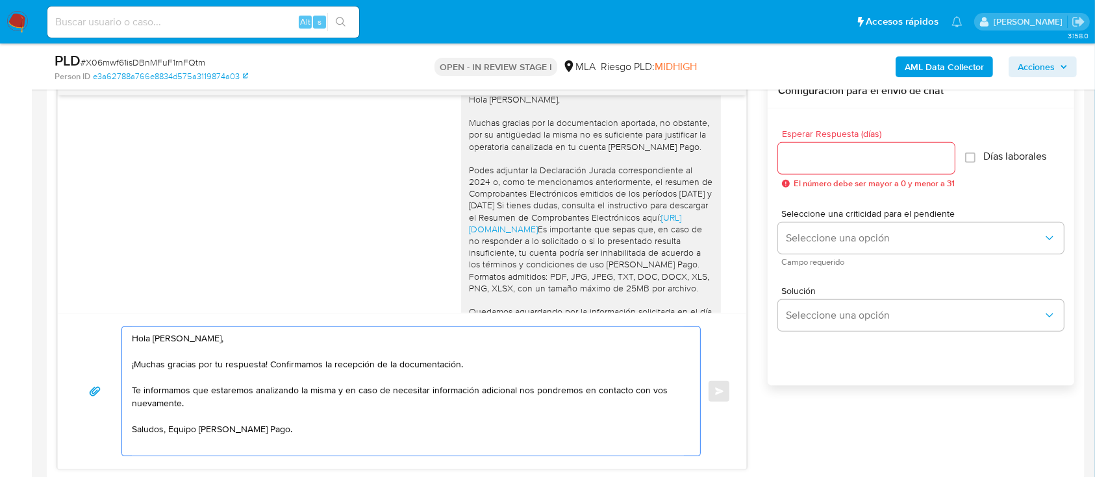
drag, startPoint x: 205, startPoint y: 412, endPoint x: 130, endPoint y: 392, distance: 77.2
click at [130, 392] on div "Hola [PERSON_NAME], ¡Muchas gracias por tu respuesta! Confirmamos la recepción …" at bounding box center [408, 391] width 572 height 129
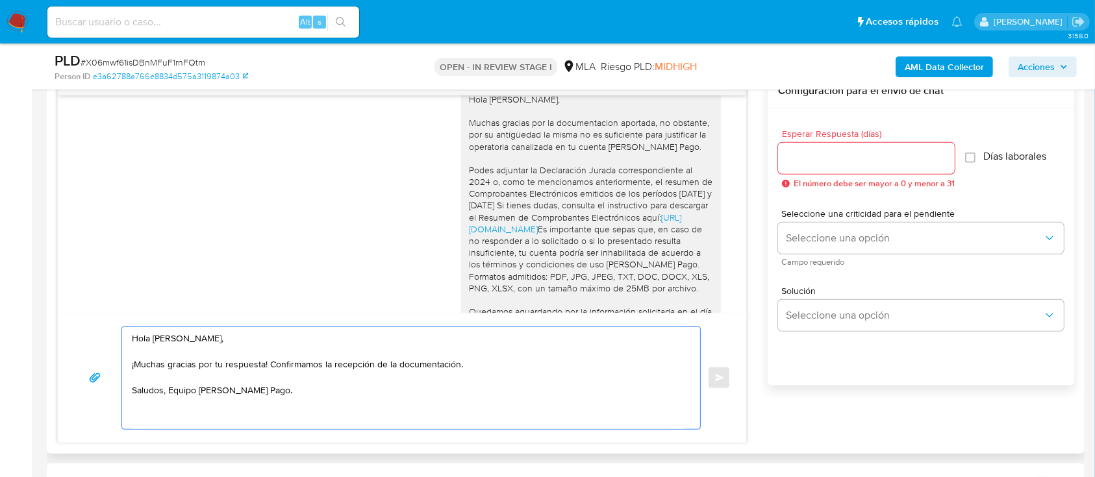
type textarea "Hola [PERSON_NAME], ¡Muchas gracias por tu respuesta! Confirmamos la recepción …"
click at [831, 151] on input "Esperar Respuesta (días)" at bounding box center [866, 158] width 177 height 17
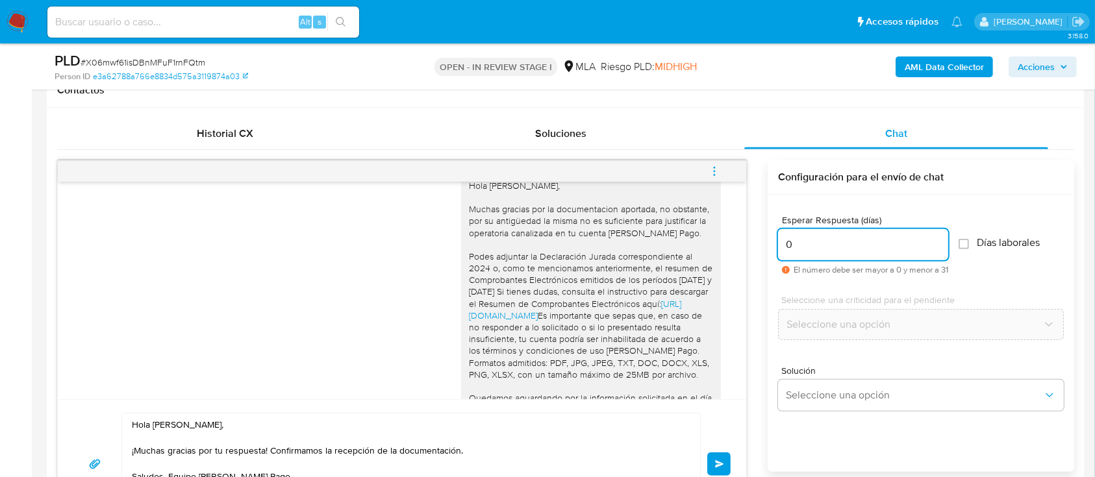
scroll to position [692, 0]
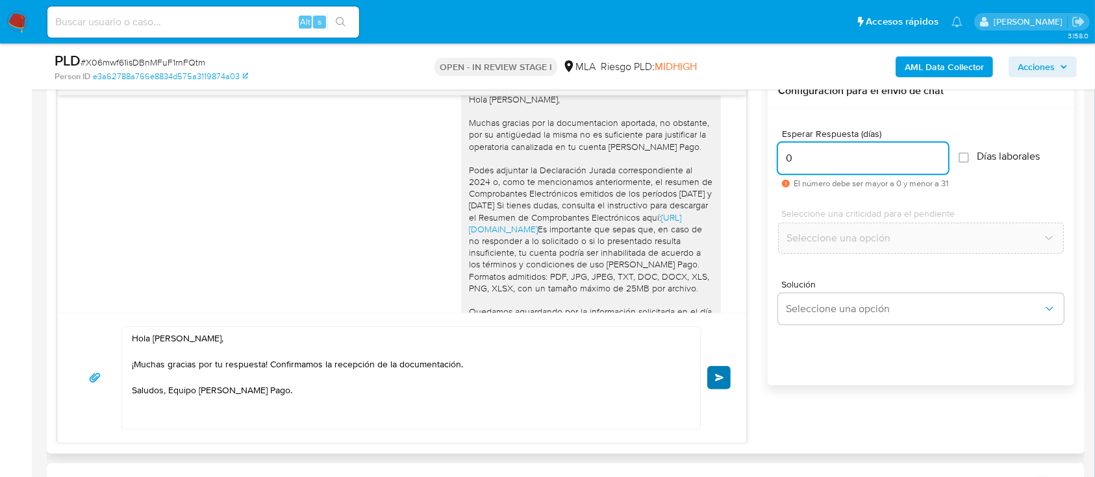
type input "0"
click at [721, 375] on span "Enviar" at bounding box center [719, 378] width 9 height 8
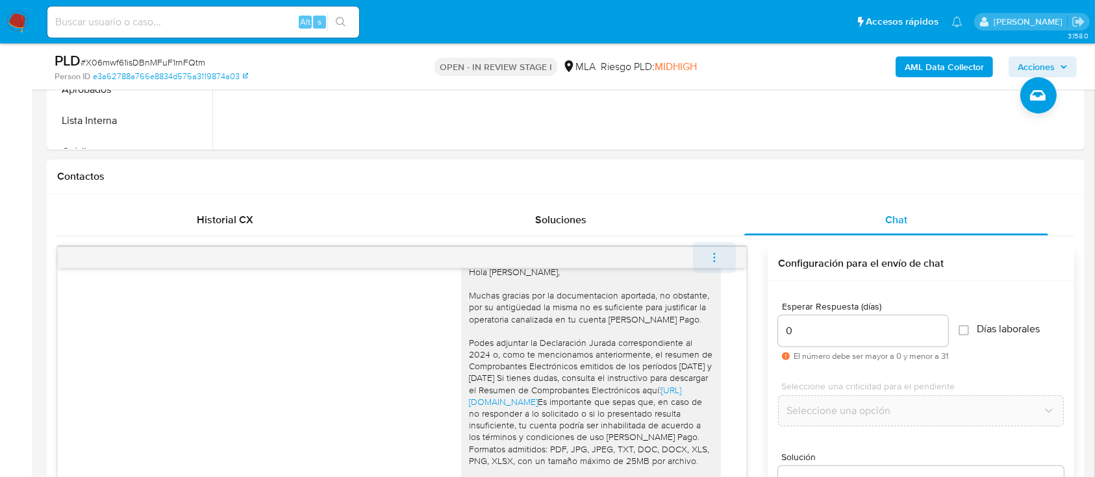
scroll to position [2405, 0]
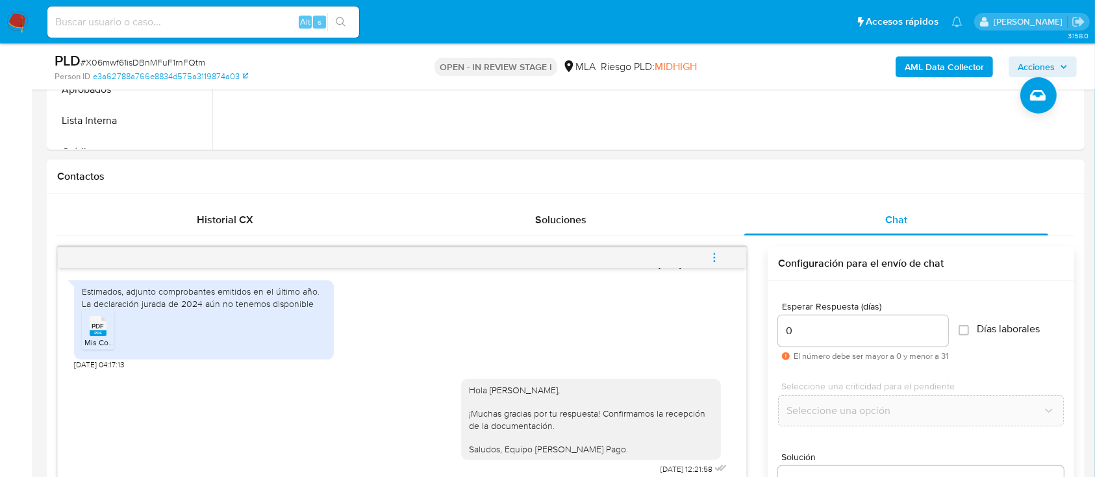
click at [722, 264] on button "menu-action" at bounding box center [714, 257] width 43 height 31
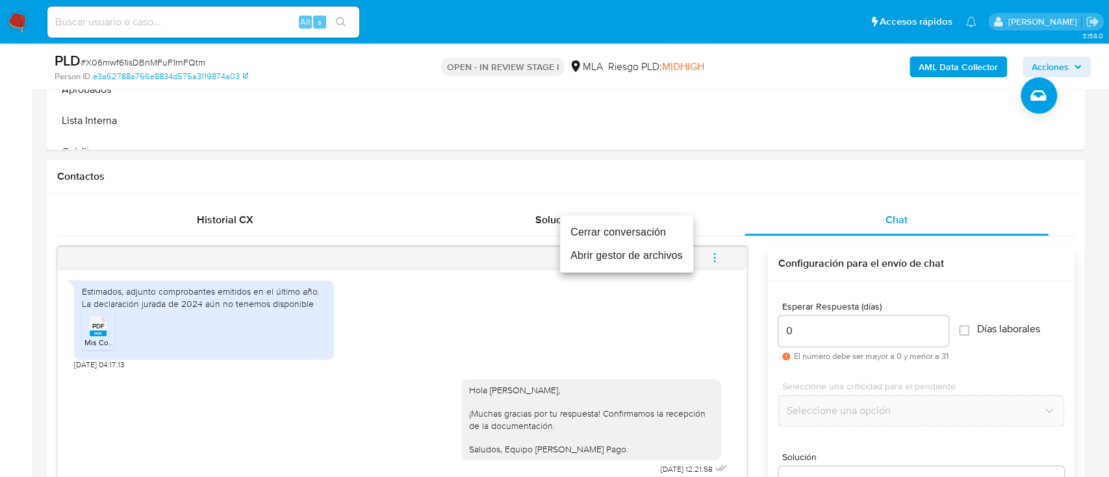
click at [640, 230] on li "Cerrar conversación" at bounding box center [626, 232] width 133 height 23
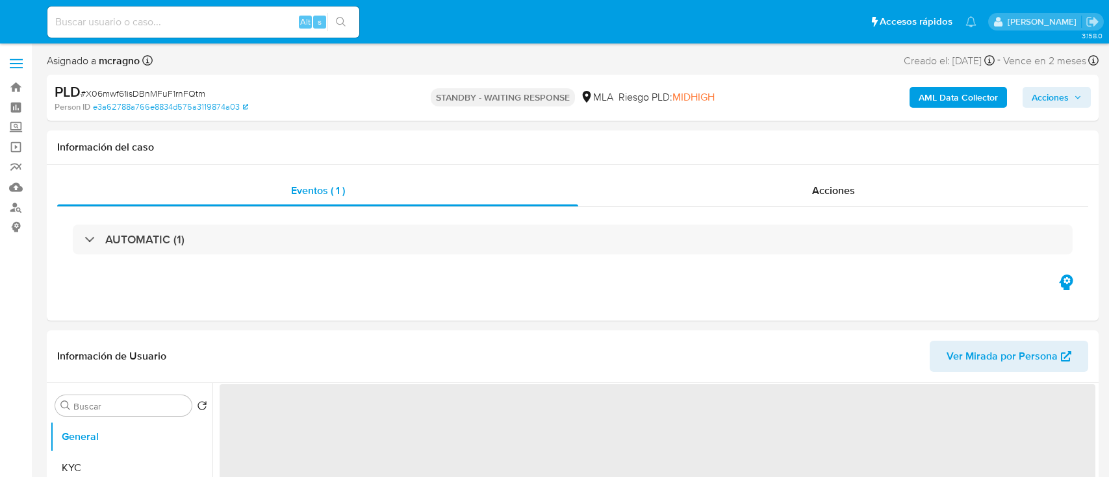
select select "10"
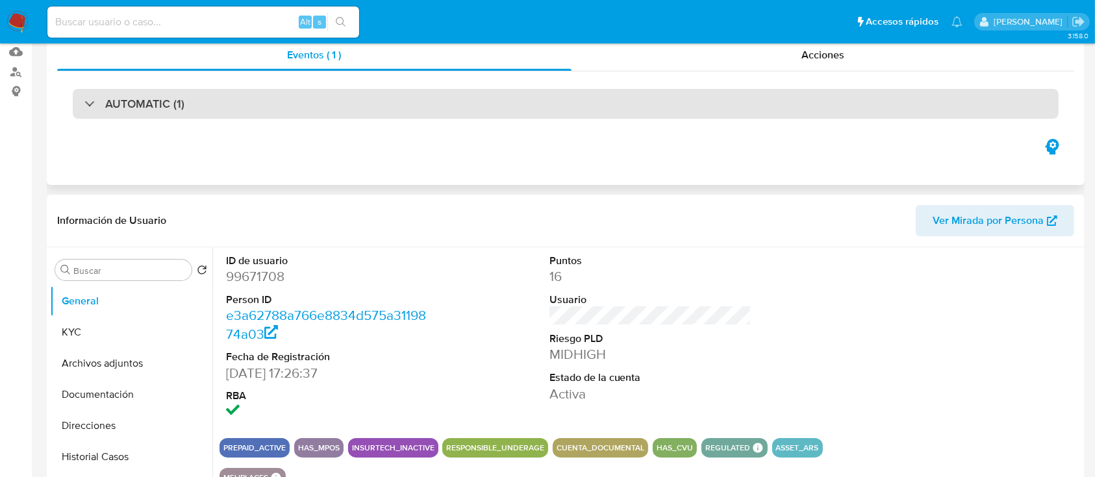
scroll to position [260, 0]
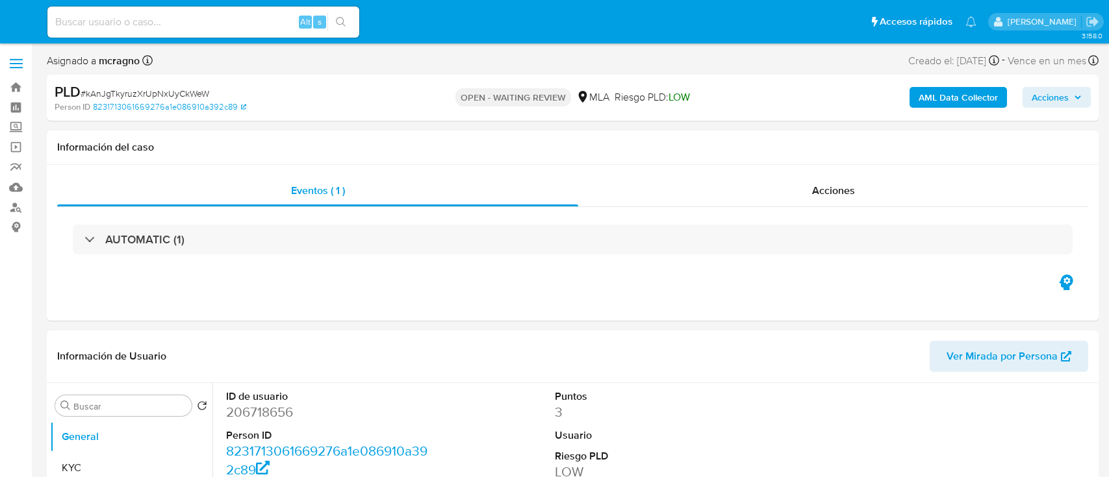
select select "10"
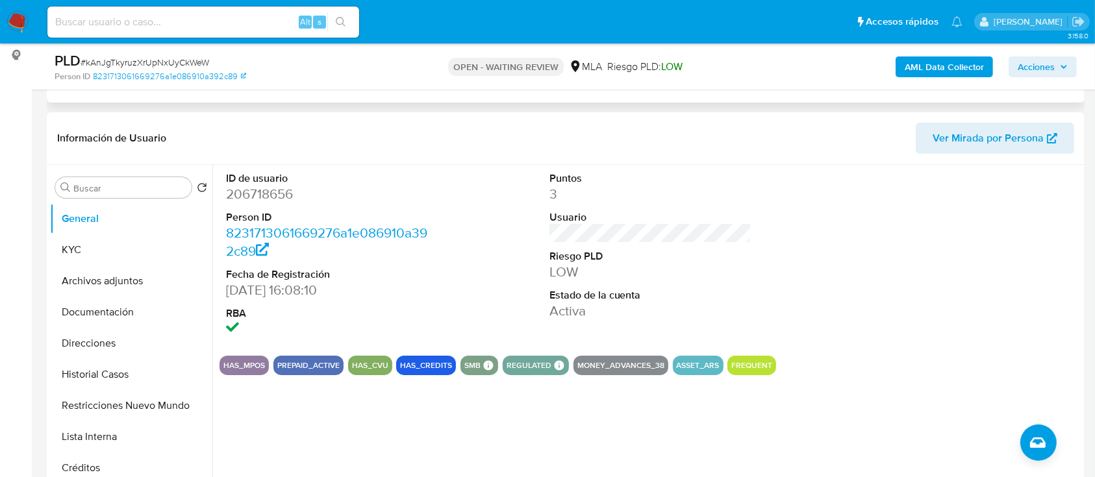
scroll to position [173, 0]
click at [281, 190] on dd "206718656" at bounding box center [327, 193] width 203 height 18
copy dd "206718656"
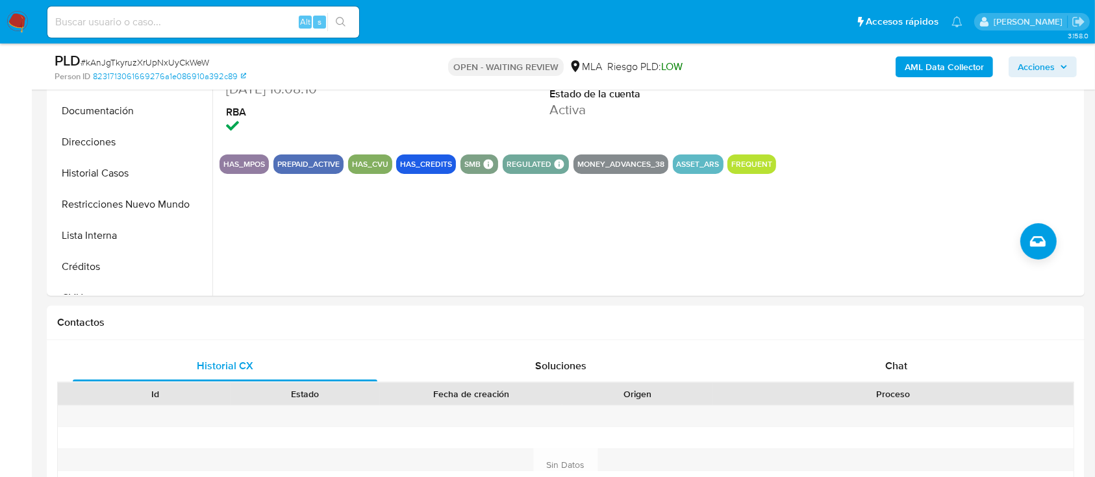
scroll to position [606, 0]
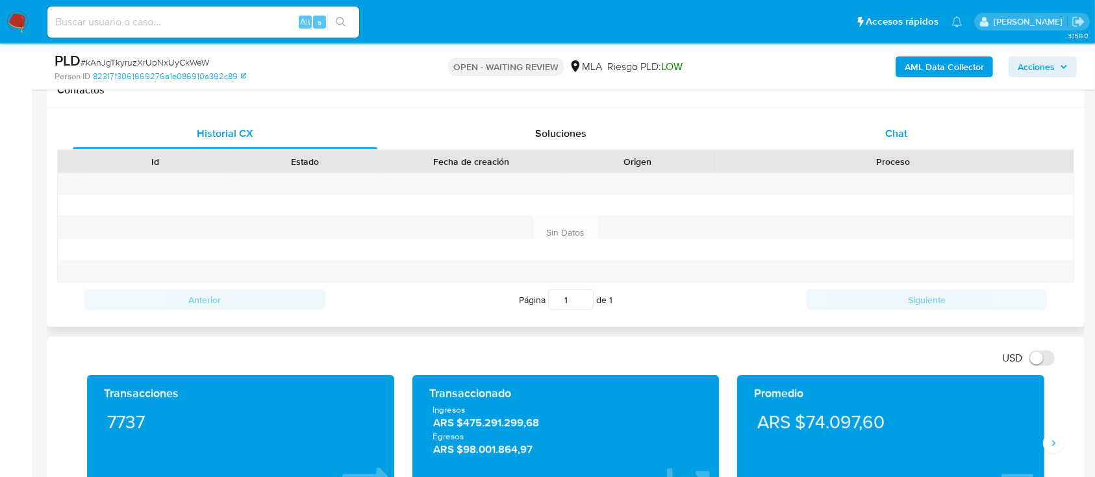
click at [917, 131] on div "Chat" at bounding box center [896, 133] width 305 height 31
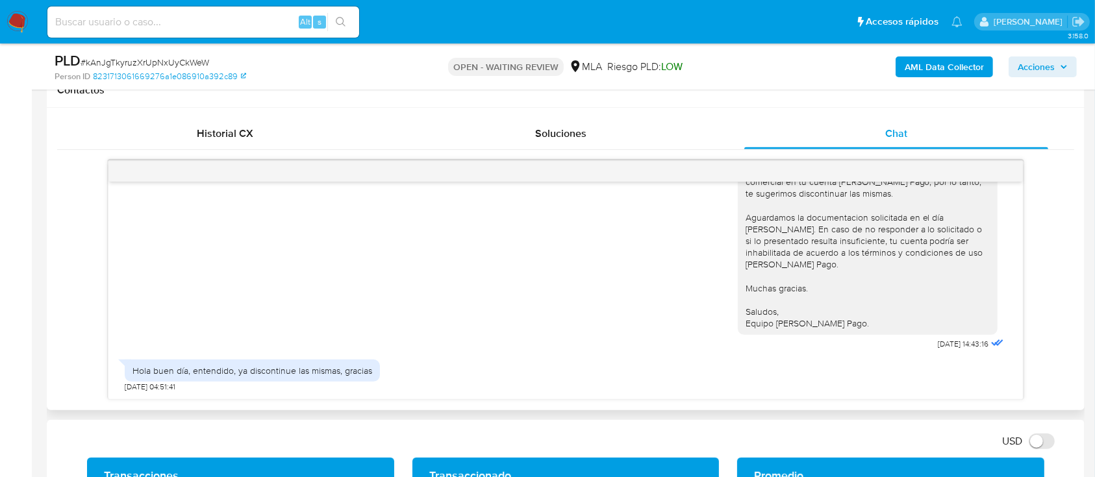
scroll to position [1453, 0]
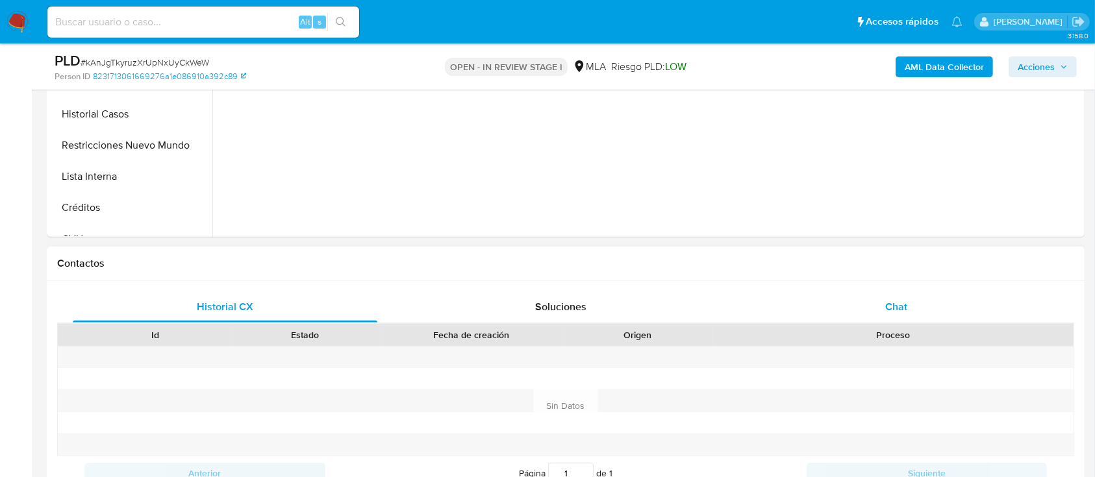
drag, startPoint x: 926, startPoint y: 303, endPoint x: 903, endPoint y: 310, distance: 24.6
click at [926, 303] on div "Chat" at bounding box center [896, 307] width 305 height 31
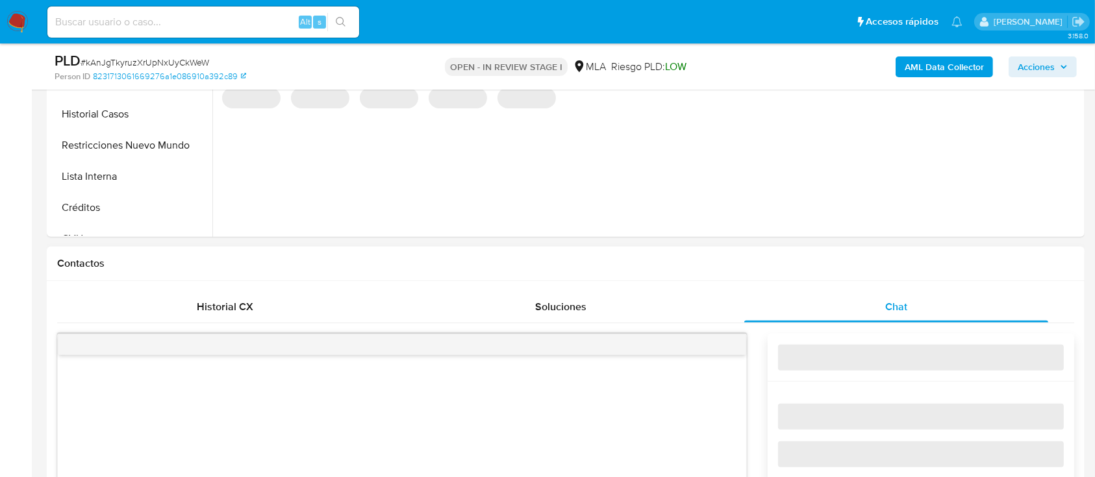
select select "10"
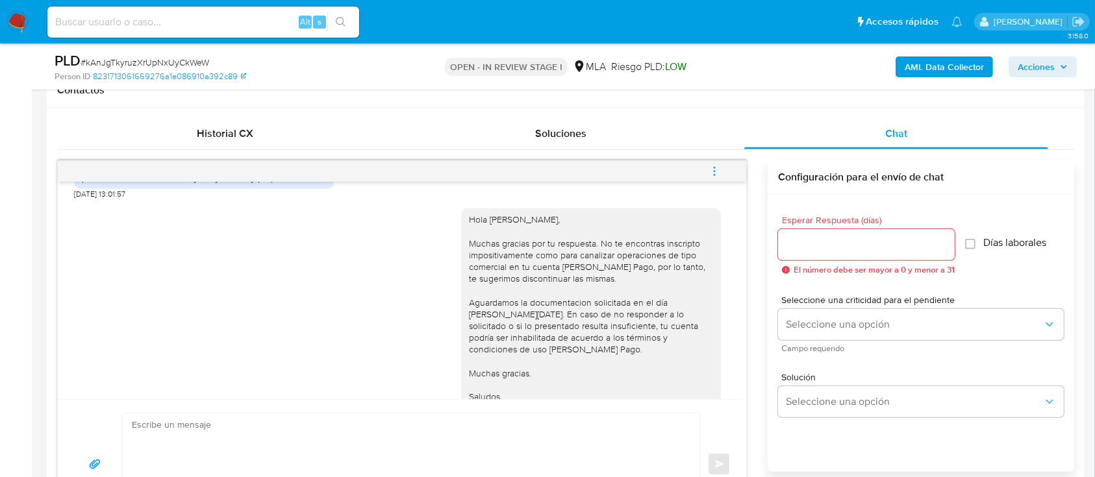
scroll to position [1367, 0]
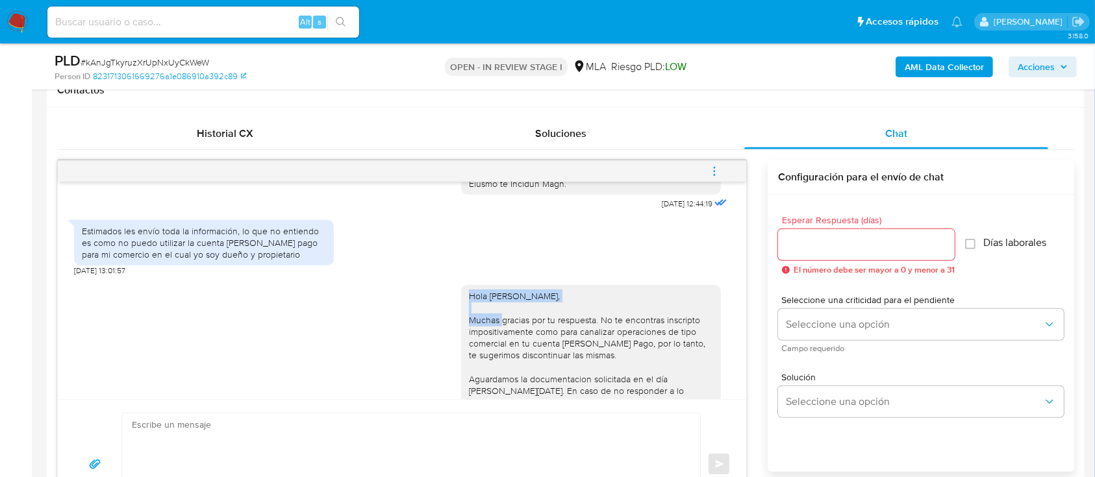
drag, startPoint x: 455, startPoint y: 307, endPoint x: 689, endPoint y: 318, distance: 234.1
click at [689, 318] on div "Hola [PERSON_NAME], Muchas gracias por tu respuesta. No te encontras inscripto …" at bounding box center [591, 390] width 260 height 211
copy div "Hola [PERSON_NAME],"
drag, startPoint x: 401, startPoint y: 461, endPoint x: 422, endPoint y: 443, distance: 27.2
click at [401, 461] on textarea at bounding box center [408, 465] width 552 height 102
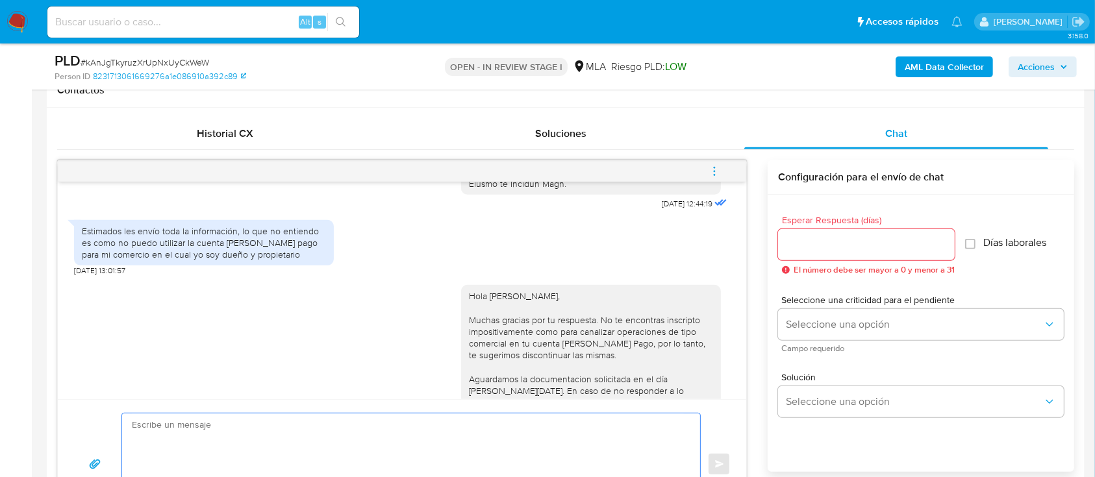
paste textarea "Hola [PERSON_NAME],"
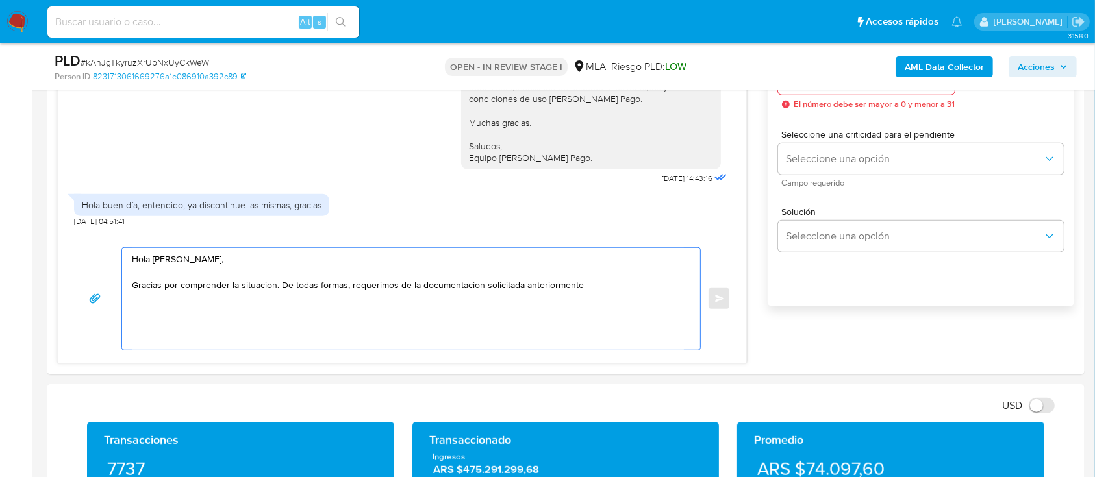
scroll to position [779, 0]
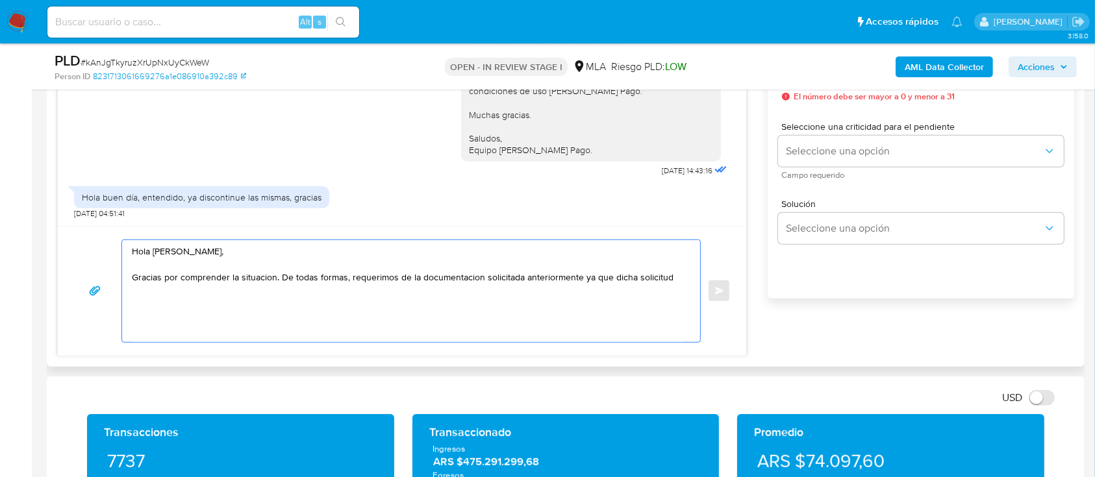
paste textarea "se realiza en cumplimiento de las Resoluciones UIF 200/2024 y 78/2023, que apli…"
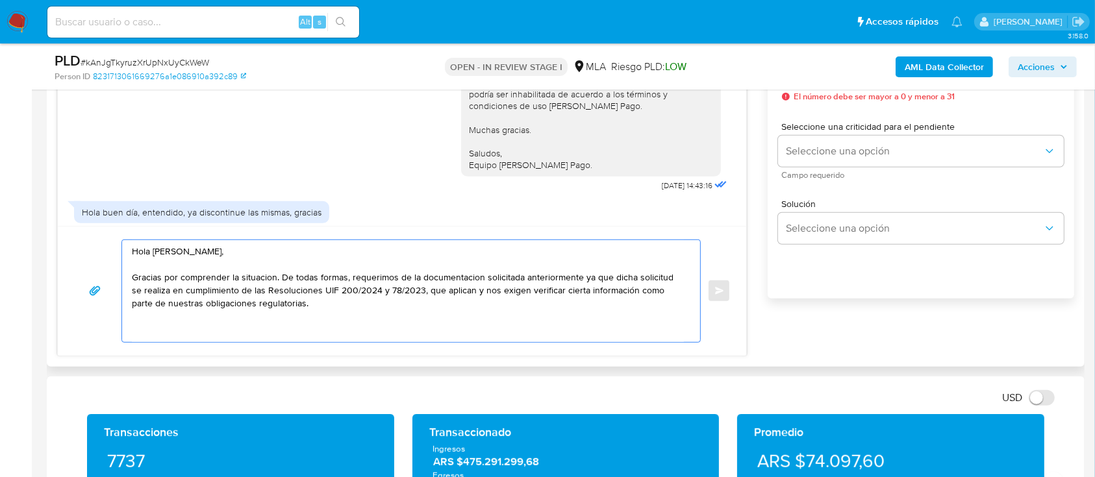
scroll to position [1453, 0]
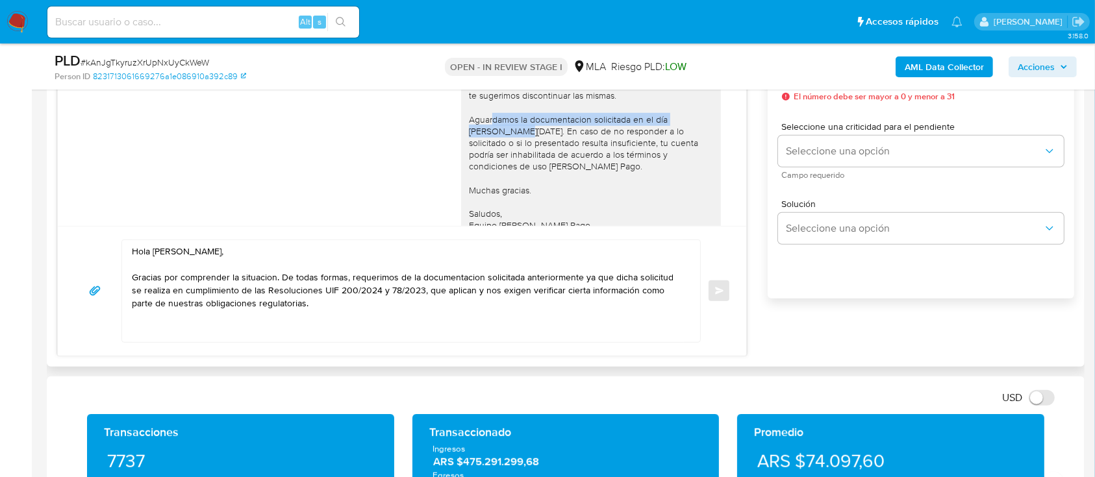
drag, startPoint x: 457, startPoint y: 133, endPoint x: 684, endPoint y: 134, distance: 226.7
click at [684, 134] on div "Hola Nehuen Stefan Lammers, Muchas gracias por tu respuesta. No te encontras in…" at bounding box center [591, 131] width 244 height 201
copy div "Aguardamos la documentacion solicitada en el día de hoy."
click at [280, 327] on textarea "Hola Nehuen Stefan Lammers, Gracias por comprender la situacion. De todas forma…" at bounding box center [408, 291] width 552 height 102
paste textarea "Aguardamos la documentacion solicitada en el día de hoy."
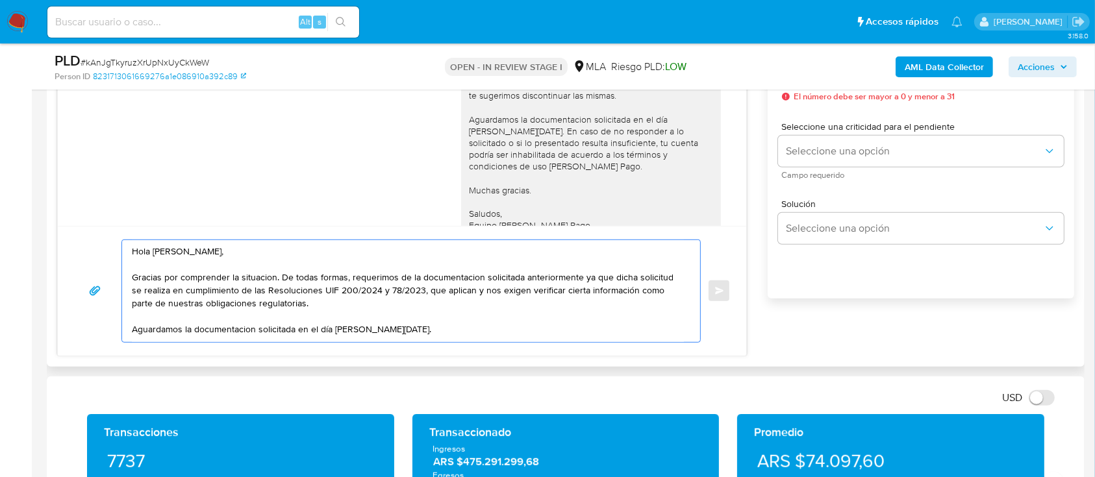
drag, startPoint x: 184, startPoint y: 330, endPoint x: 299, endPoint y: 331, distance: 114.3
click at [299, 331] on textarea "Hola Nehuen Stefan Lammers, Gracias por comprender la situacion. De todas forma…" at bounding box center [408, 291] width 552 height 102
click at [385, 344] on div "Hola Nehuen Stefan Lammers, Gracias por comprender la situacion. De todas forma…" at bounding box center [402, 291] width 689 height 130
click at [389, 327] on textarea "Hola Nehuen Stefan Lammers, Gracias por comprender la situacion. De todas forma…" at bounding box center [408, 291] width 552 height 102
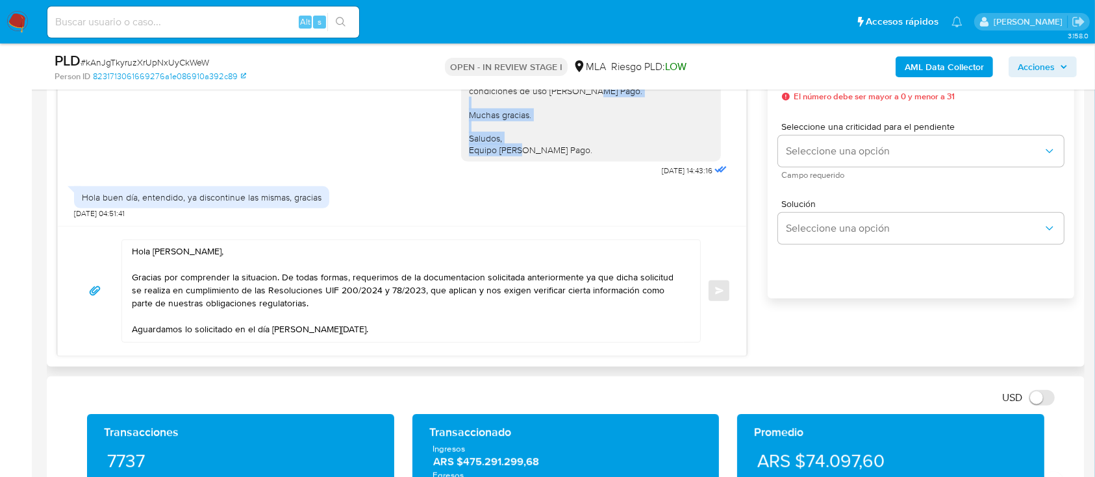
drag, startPoint x: 535, startPoint y: 148, endPoint x: 452, endPoint y: 121, distance: 87.5
click at [461, 121] on div "Hola Nehuen Stefan Lammers, Muchas gracias por tu respuesta. No te encontras in…" at bounding box center [591, 55] width 260 height 211
copy div "Muchas gracias. Saludos, Equipo de Mercado Pago."
click at [349, 325] on textarea "Hola Nehuen Stefan Lammers, Gracias por comprender la situacion. De todas forma…" at bounding box center [408, 291] width 552 height 102
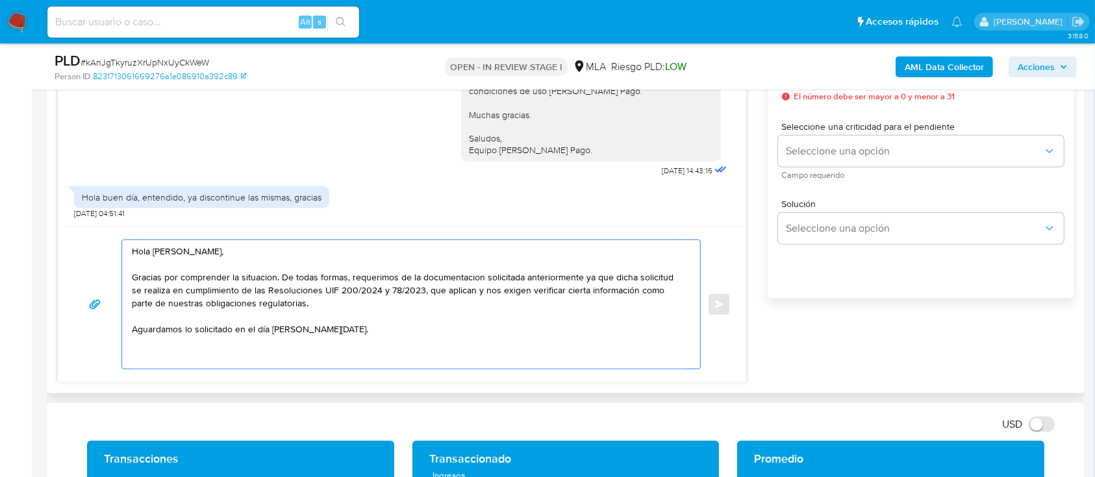
paste textarea "Muchas gracias. Saludos, Equipo de Mercado Pago."
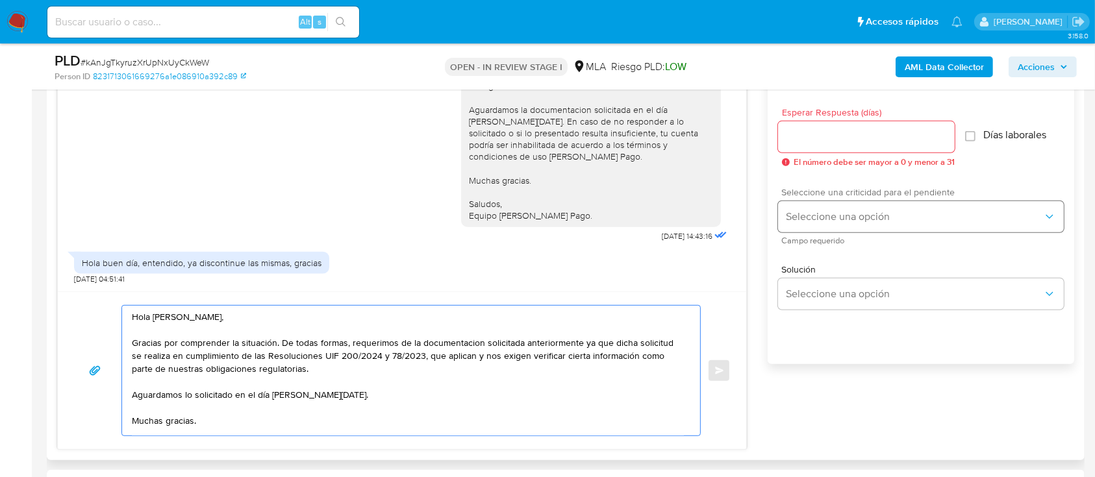
scroll to position [606, 0]
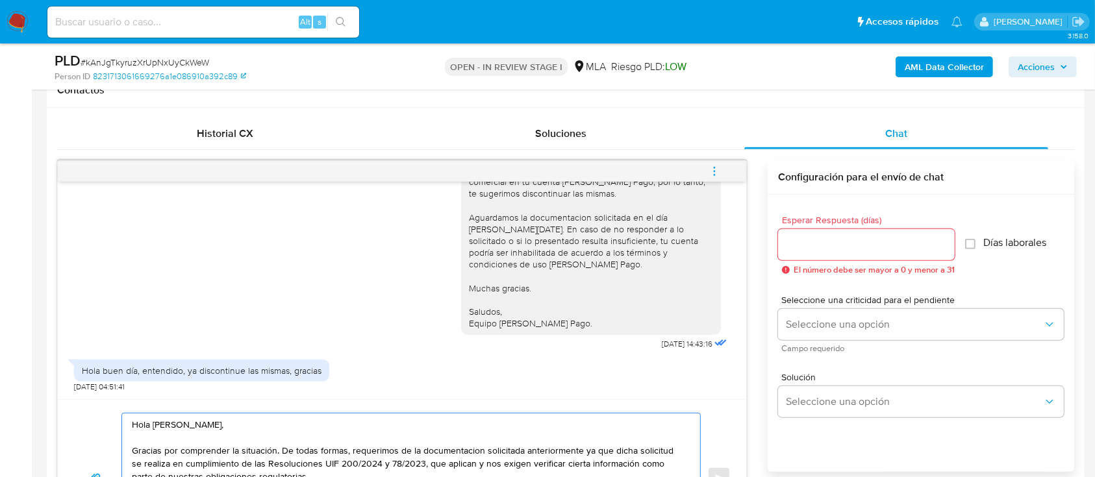
type textarea "Hola Nehuen Stefan Lammers, Gracias por comprender la situación. De todas forma…"
click at [874, 237] on input "Esperar Respuesta (días)" at bounding box center [866, 244] width 177 height 17
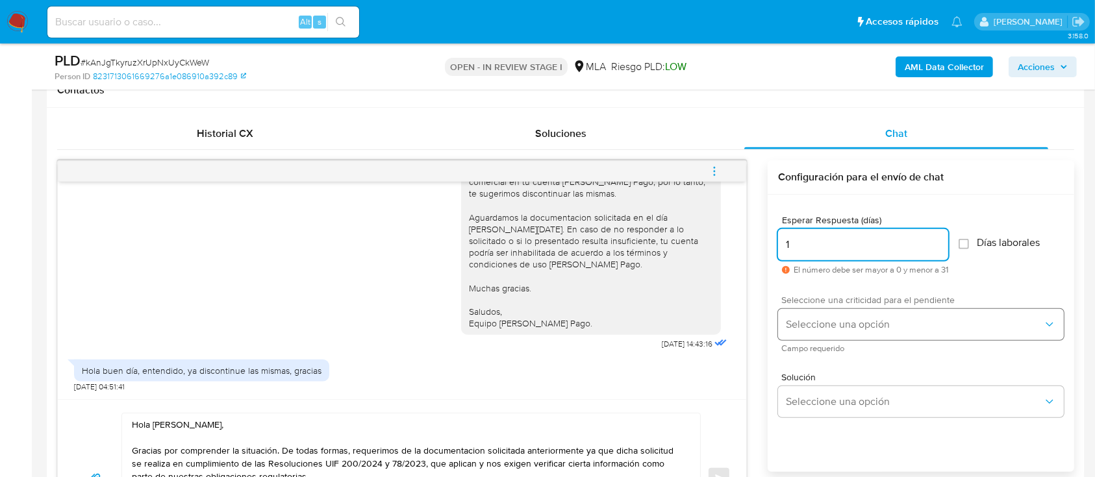
type input "1"
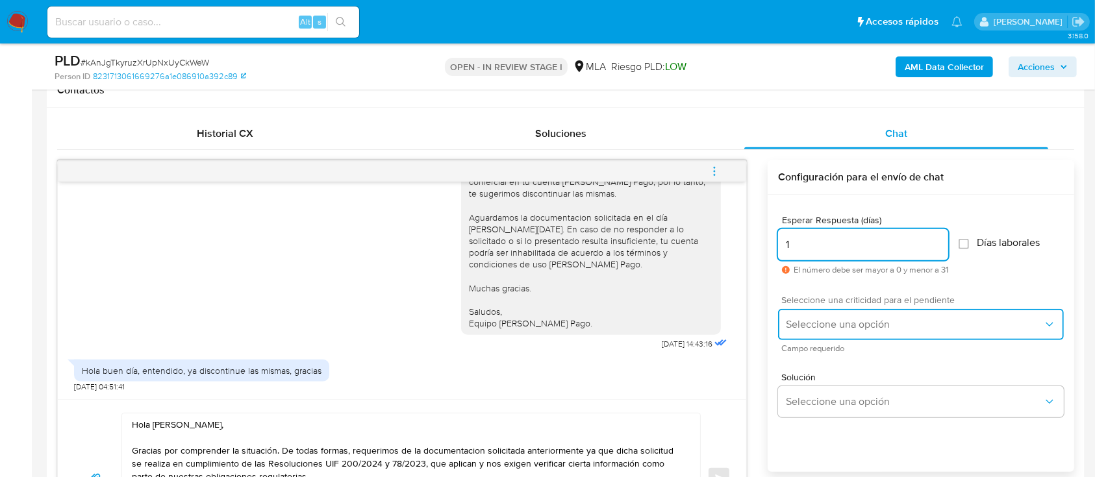
click at [856, 318] on span "Seleccione una opción" at bounding box center [914, 324] width 257 height 13
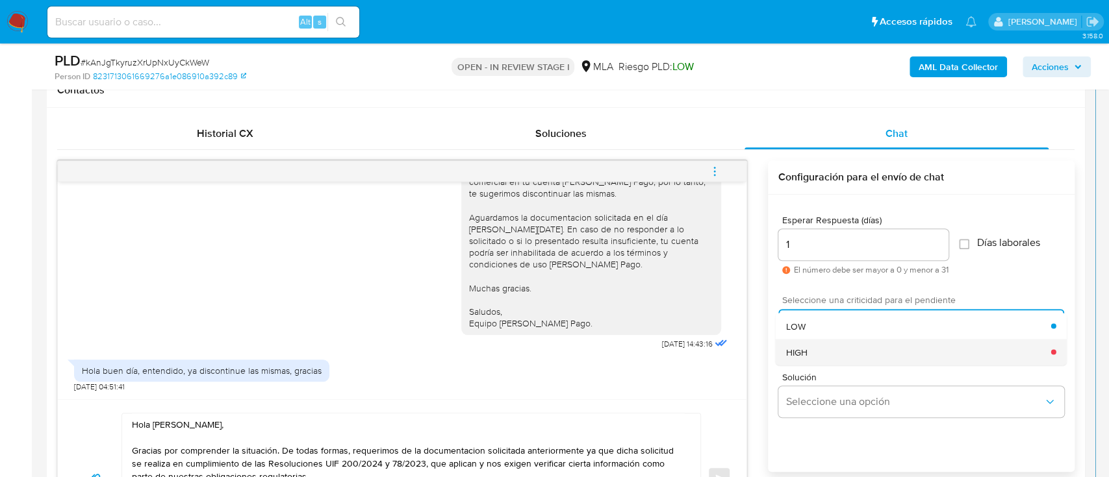
click at [831, 346] on div "HIGH" at bounding box center [918, 352] width 265 height 26
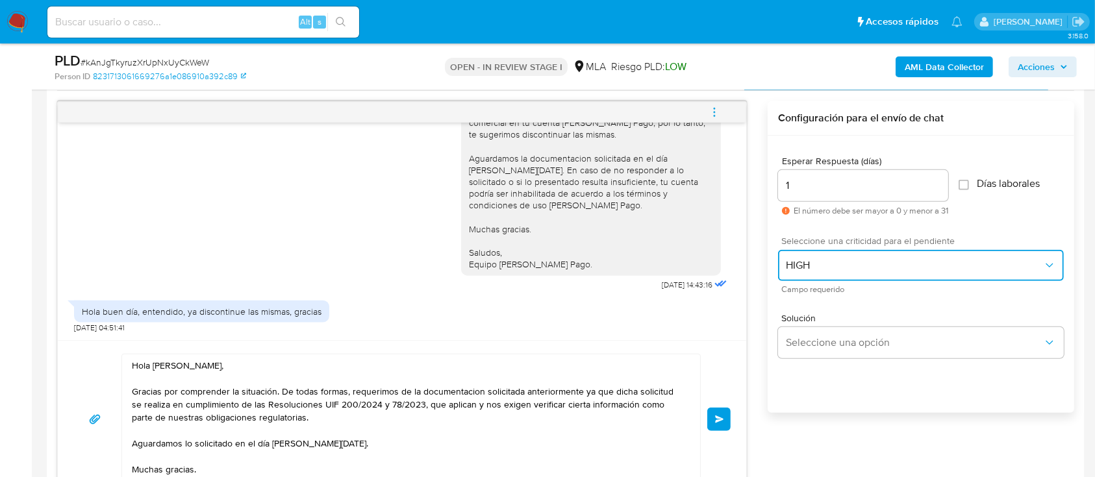
scroll to position [692, 0]
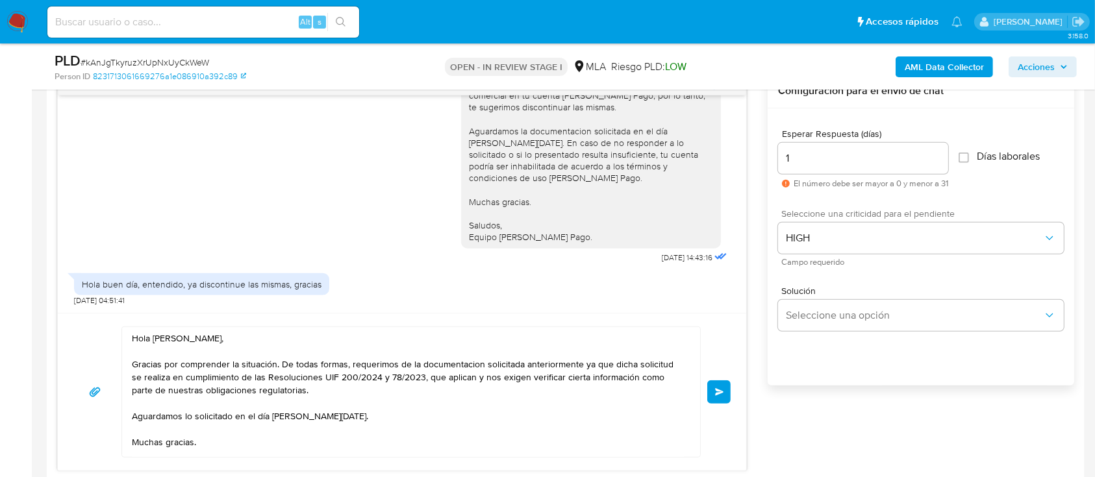
click at [726, 386] on button "Enviar" at bounding box center [718, 392] width 23 height 23
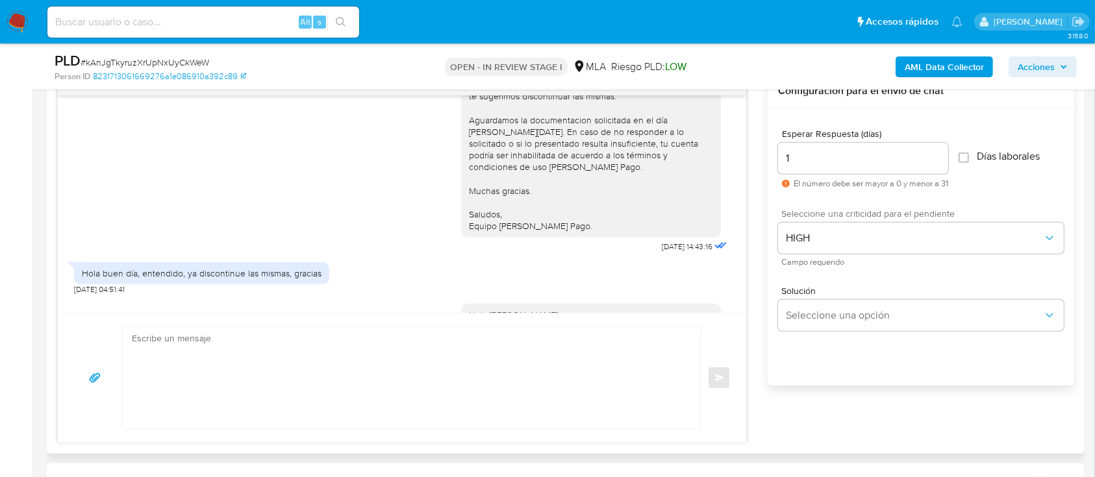
scroll to position [1754, 0]
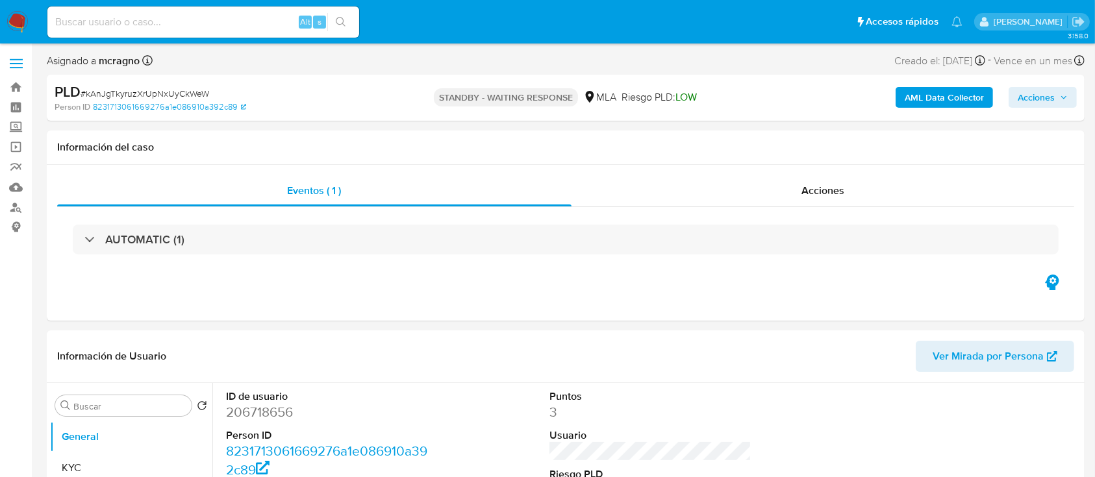
select select "10"
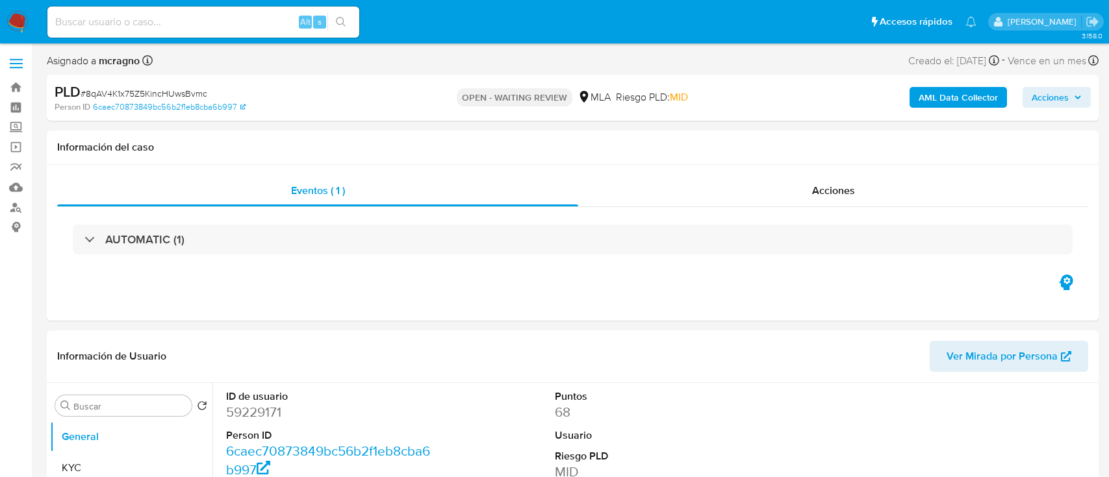
select select "10"
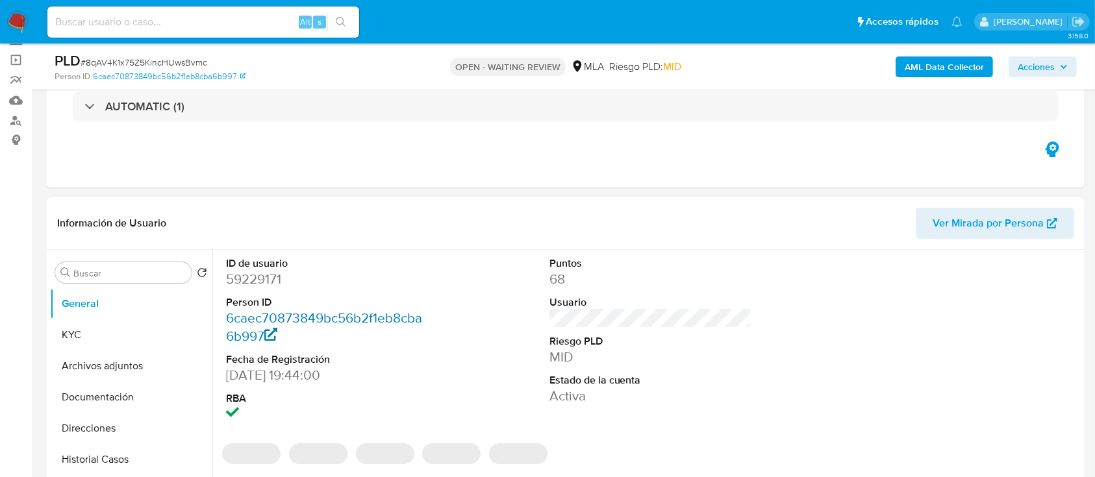
scroll to position [173, 0]
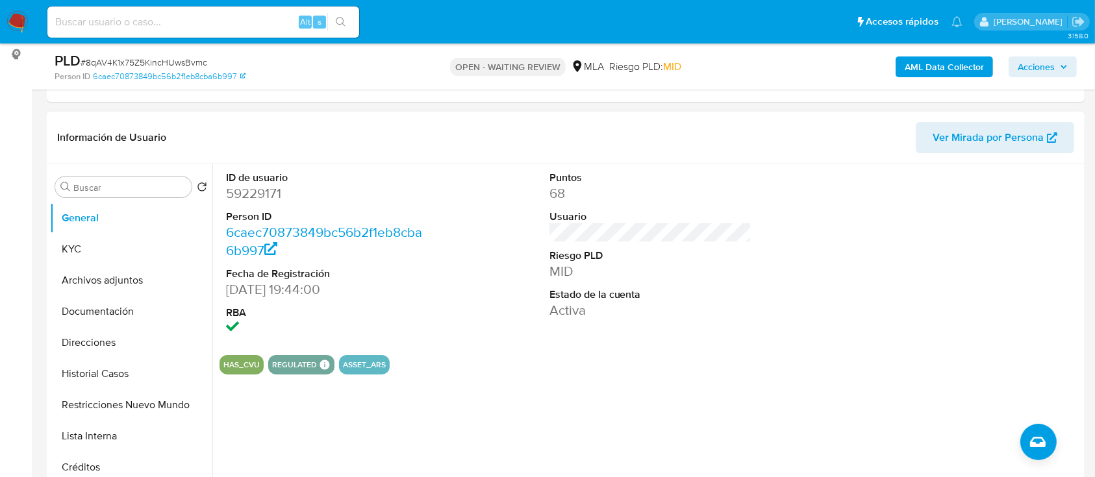
click at [230, 180] on dt "ID de usuario" at bounding box center [327, 178] width 203 height 14
click at [247, 193] on dd "59229171" at bounding box center [327, 193] width 203 height 18
copy dd "59229171"
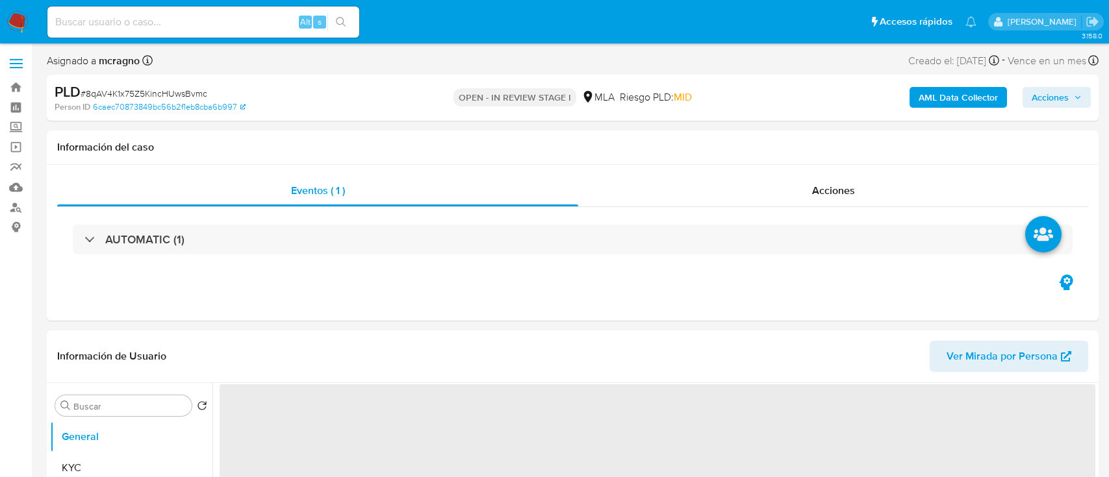
select select "10"
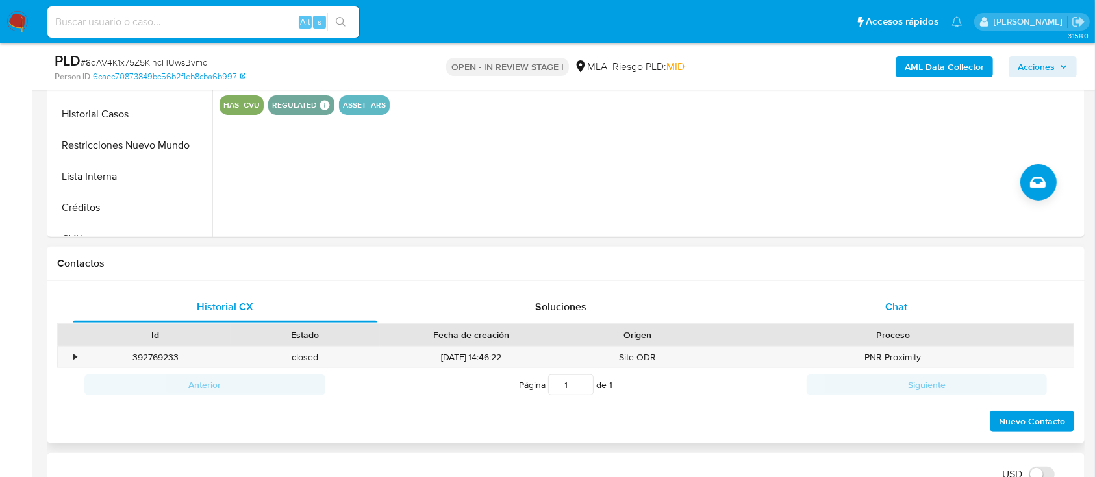
drag, startPoint x: 922, startPoint y: 310, endPoint x: 891, endPoint y: 316, distance: 32.4
click at [923, 310] on div "Chat" at bounding box center [896, 307] width 305 height 31
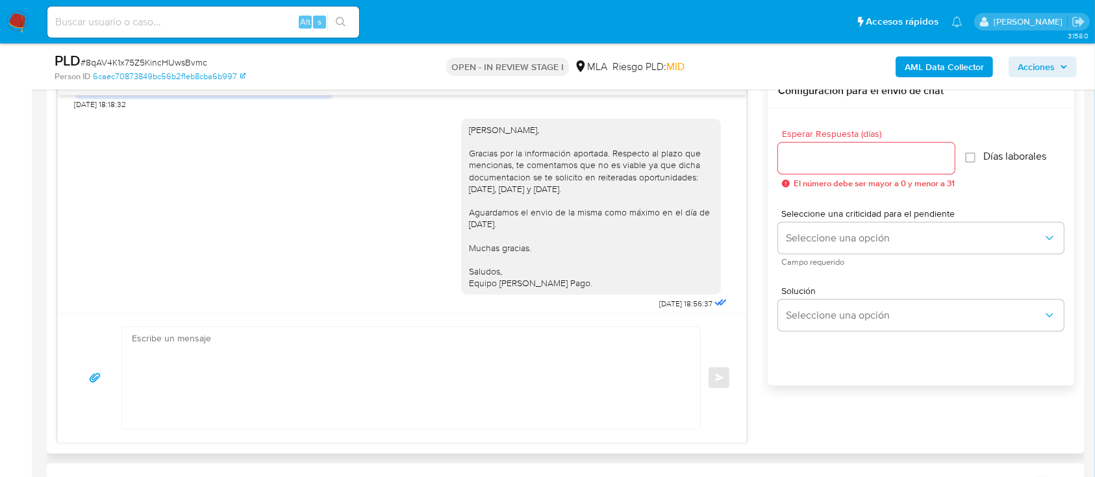
scroll to position [1995, 0]
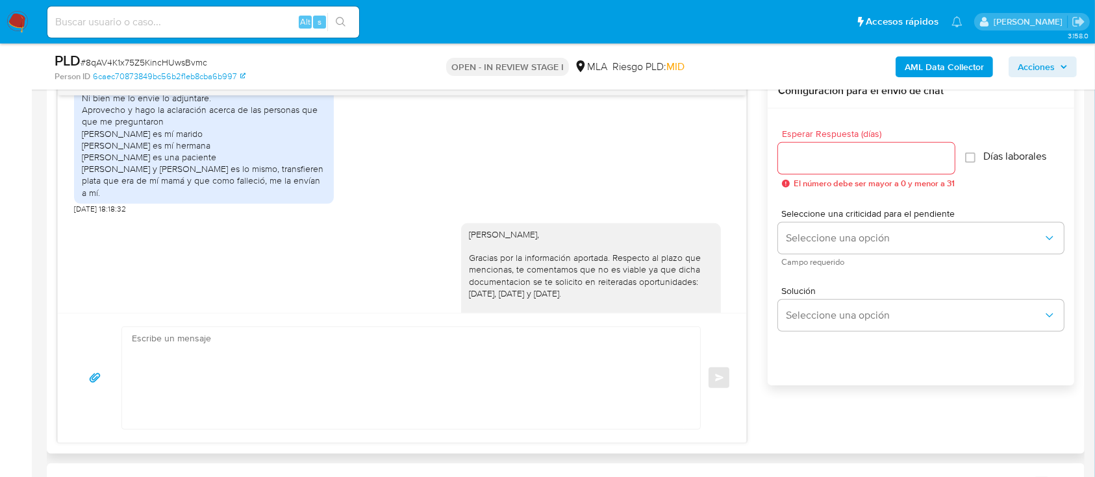
click at [407, 330] on textarea at bounding box center [408, 378] width 552 height 102
drag, startPoint x: 509, startPoint y: 227, endPoint x: 431, endPoint y: 225, distance: 77.3
click at [431, 225] on div "Raquel Maria Belen Carrara, Gracias por la información aportada. Respecto al pl…" at bounding box center [402, 315] width 656 height 203
copy div "Raquel Maria Belen Carrara,"
click at [319, 346] on textarea "Hola" at bounding box center [408, 378] width 552 height 102
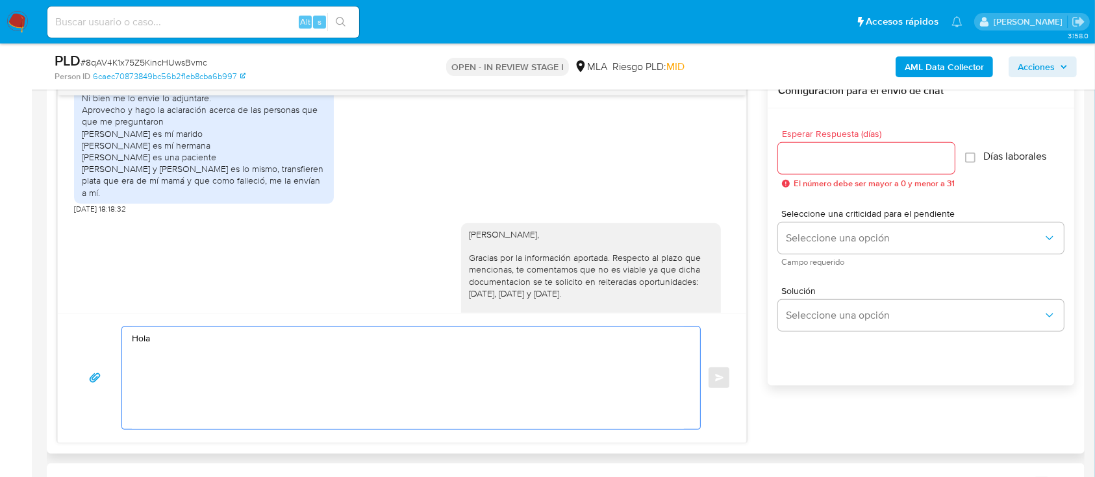
paste textarea "Raquel Maria Belen Carrara,"
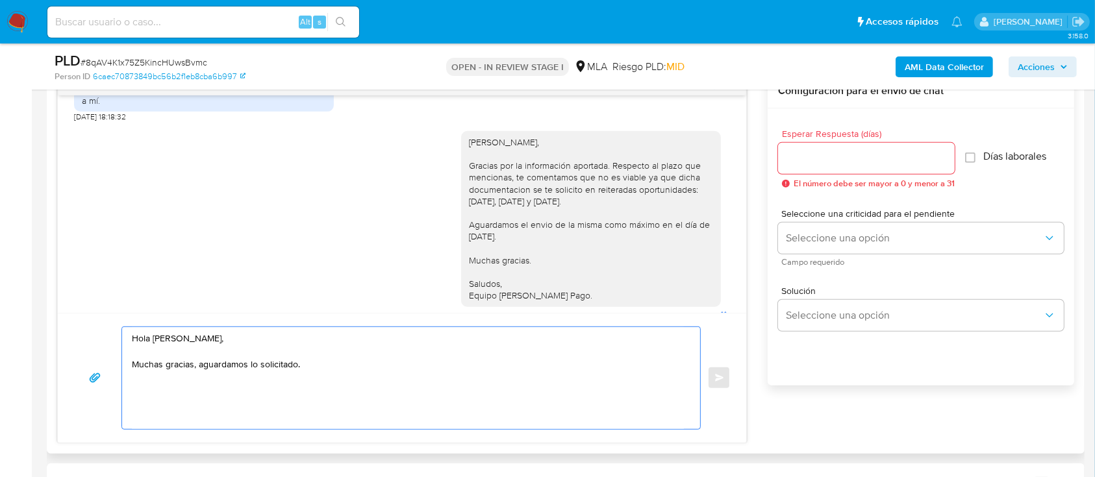
scroll to position [2168, 0]
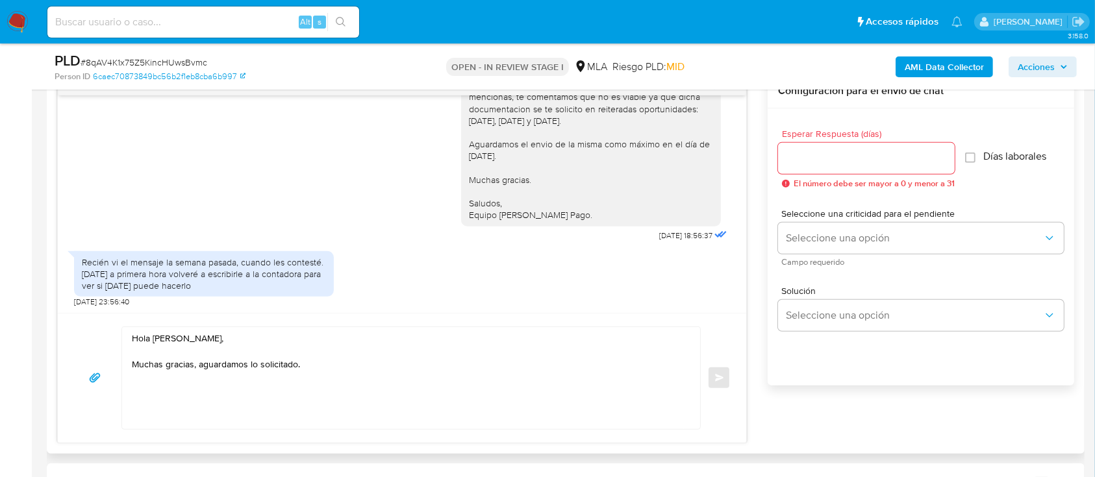
drag, startPoint x: 573, startPoint y: 217, endPoint x: 435, endPoint y: 201, distance: 138.6
click at [435, 201] on div "Raquel Maria Belen Carrara, Gracias por la información aportada. Respecto al pl…" at bounding box center [402, 143] width 656 height 203
copy div "Saludos, Equipo de Mercado Pago."
click at [199, 396] on textarea "Hola Raquel Maria Belen Carrara, Muchas gracias, aguardamos lo solicitado." at bounding box center [408, 378] width 552 height 102
paste textarea "Saludos, Equipo de Mercado Pago."
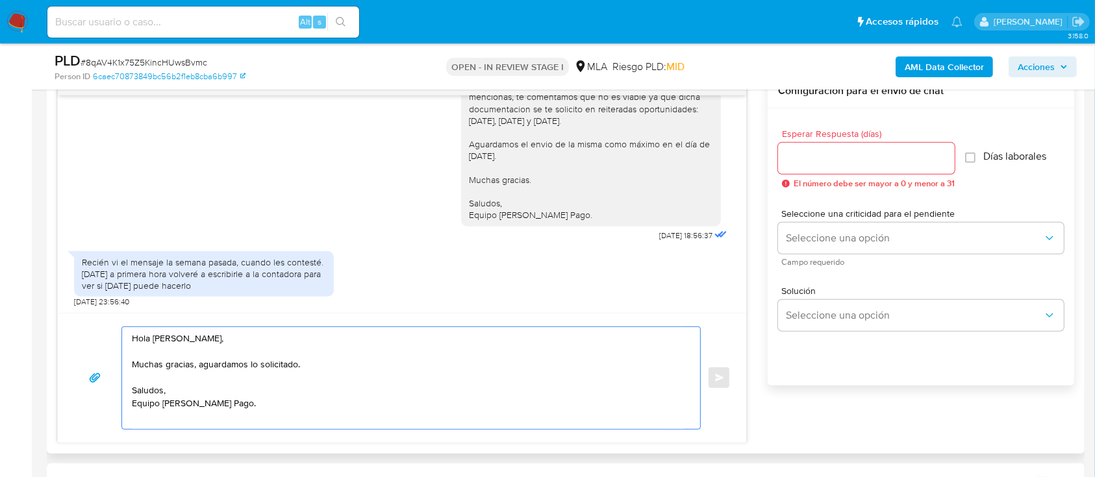
type textarea "Hola Raquel Maria Belen Carrara, Muchas gracias, aguardamos lo solicitado. Salu…"
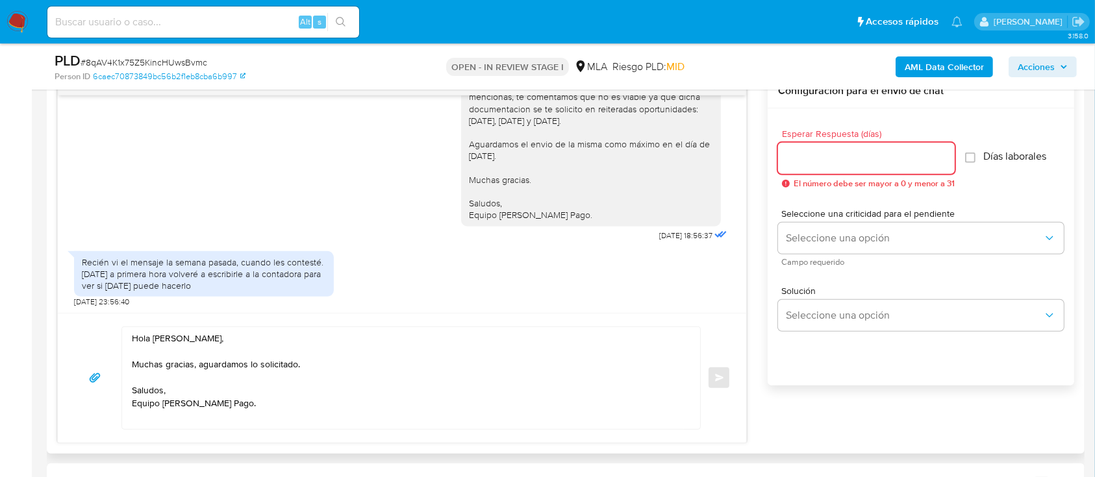
click at [799, 164] on input "Esperar Respuesta (días)" at bounding box center [866, 158] width 177 height 17
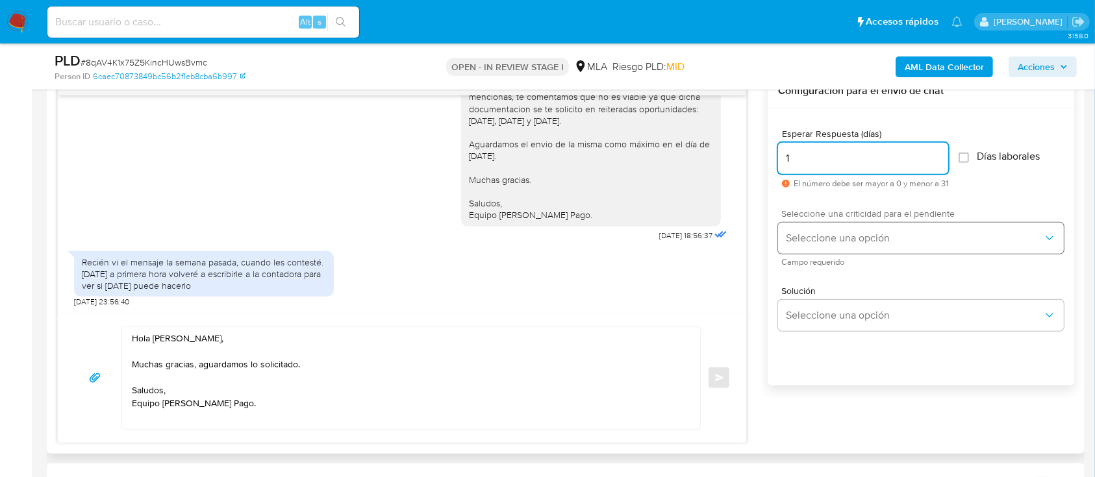
type input "1"
drag, startPoint x: 817, startPoint y: 226, endPoint x: 814, endPoint y: 238, distance: 12.1
click at [816, 227] on button "Seleccione una opción" at bounding box center [921, 238] width 286 height 31
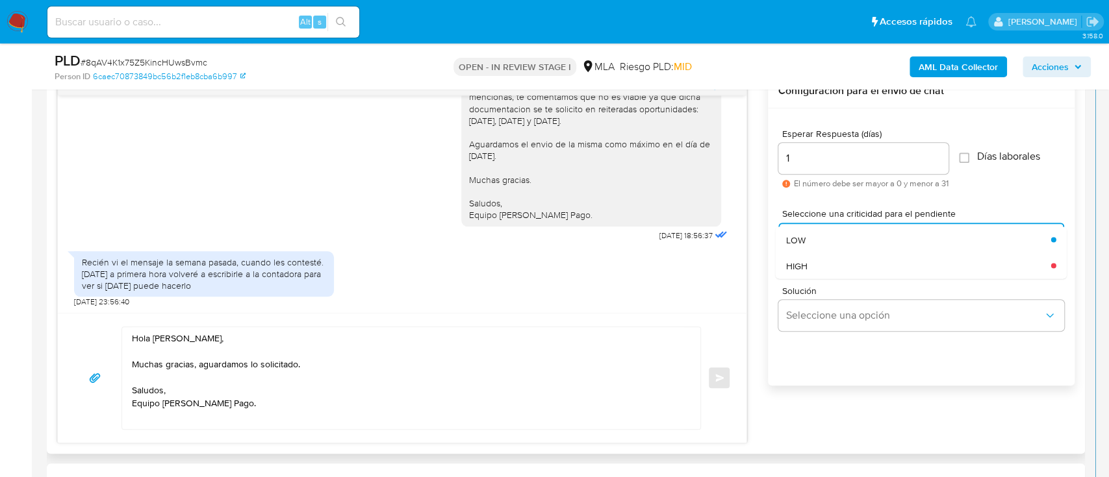
drag, startPoint x: 794, startPoint y: 257, endPoint x: 749, endPoint y: 357, distance: 109.9
click at [796, 260] on div "HIGH" at bounding box center [918, 266] width 265 height 26
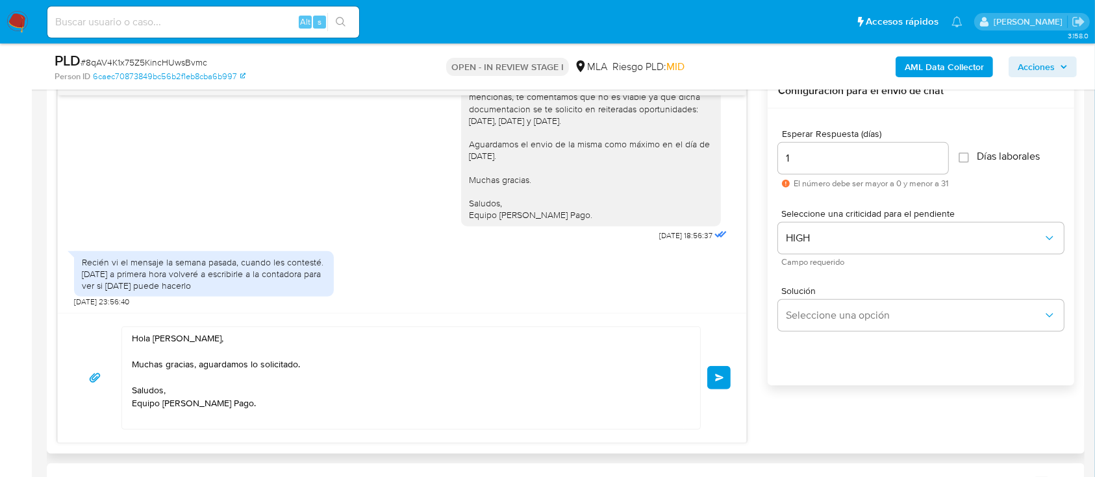
click at [712, 372] on button "Enviar" at bounding box center [718, 377] width 23 height 23
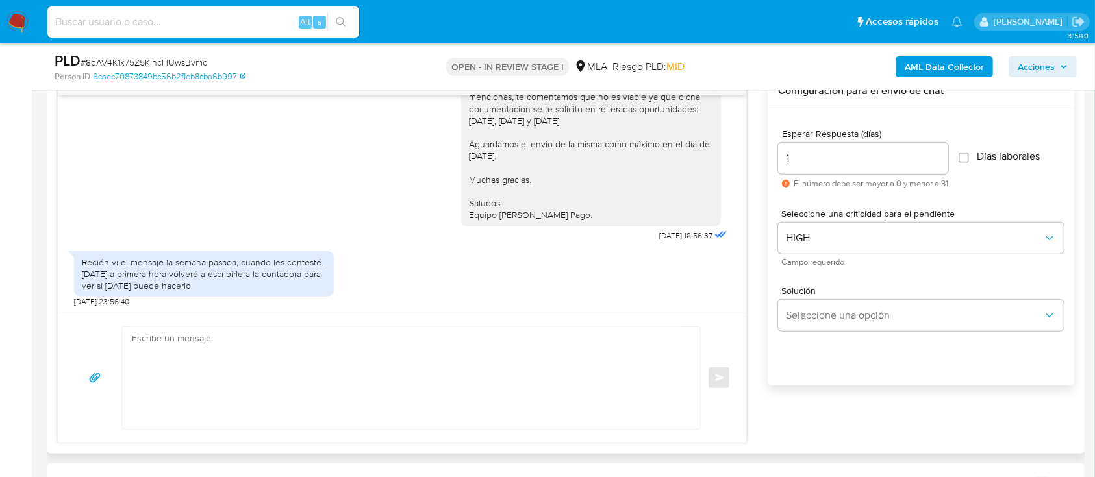
scroll to position [2277, 0]
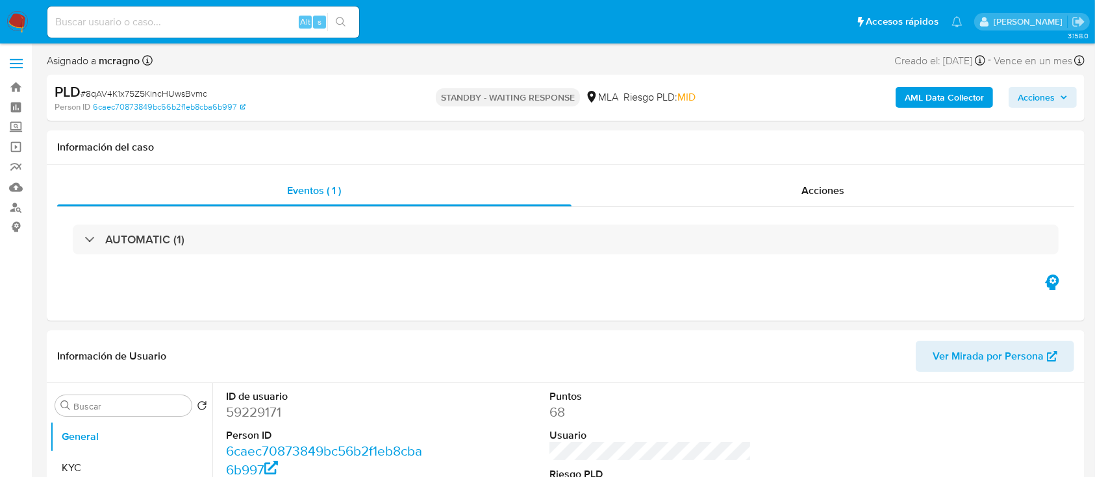
select select "10"
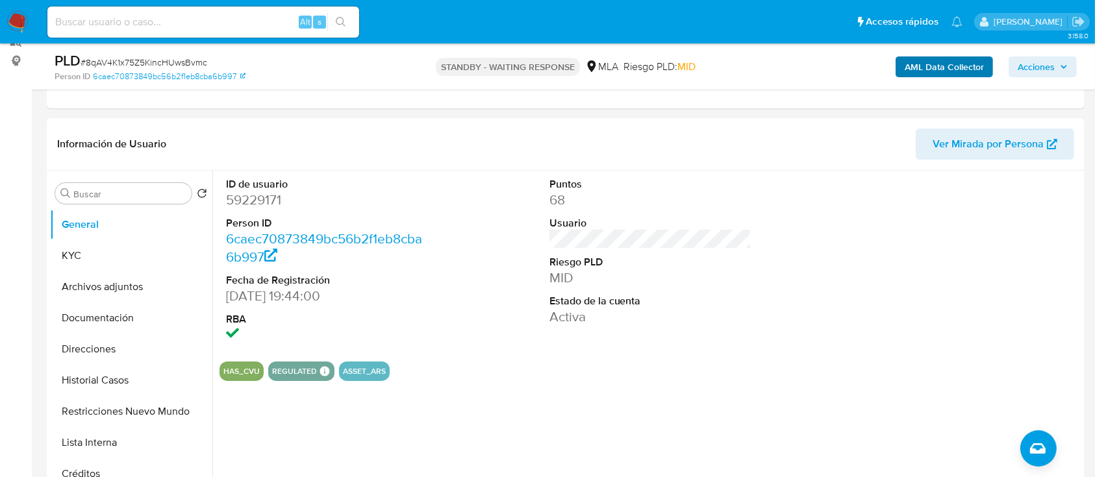
scroll to position [260, 0]
